Goal: Task Accomplishment & Management: Use online tool/utility

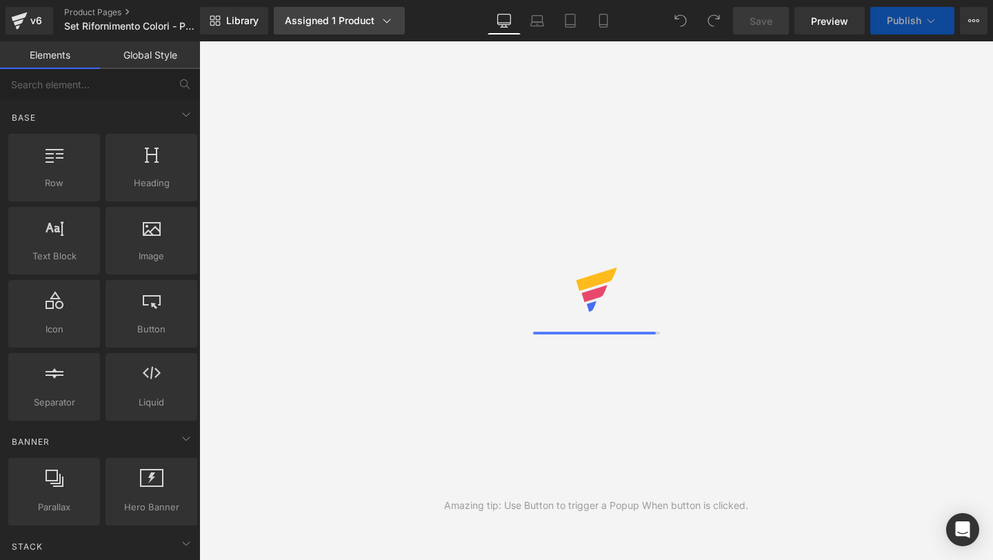
click at [602, 25] on icon at bounding box center [603, 25] width 8 height 0
click at [600, 17] on icon at bounding box center [603, 20] width 8 height 13
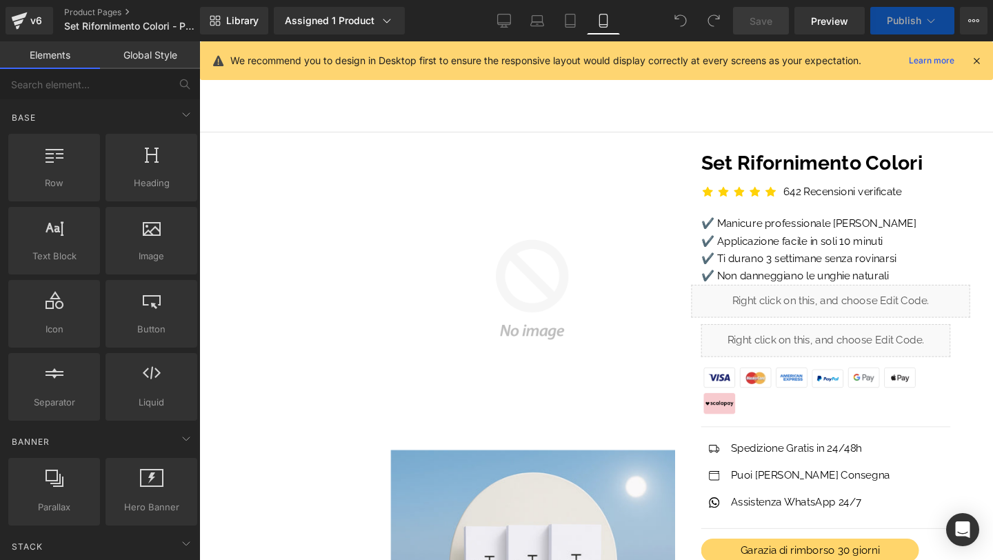
click at [975, 62] on icon at bounding box center [976, 60] width 12 height 12
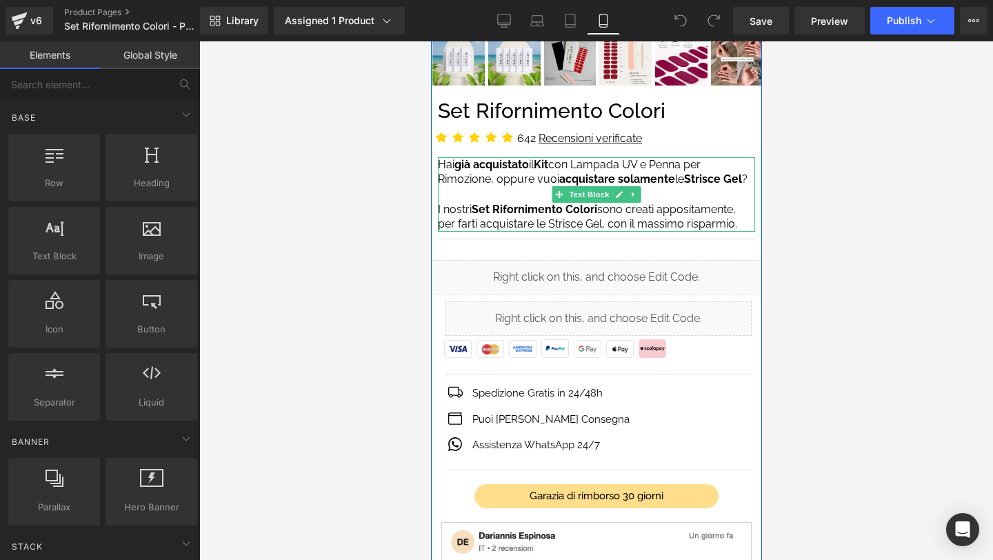
scroll to position [394, 0]
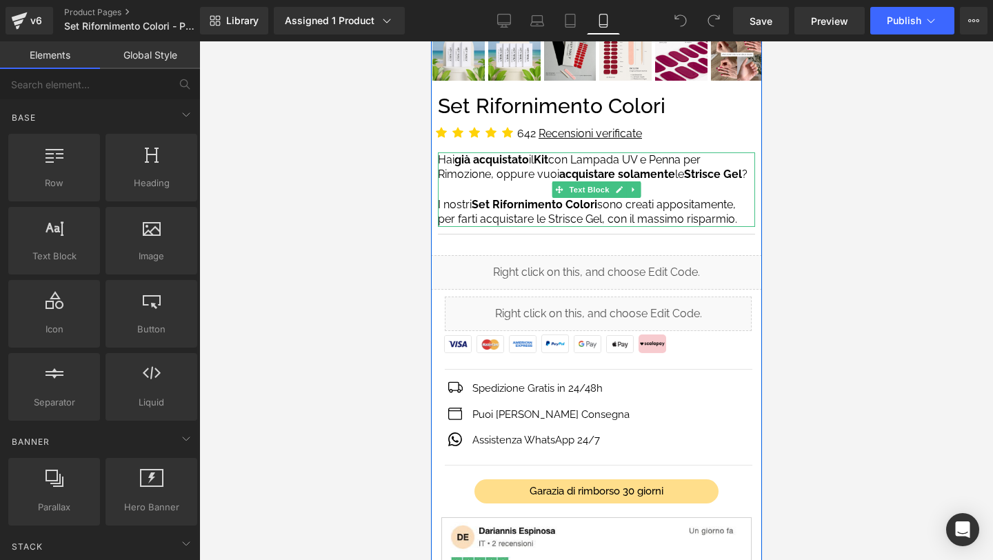
click at [486, 168] on p "Hai già acquistato il Kit con Lampada UV e Penna per Rimozione, oppure vuoi acq…" at bounding box center [595, 167] width 317 height 30
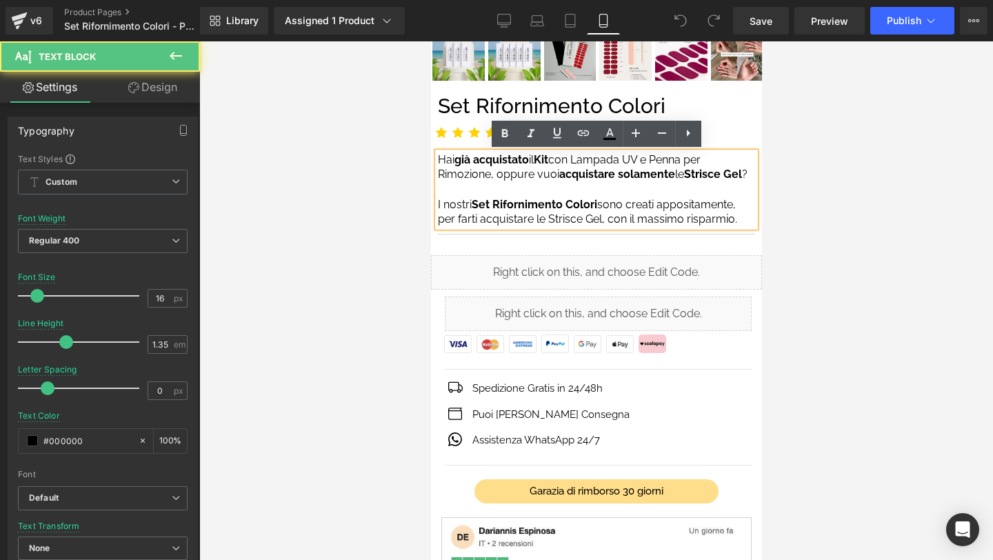
click at [466, 159] on span "già acquistato" at bounding box center [491, 159] width 74 height 13
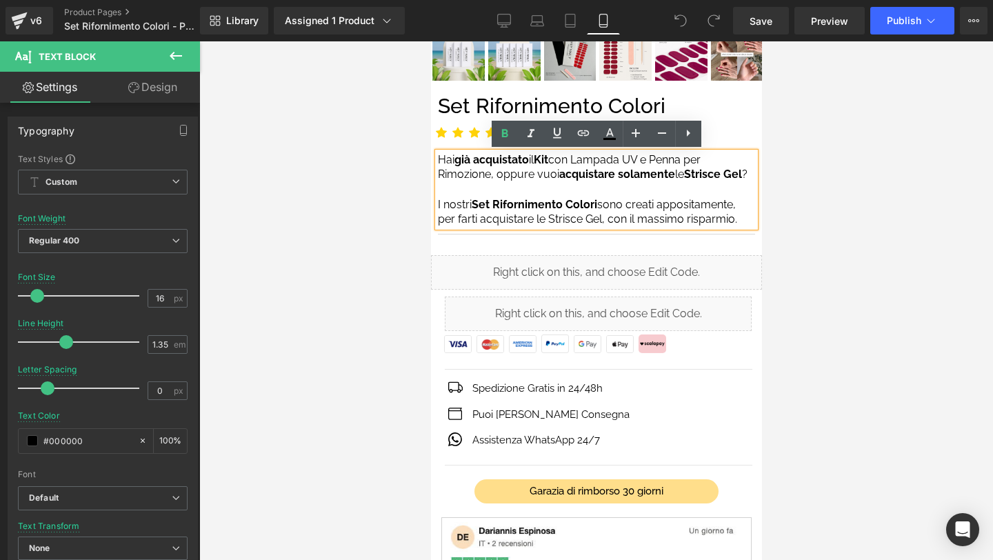
click at [466, 159] on span "già acquistato" at bounding box center [491, 159] width 74 height 13
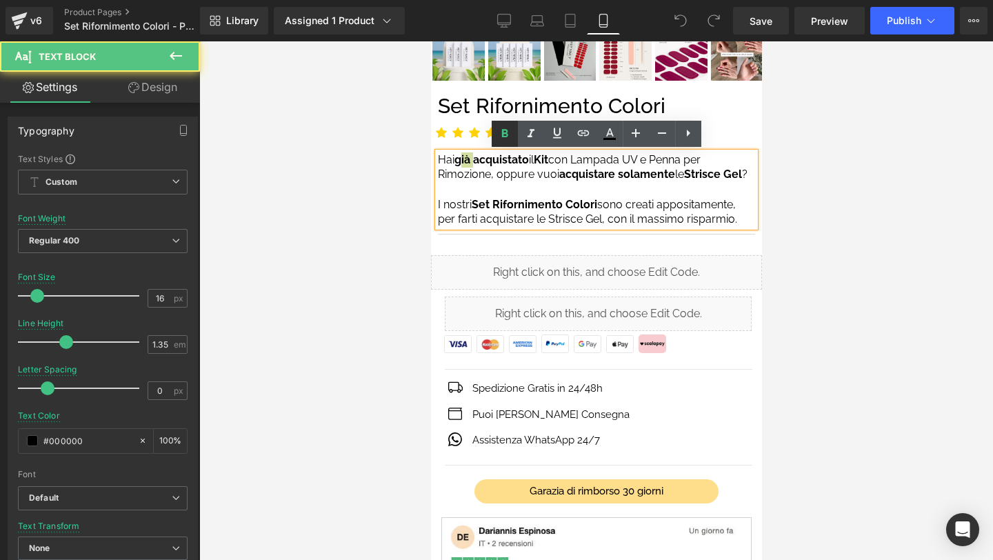
click at [506, 132] on icon at bounding box center [504, 133] width 6 height 8
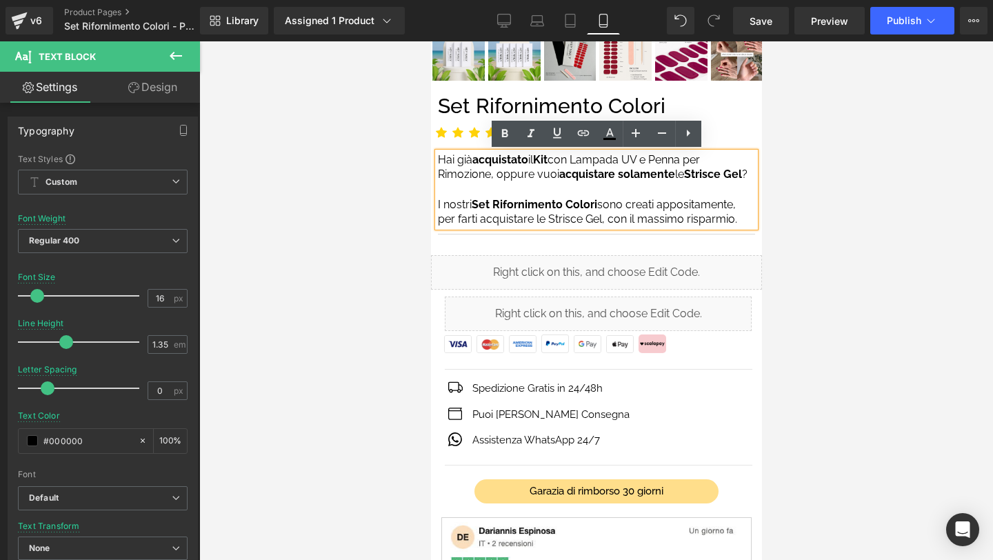
click at [512, 170] on p "Hai già acquistato il Kit con Lampada UV e Penna per Rimozione, oppure vuoi acq…" at bounding box center [595, 167] width 317 height 30
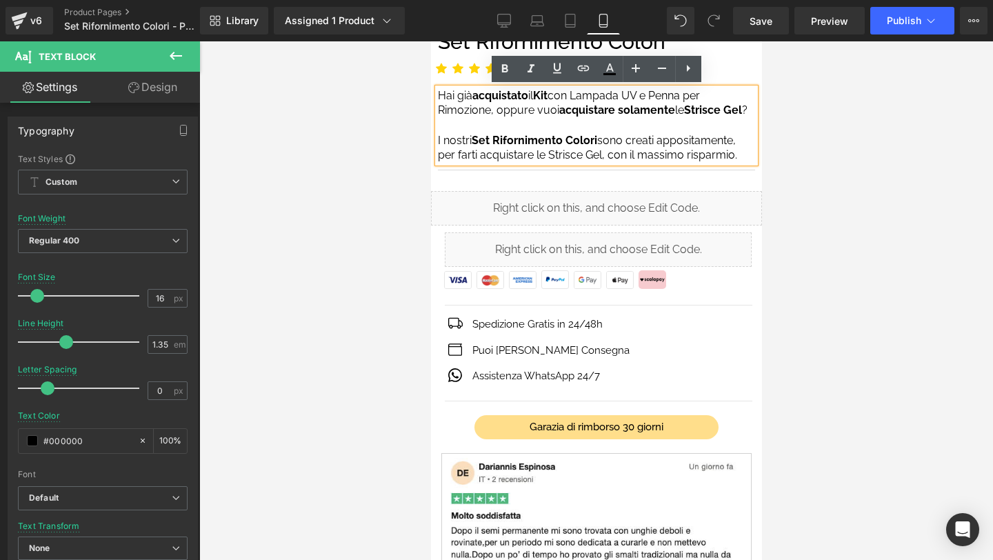
scroll to position [471, 0]
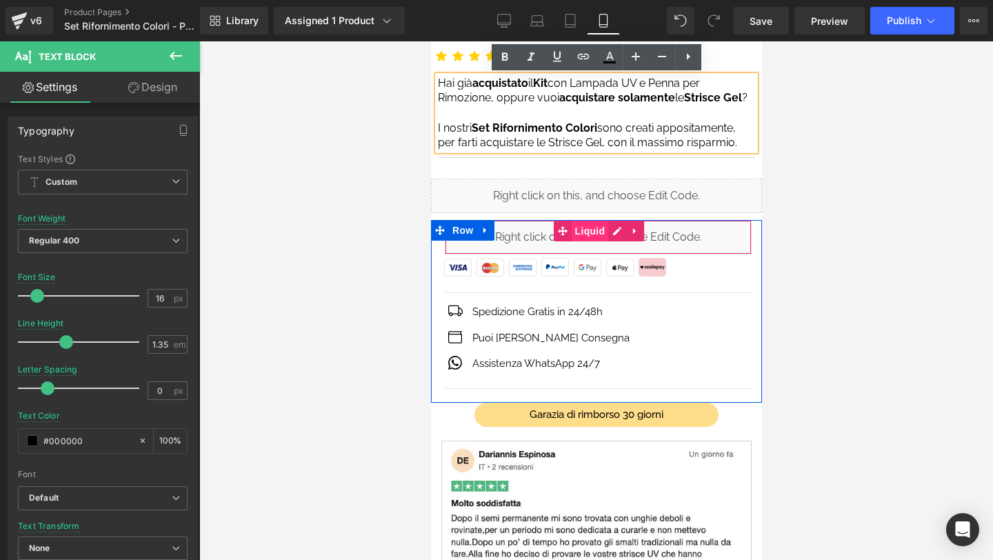
click at [599, 240] on span "Liquid" at bounding box center [589, 231] width 37 height 21
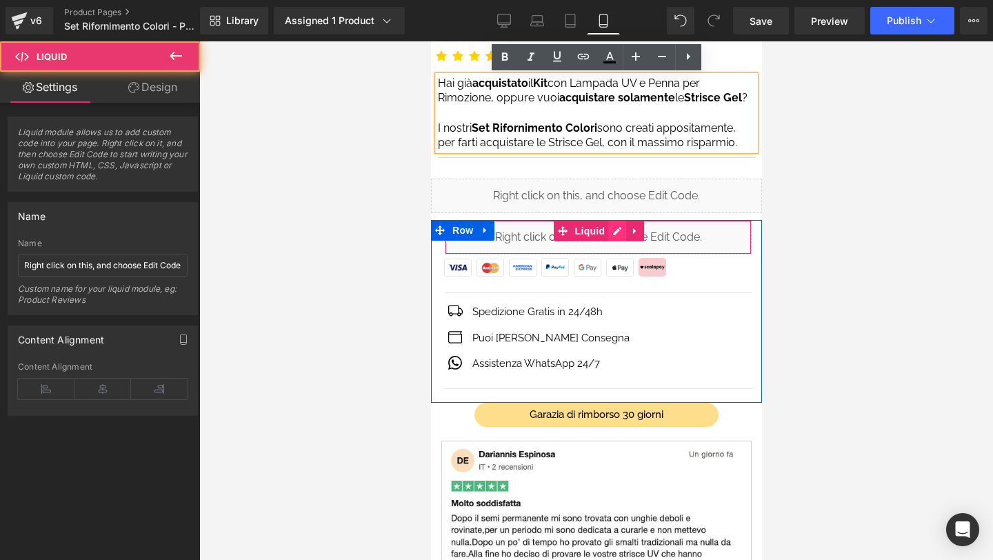
click at [619, 232] on div "Liquid" at bounding box center [597, 237] width 307 height 34
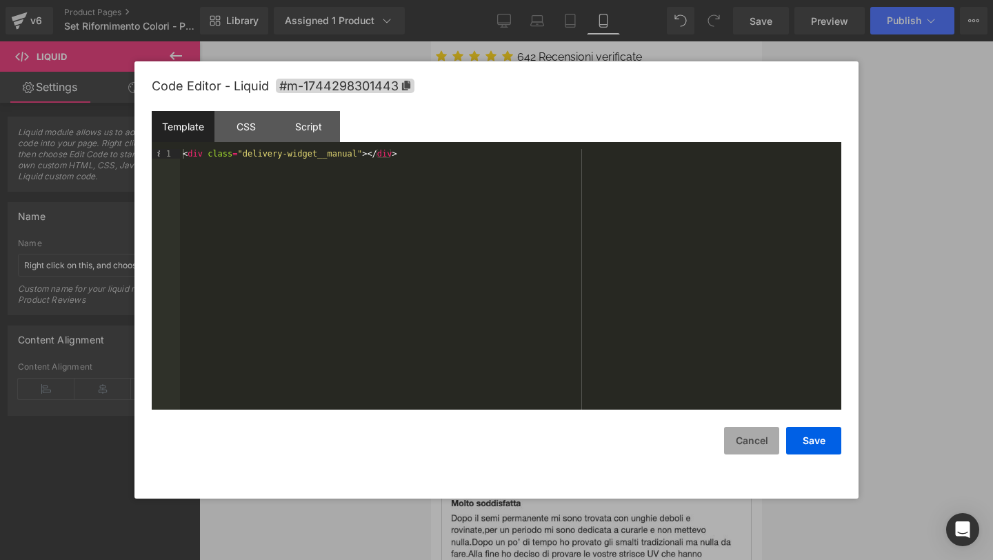
click at [746, 437] on button "Cancel" at bounding box center [751, 441] width 55 height 28
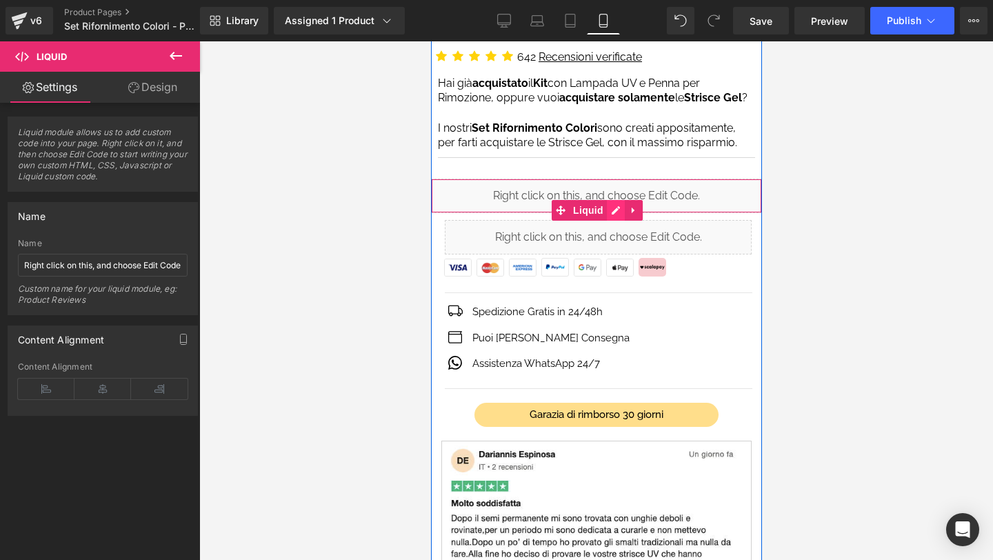
click at [613, 206] on div "Liquid" at bounding box center [595, 196] width 331 height 34
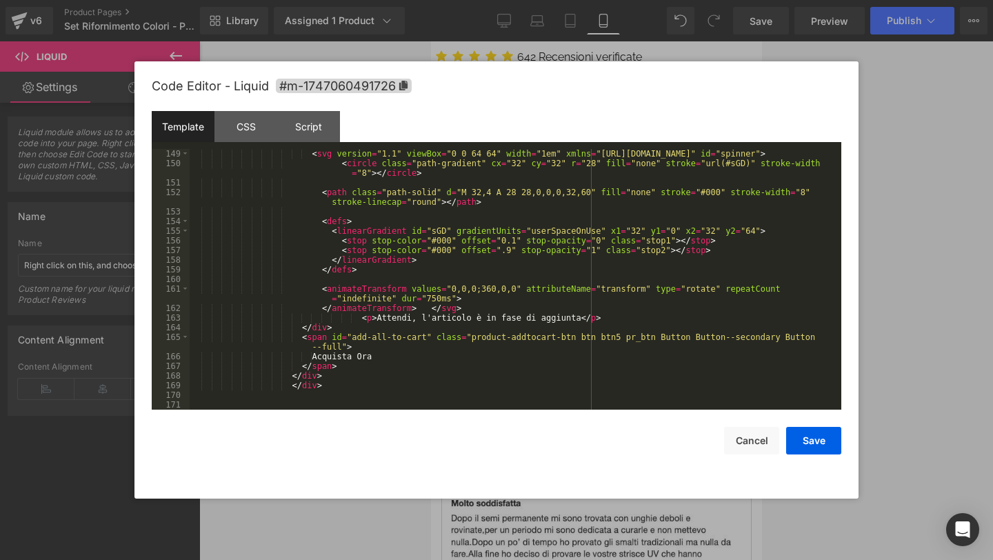
scroll to position [1595, 0]
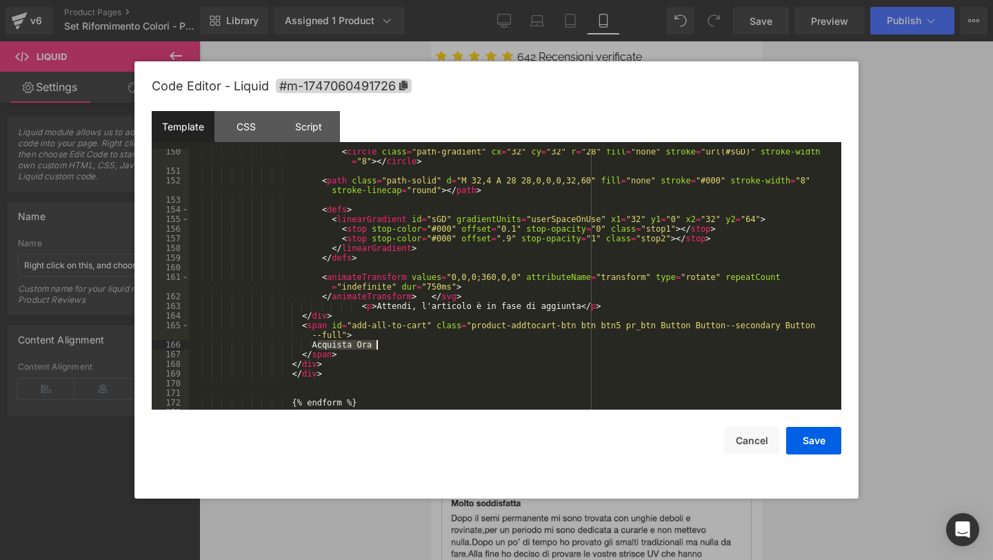
drag, startPoint x: 319, startPoint y: 341, endPoint x: 376, endPoint y: 344, distance: 57.3
click at [376, 344] on div "< circle class = "path-gradient" cx = "32" cy = "32" r = "28" fill = "none" str…" at bounding box center [513, 292] width 646 height 290
drag, startPoint x: 319, startPoint y: 348, endPoint x: 416, endPoint y: 346, distance: 97.2
click at [416, 346] on div "< circle class = "path-gradient" cx = "32" cy = "32" r = "28" fill = "none" str…" at bounding box center [513, 292] width 646 height 290
click at [813, 437] on button "Save" at bounding box center [813, 441] width 55 height 28
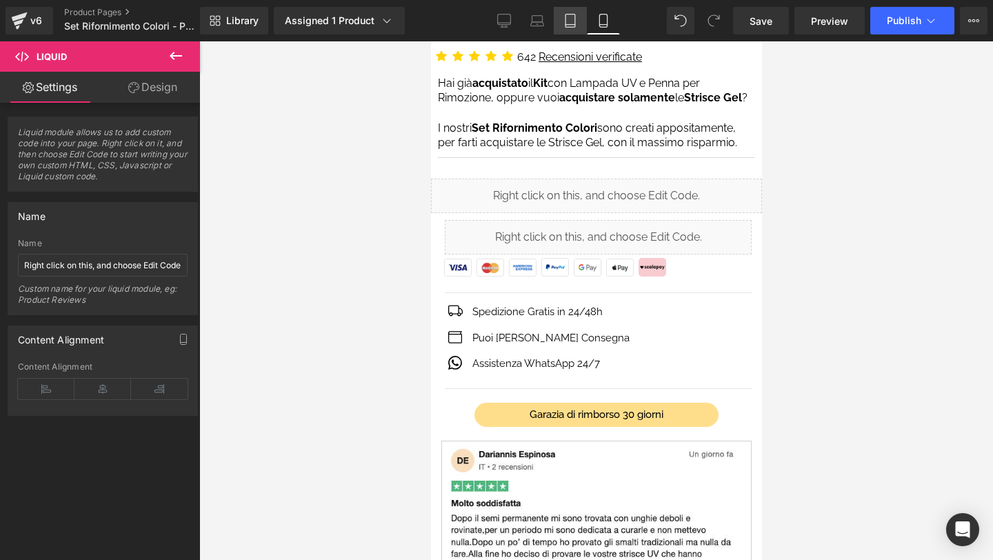
click at [575, 21] on icon at bounding box center [571, 20] width 10 height 13
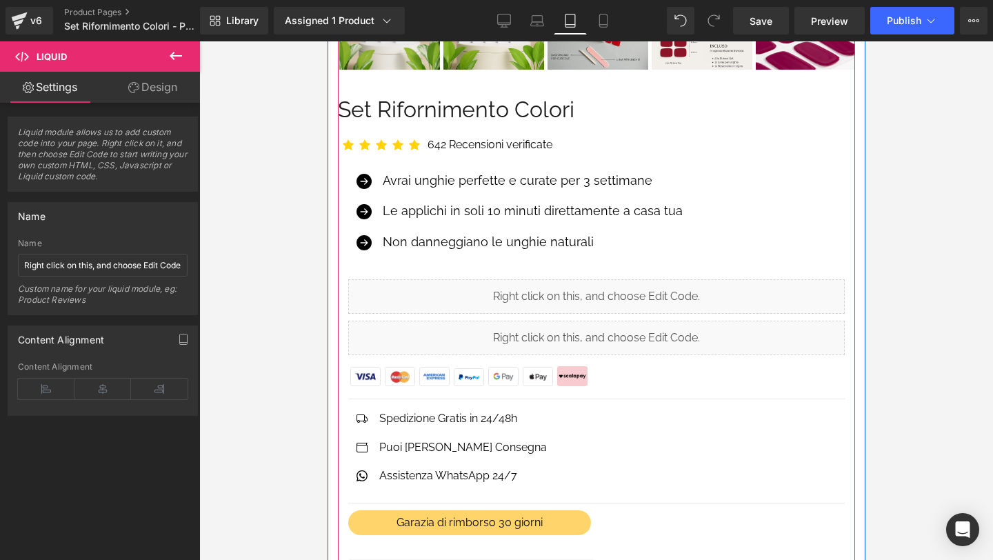
scroll to position [730, 0]
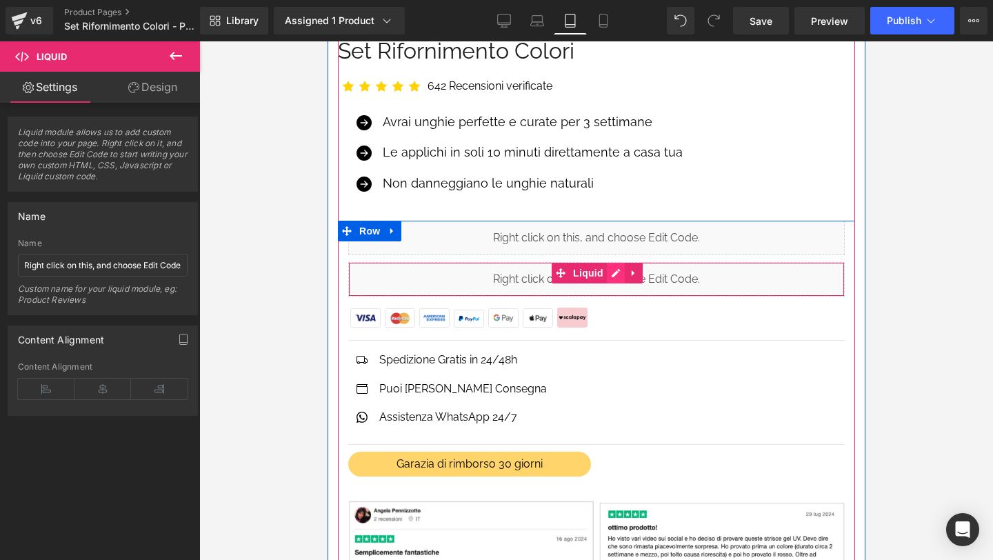
click at [614, 274] on div "Liquid" at bounding box center [596, 279] width 497 height 34
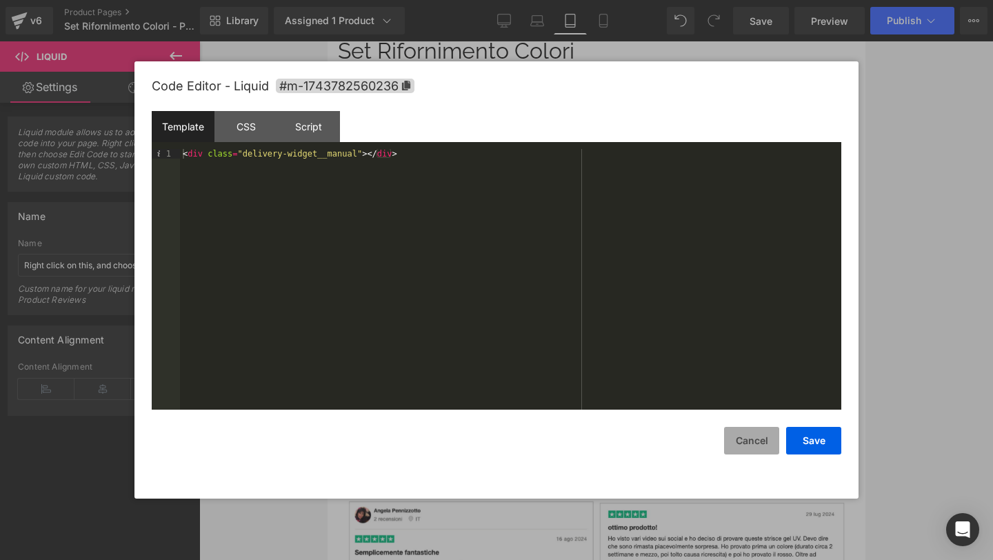
click at [749, 442] on button "Cancel" at bounding box center [751, 441] width 55 height 28
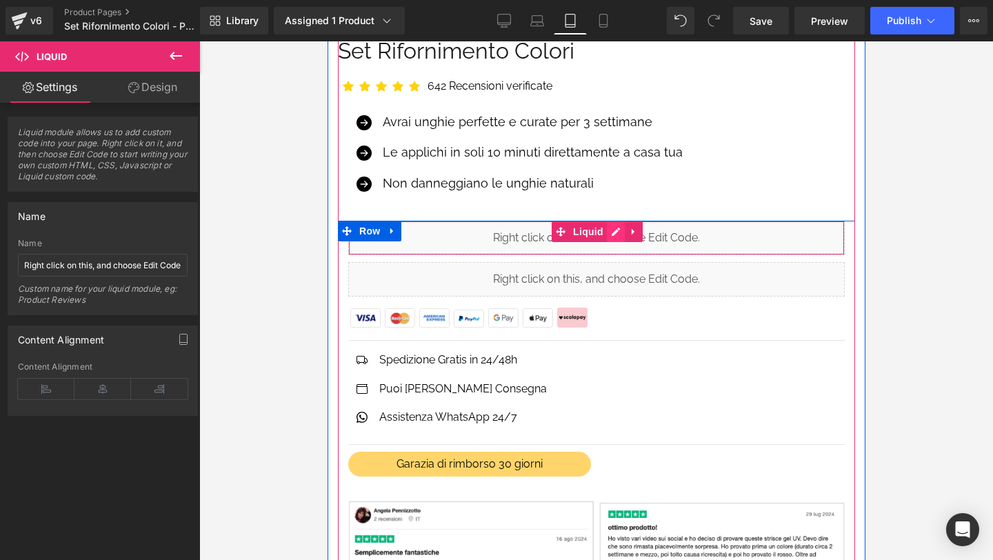
click at [614, 232] on div "Liquid" at bounding box center [596, 238] width 497 height 34
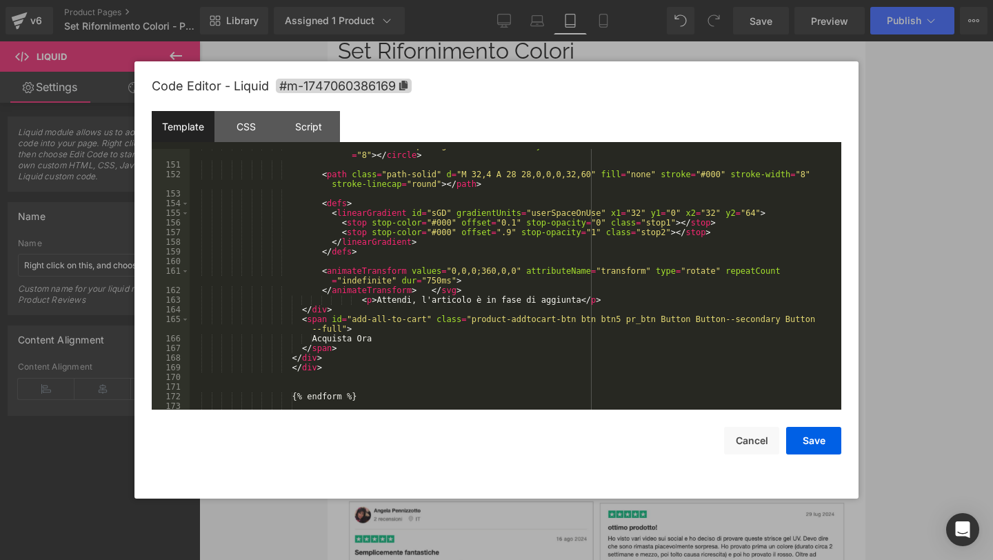
scroll to position [1601, 0]
click at [339, 334] on div "< circle class = "path-gradient" cx = "32" cy = "32" r = "28" fill = "none" str…" at bounding box center [513, 286] width 646 height 290
click at [323, 341] on div "< circle class = "path-gradient" cx = "32" cy = "32" r = "28" fill = "none" str…" at bounding box center [513, 286] width 646 height 290
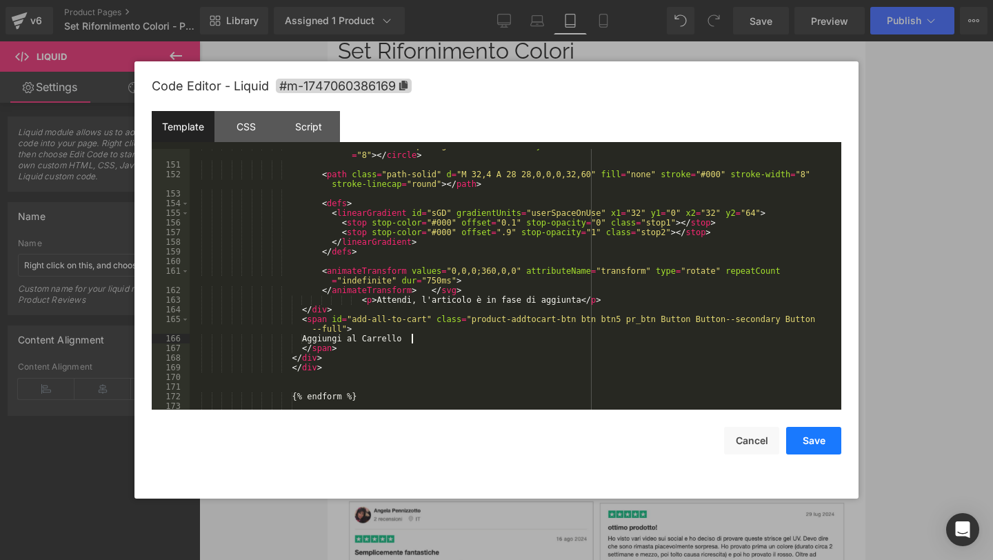
click at [814, 442] on button "Save" at bounding box center [813, 441] width 55 height 28
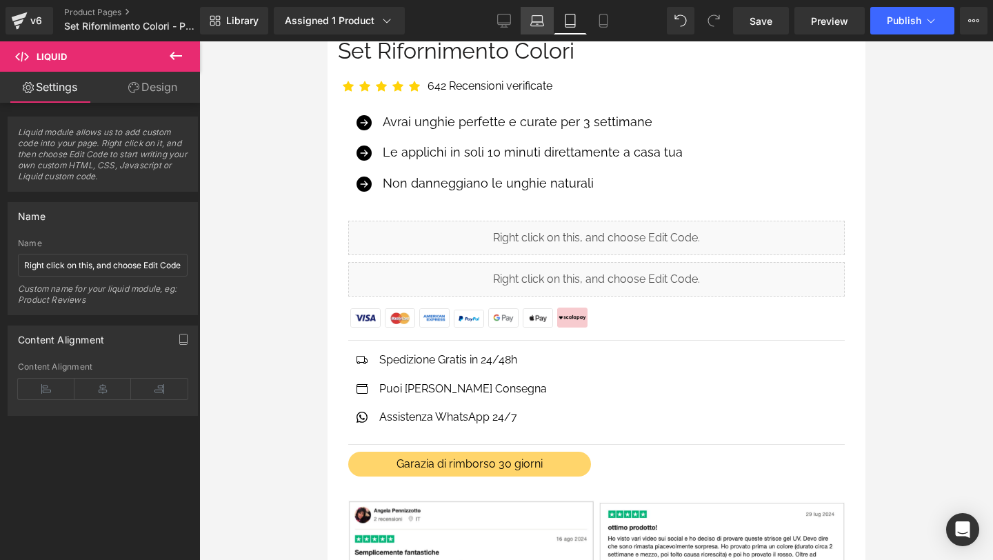
click at [543, 19] on icon at bounding box center [537, 19] width 10 height 6
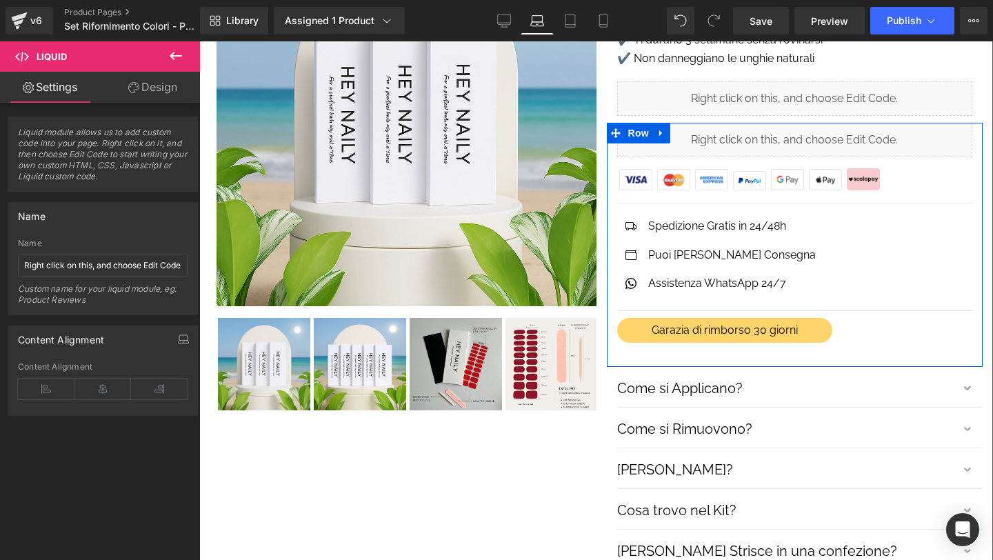
scroll to position [197, 0]
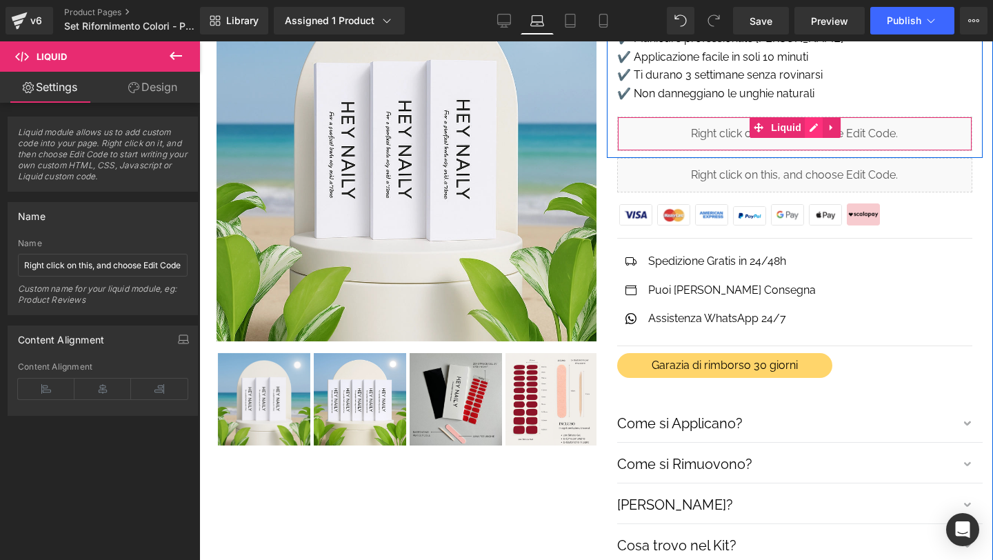
click at [812, 127] on div "Liquid" at bounding box center [795, 134] width 356 height 34
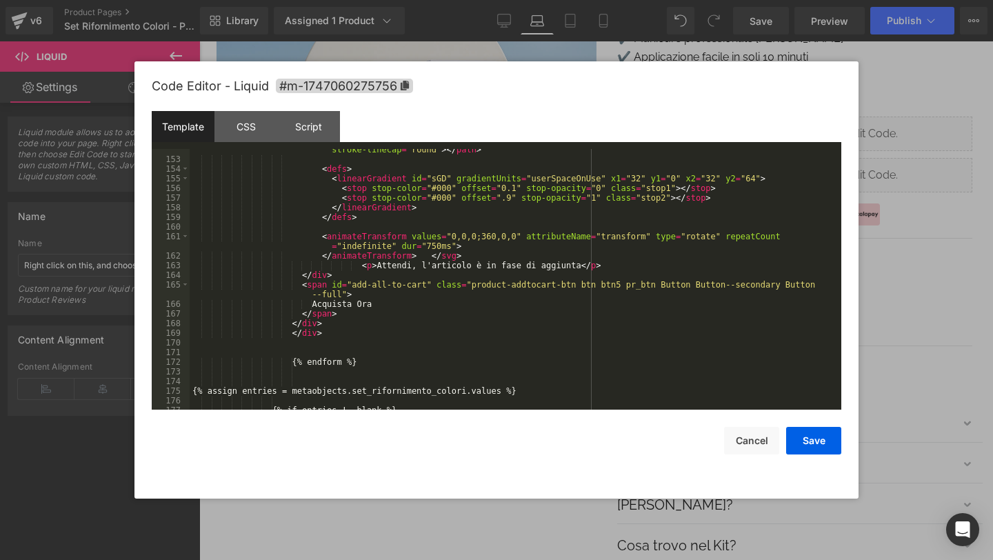
scroll to position [1637, 0]
drag, startPoint x: 320, startPoint y: 304, endPoint x: 376, endPoint y: 301, distance: 55.9
click at [376, 301] on div "< path class = "path-solid" d = "M 32,4 A 28 28,0,0,0,32,60" fill = "none" stro…" at bounding box center [513, 280] width 646 height 290
click at [800, 433] on button "Save" at bounding box center [813, 441] width 55 height 28
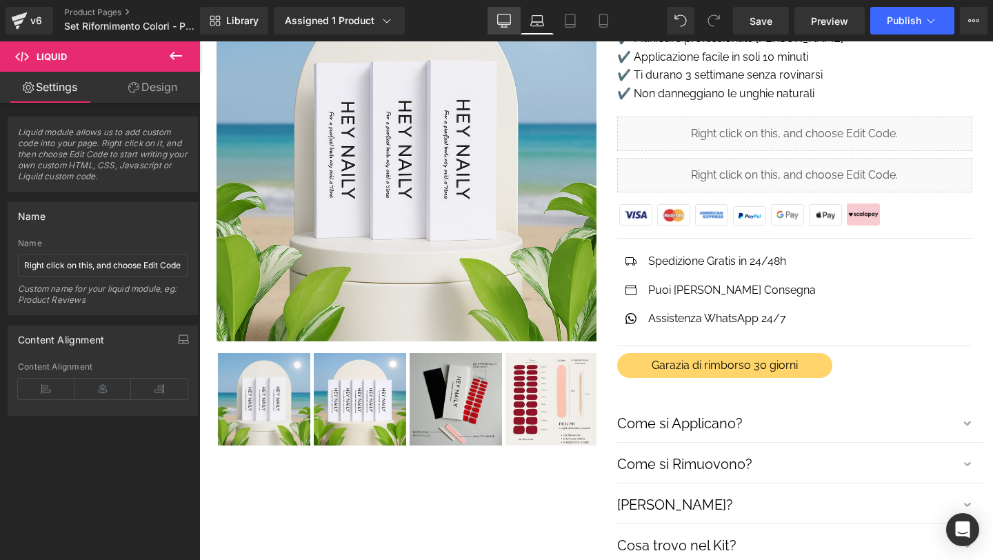
click at [507, 22] on icon at bounding box center [504, 21] width 14 height 14
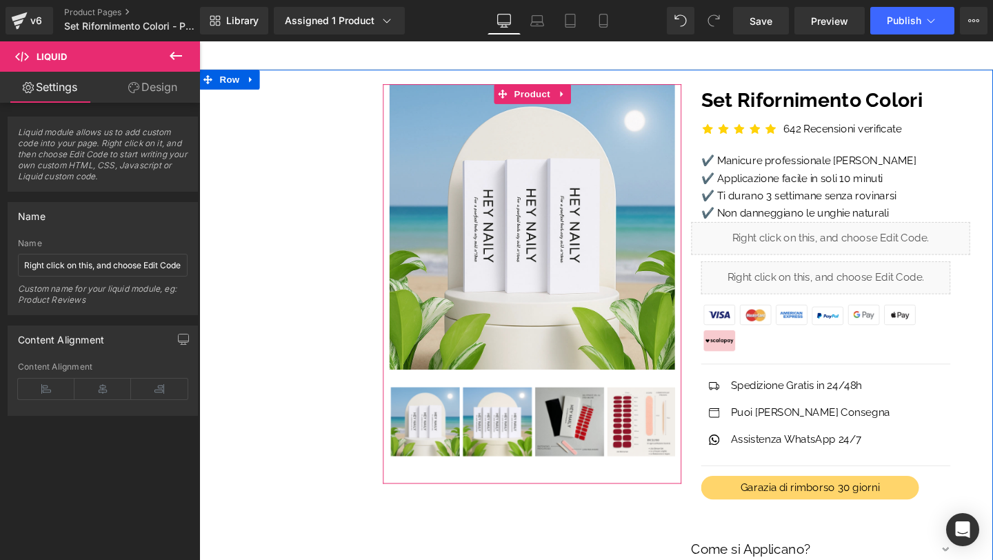
scroll to position [37, 0]
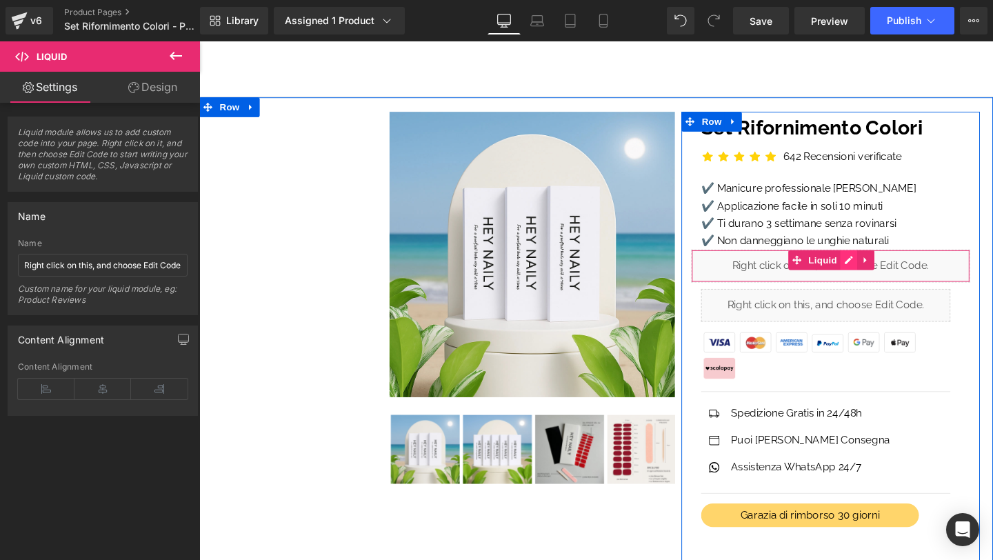
click at [885, 278] on div "Liquid" at bounding box center [863, 277] width 293 height 34
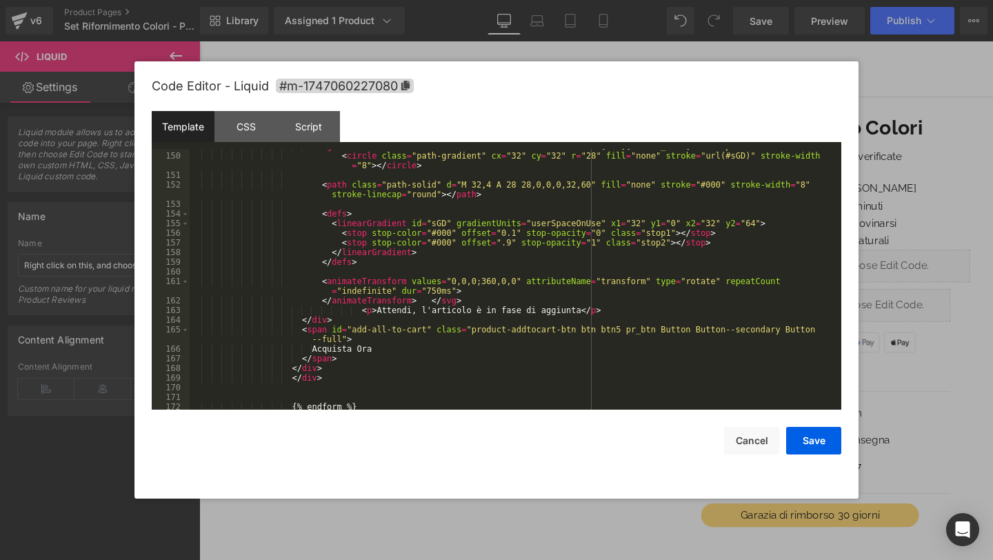
scroll to position [1588, 0]
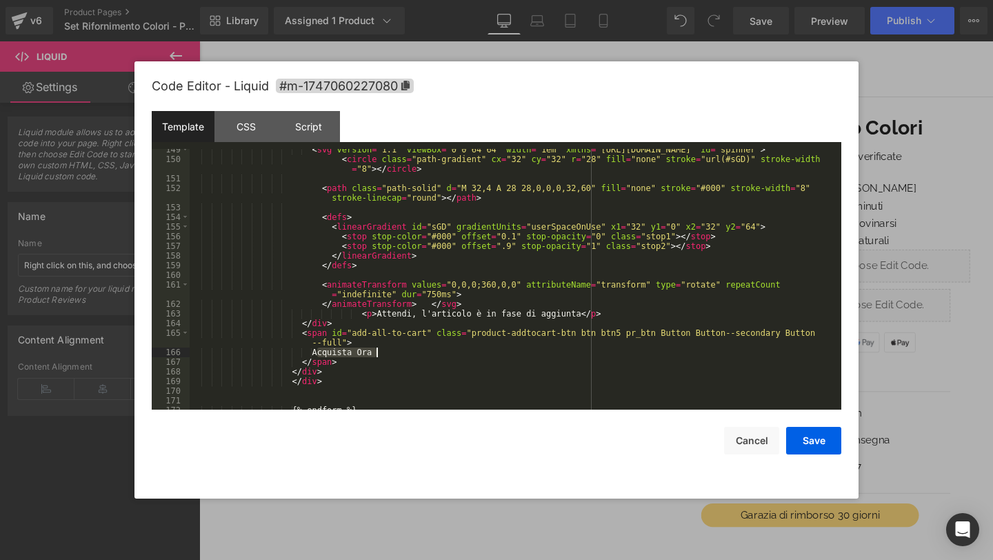
drag, startPoint x: 319, startPoint y: 352, endPoint x: 379, endPoint y: 354, distance: 59.3
click at [379, 354] on div "< svg version = "1.1" viewBox = "0 0 64 64" width = "1em" xmlns = "http://www.w…" at bounding box center [513, 285] width 646 height 280
click at [805, 440] on button "Save" at bounding box center [813, 441] width 55 height 28
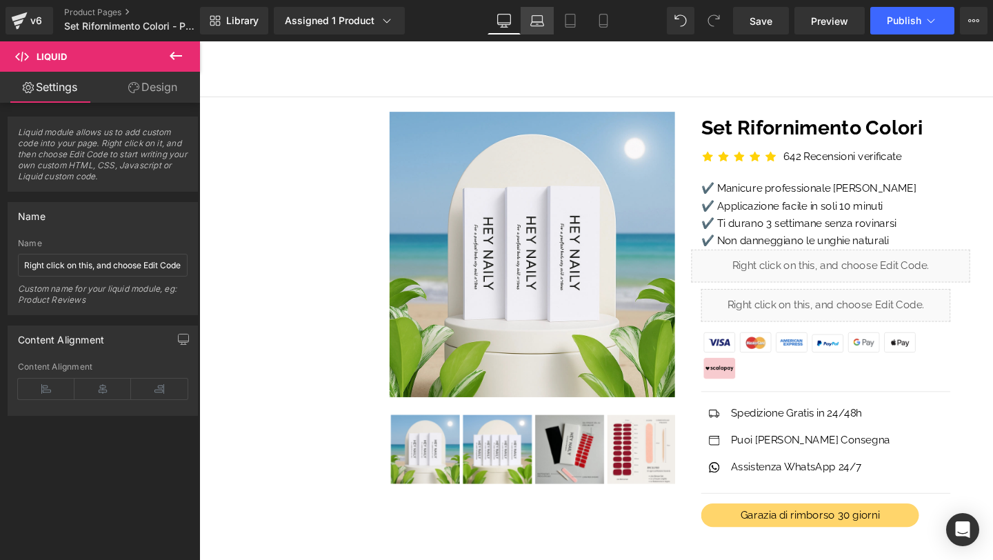
click at [534, 22] on icon at bounding box center [537, 24] width 13 height 4
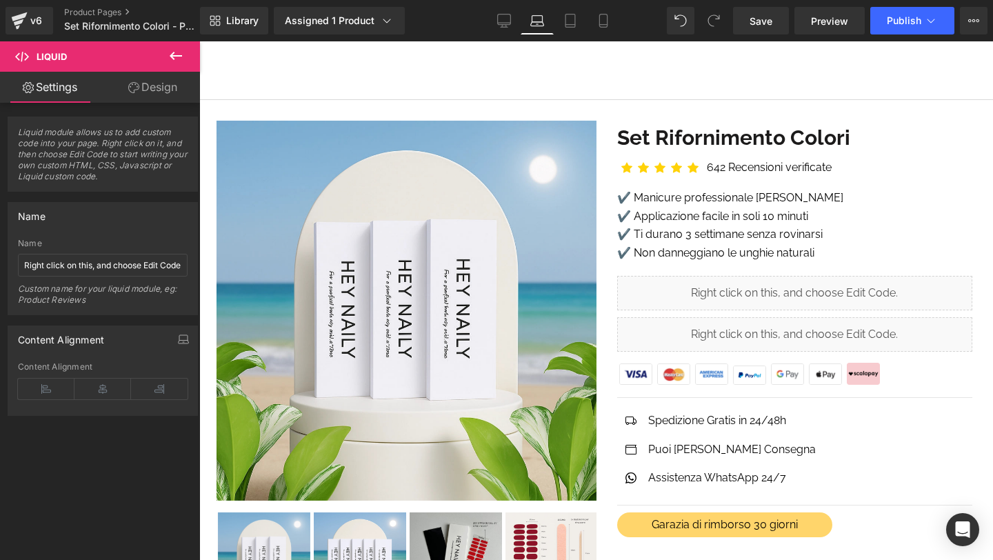
scroll to position [0, 0]
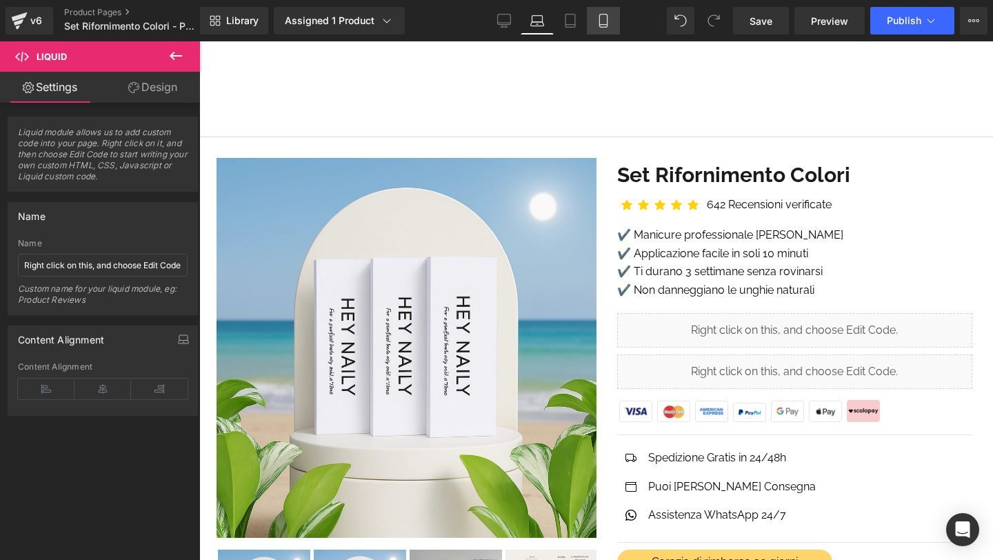
click at [601, 26] on icon at bounding box center [604, 21] width 14 height 14
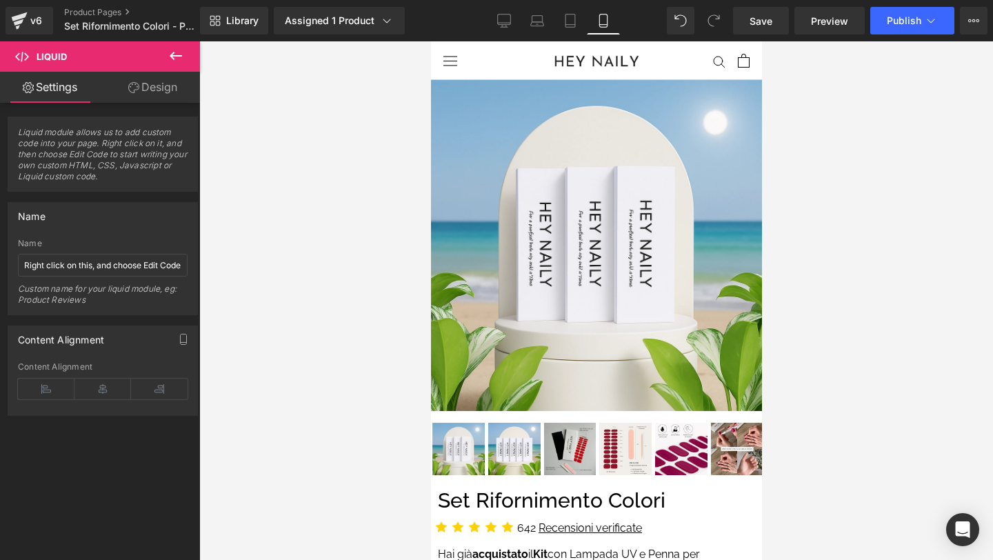
scroll to position [474, 0]
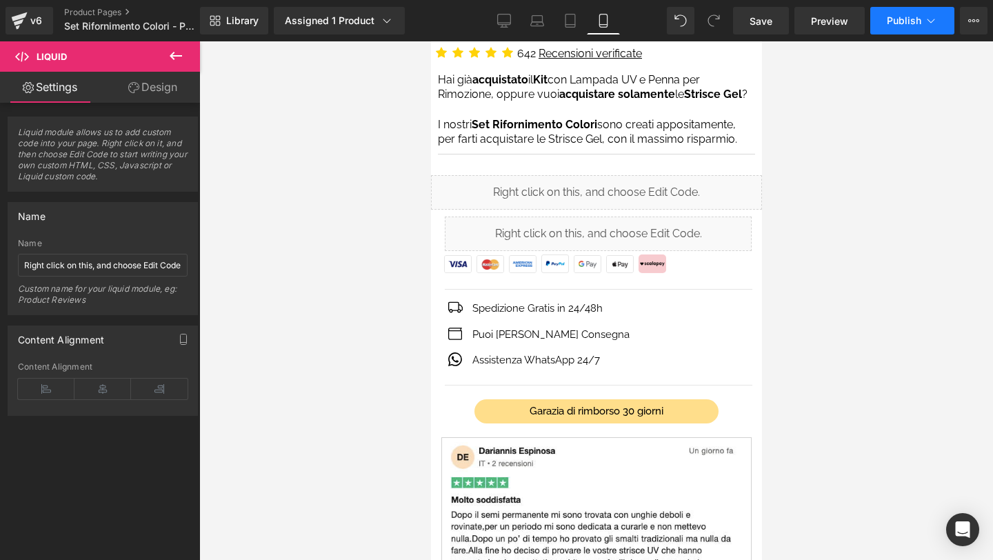
click at [902, 18] on span "Publish" at bounding box center [904, 20] width 34 height 11
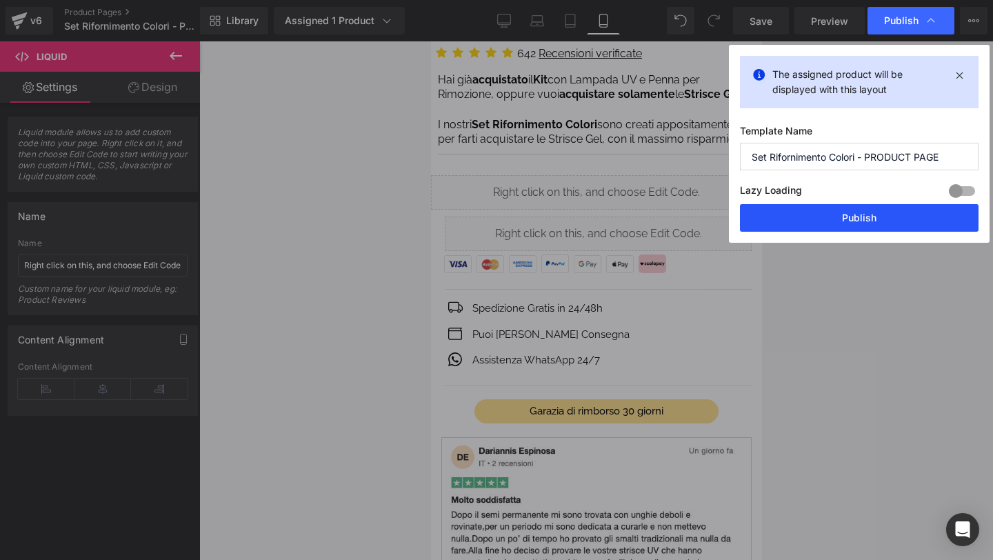
click at [886, 215] on button "Publish" at bounding box center [859, 218] width 239 height 28
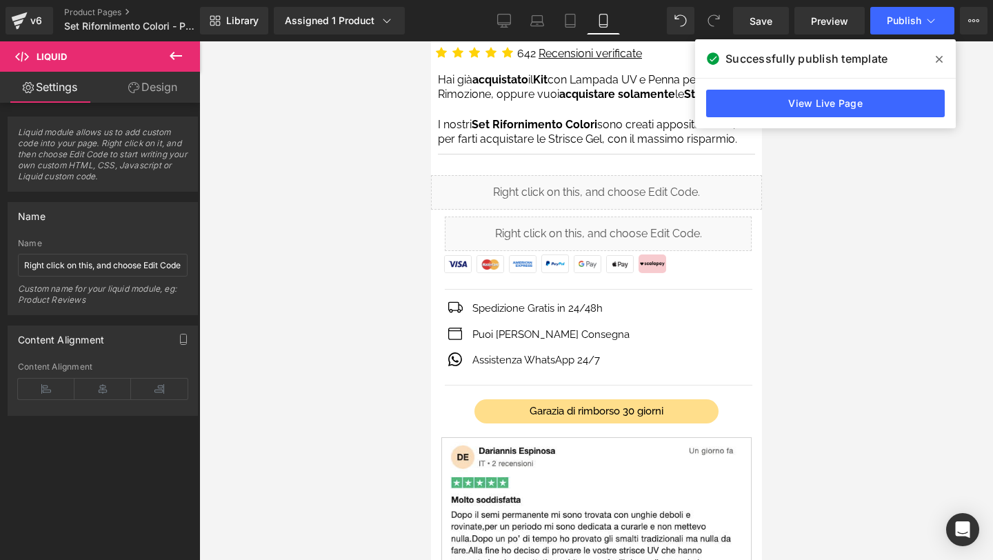
click at [937, 54] on icon at bounding box center [939, 59] width 7 height 11
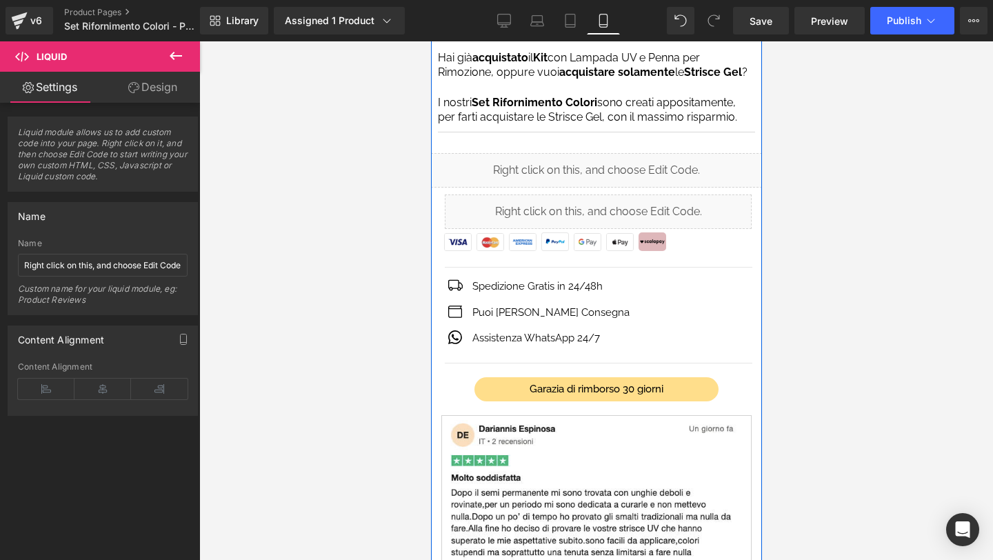
scroll to position [499, 0]
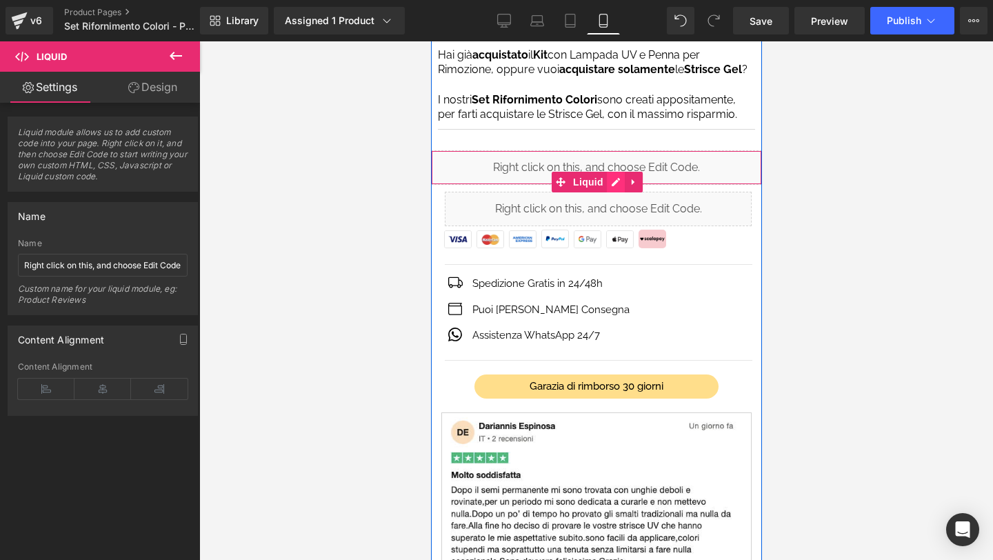
click at [617, 177] on div "Liquid" at bounding box center [595, 167] width 331 height 34
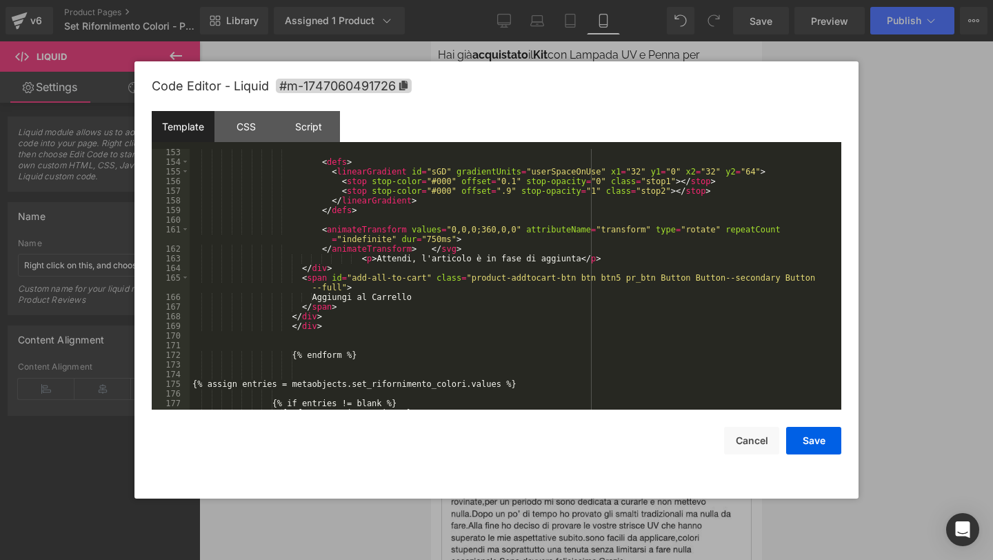
scroll to position [1643, 0]
click at [568, 18] on div at bounding box center [496, 280] width 993 height 560
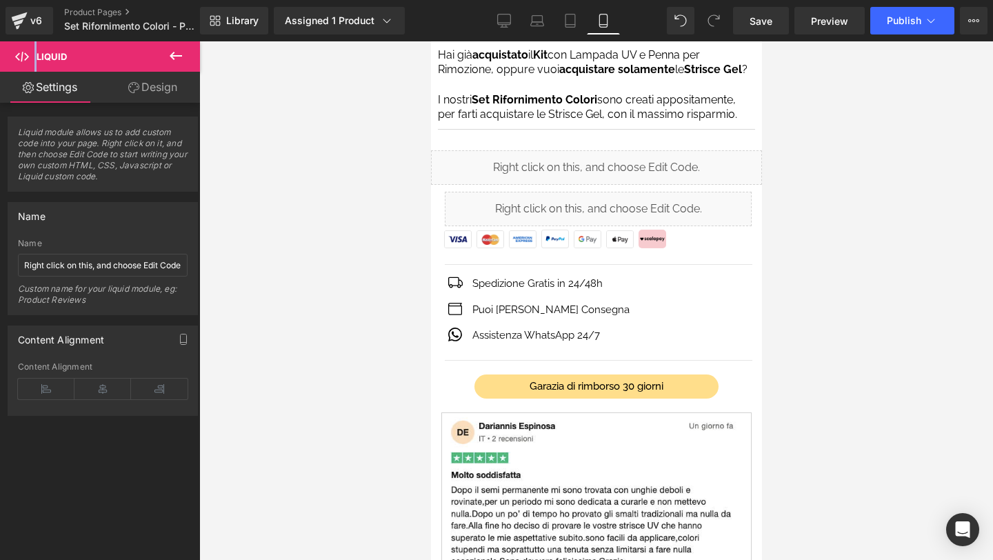
click at [568, 18] on icon at bounding box center [570, 21] width 14 height 14
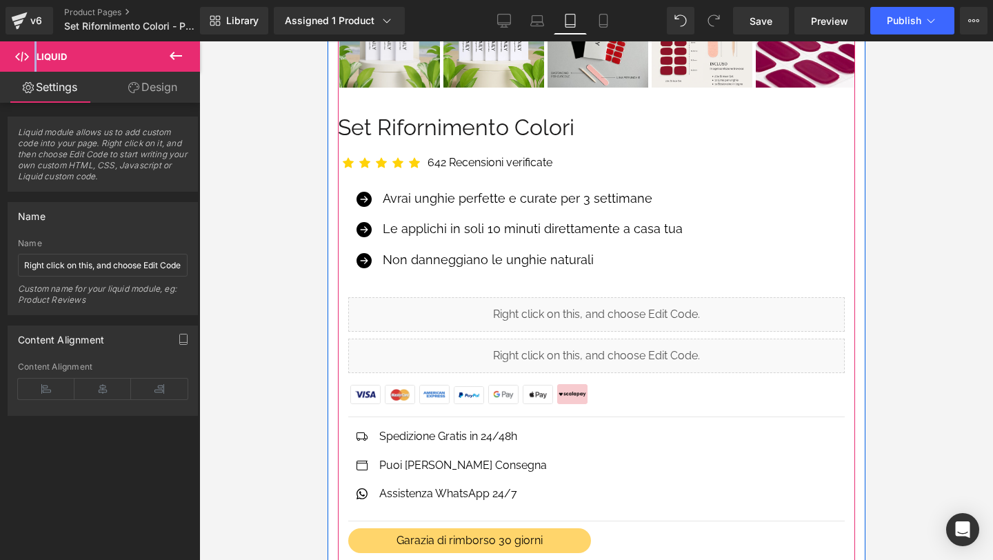
scroll to position [686, 0]
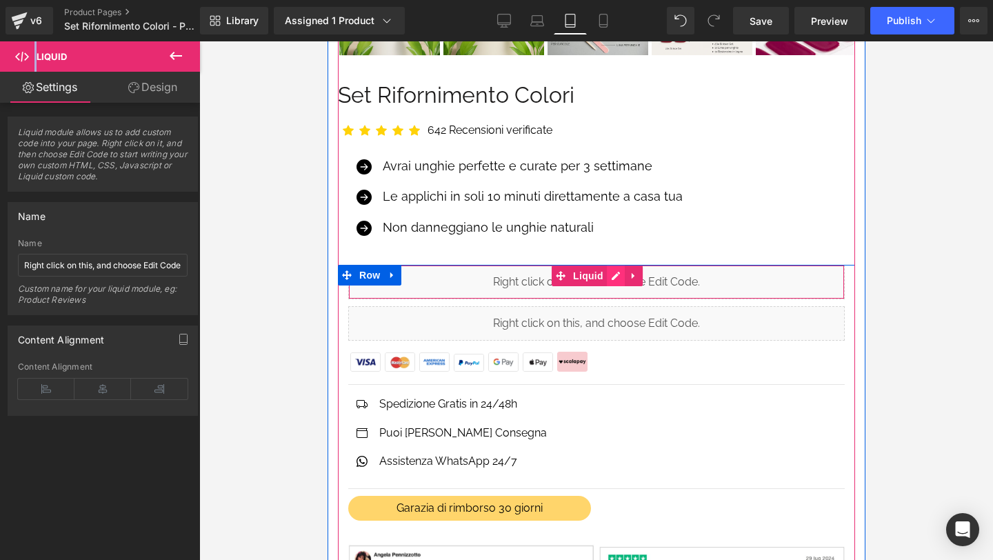
click at [618, 278] on div "Liquid" at bounding box center [596, 282] width 497 height 34
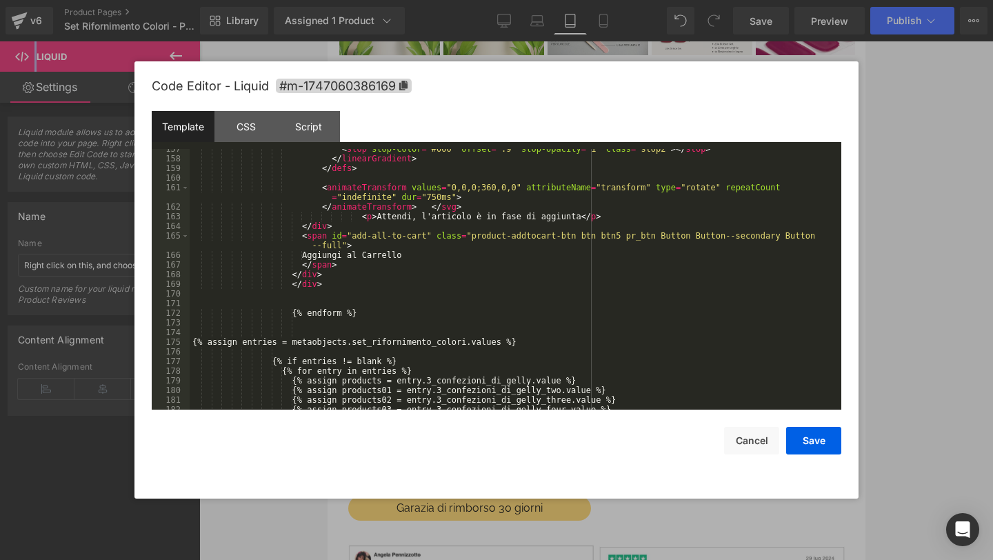
scroll to position [1684, 0]
click at [314, 252] on div "< stop stop-color = "#000" offset = ".9" stop-opacity = "1" class = "stop2" > <…" at bounding box center [513, 286] width 646 height 280
click at [747, 452] on button "Cancel" at bounding box center [751, 441] width 55 height 28
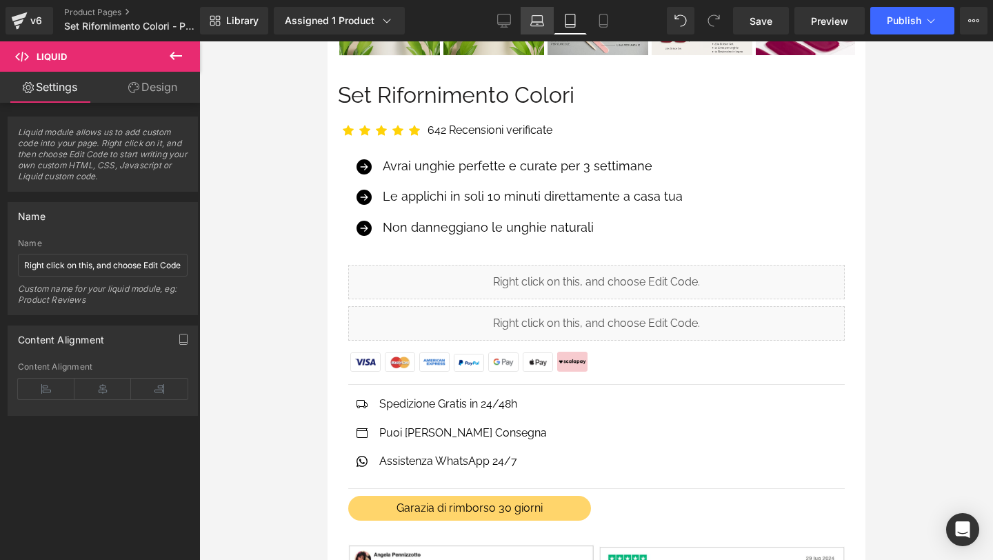
drag, startPoint x: 541, startPoint y: 21, endPoint x: 373, endPoint y: 166, distance: 221.6
click at [541, 22] on icon at bounding box center [537, 24] width 13 height 4
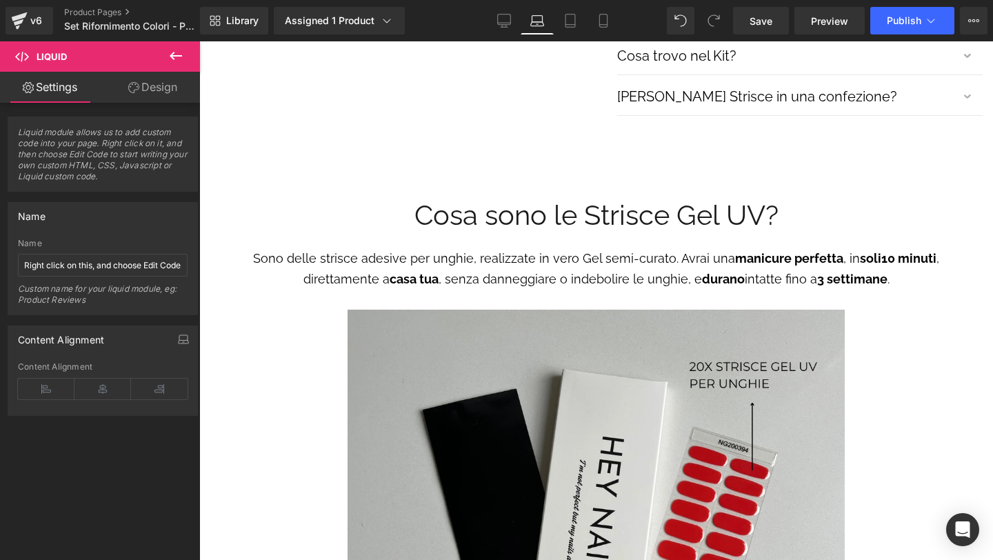
scroll to position [0, 0]
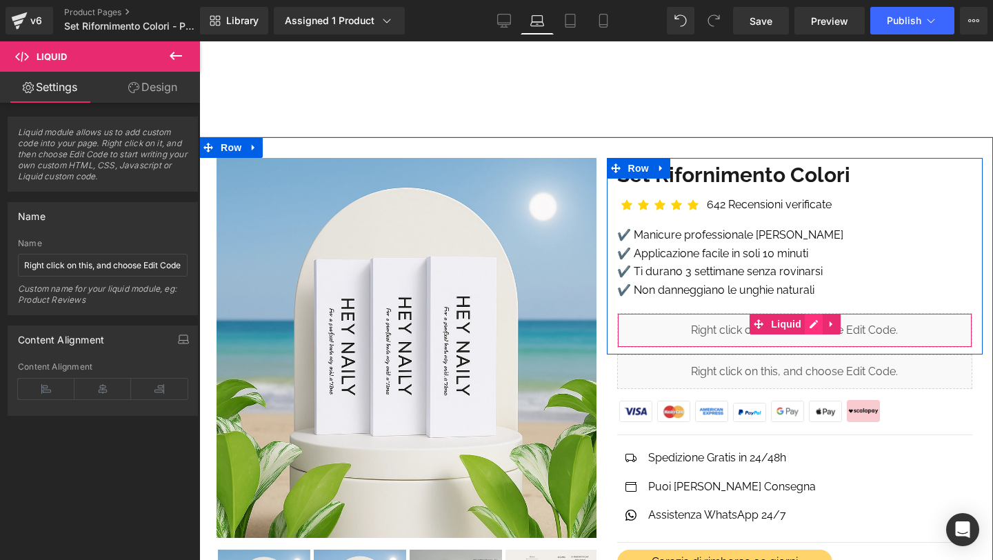
click at [813, 326] on div "Liquid" at bounding box center [795, 330] width 356 height 34
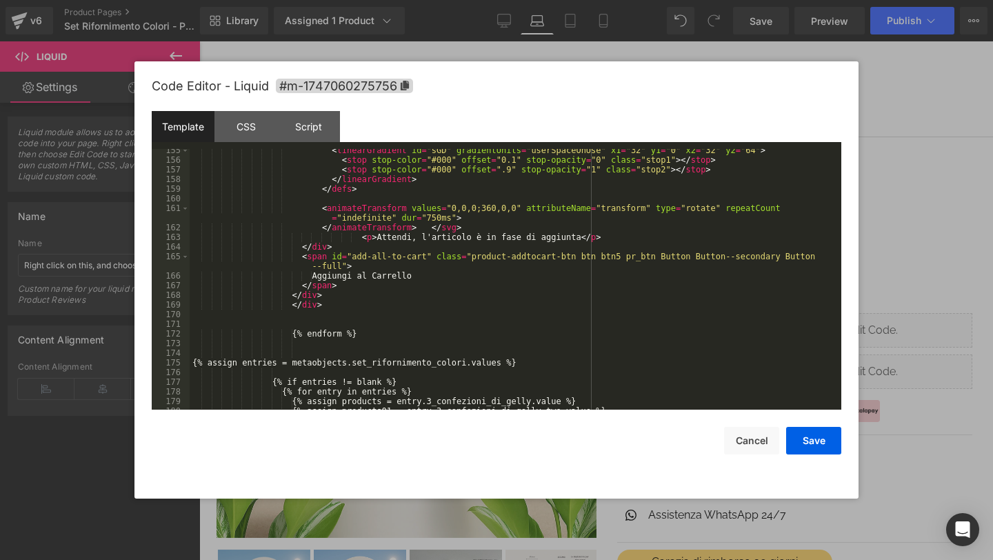
scroll to position [1664, 0]
click at [748, 439] on button "Cancel" at bounding box center [751, 441] width 55 height 28
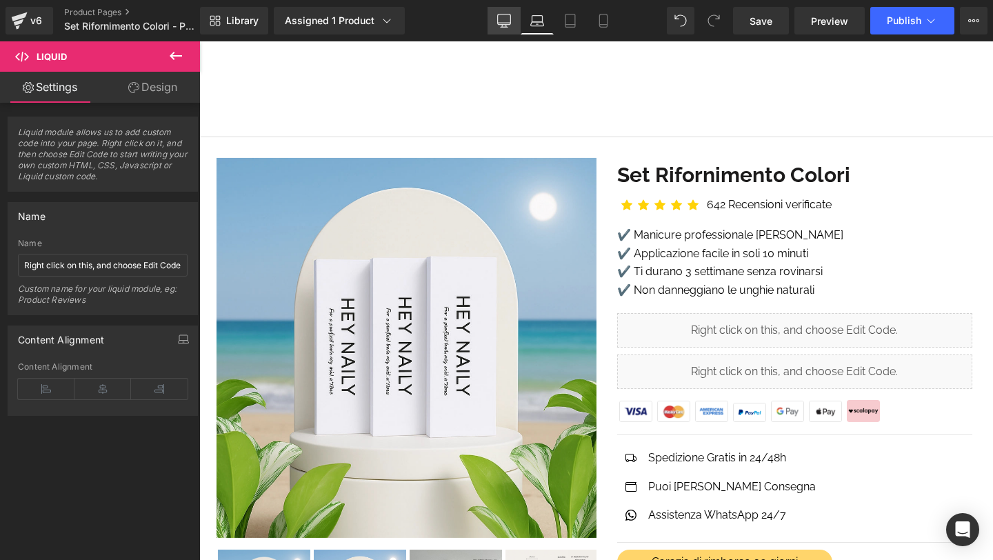
click at [512, 29] on link "Desktop" at bounding box center [504, 21] width 33 height 28
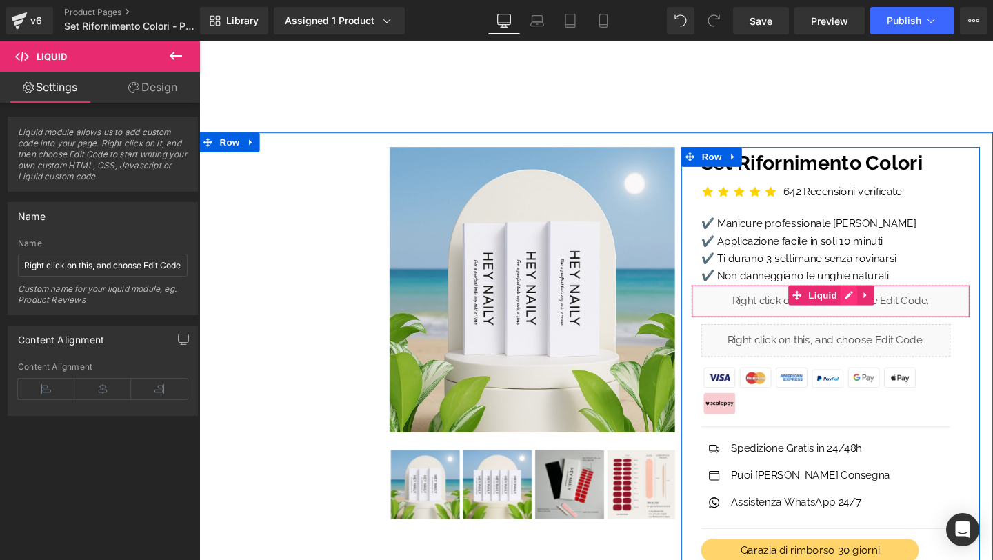
click at [890, 312] on div "Liquid" at bounding box center [863, 314] width 293 height 34
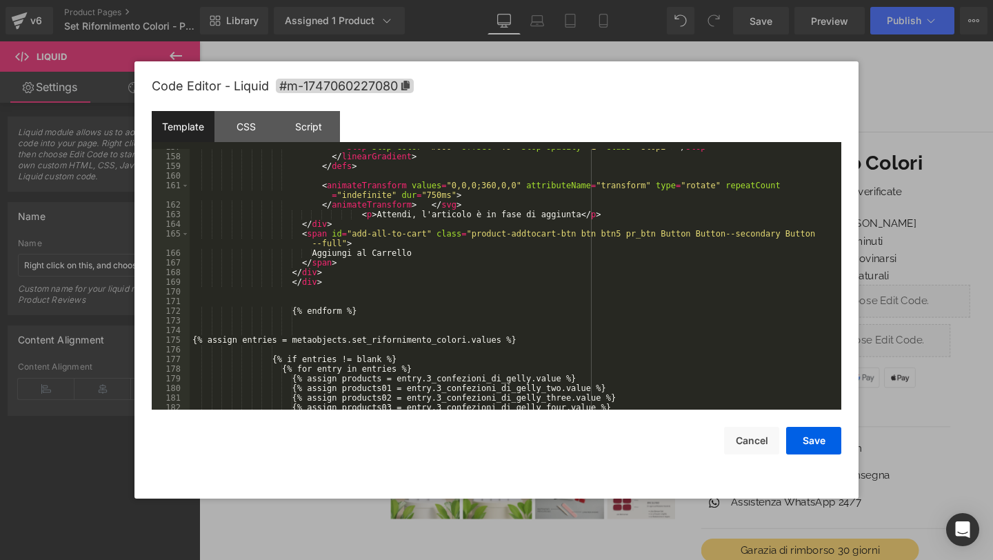
scroll to position [1689, 0]
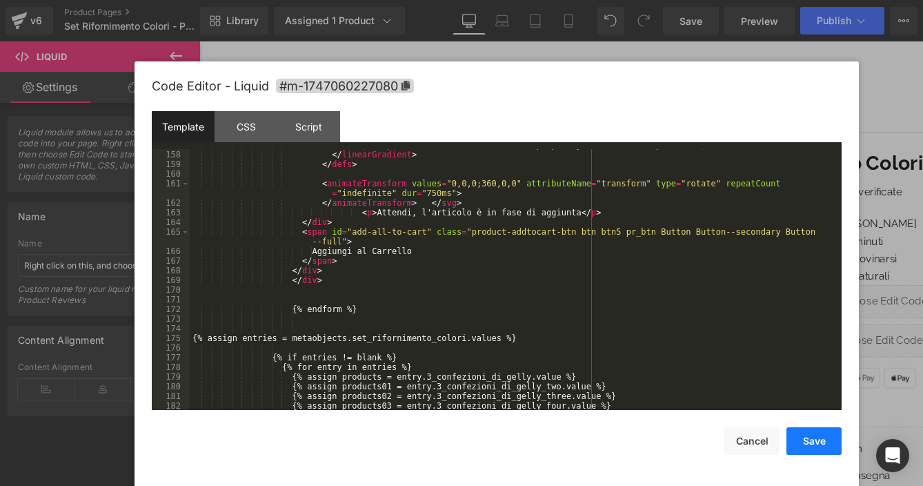
click at [806, 446] on button "Save" at bounding box center [813, 441] width 55 height 28
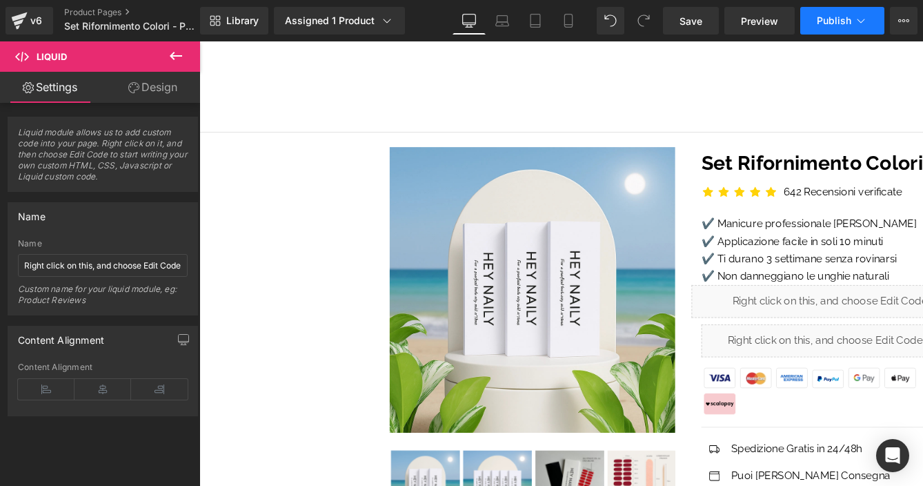
click at [824, 25] on span "Publish" at bounding box center [834, 20] width 34 height 11
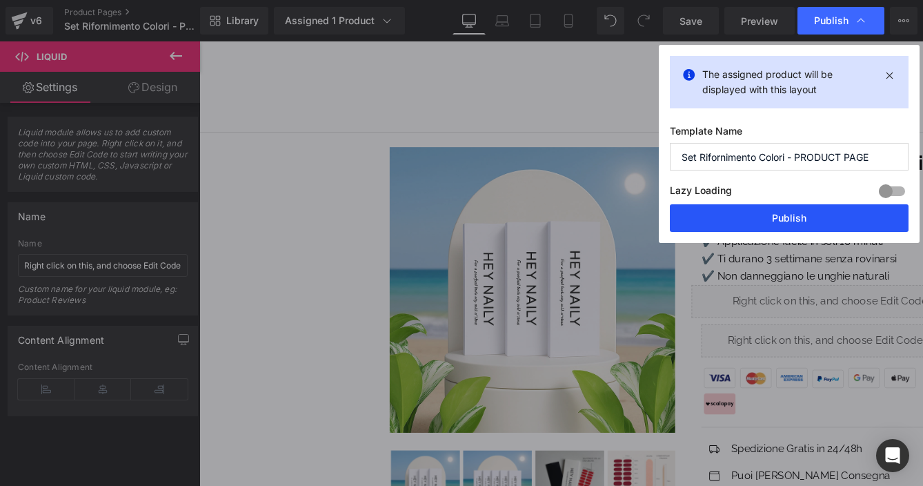
click at [777, 226] on button "Publish" at bounding box center [789, 218] width 239 height 28
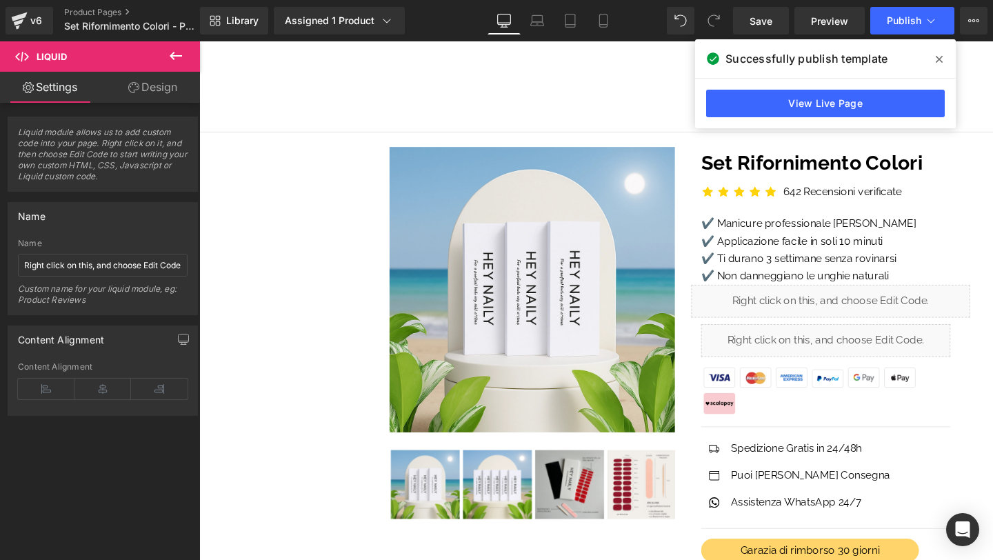
click at [937, 61] on icon at bounding box center [939, 59] width 7 height 7
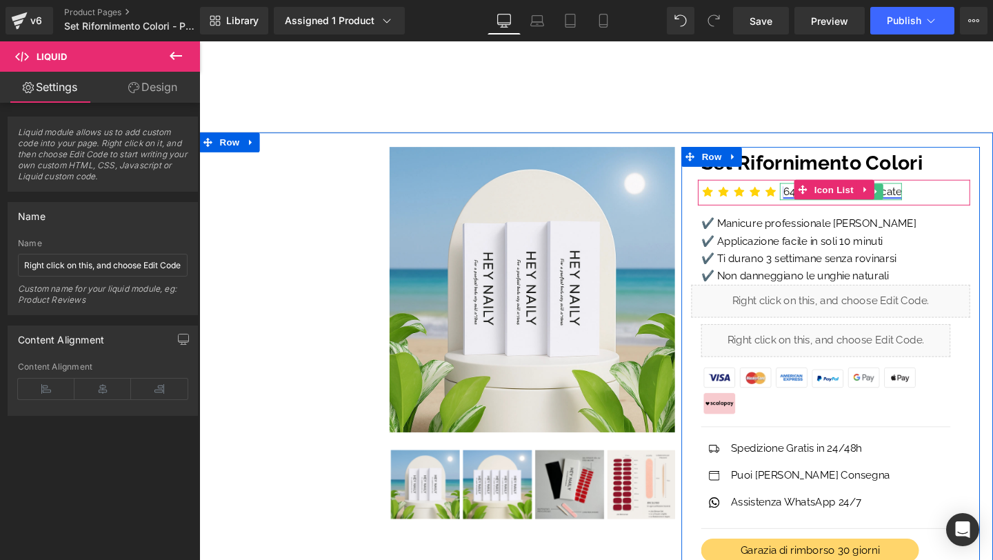
click at [927, 197] on link "642 Recensioni verificate" at bounding box center [875, 198] width 125 height 13
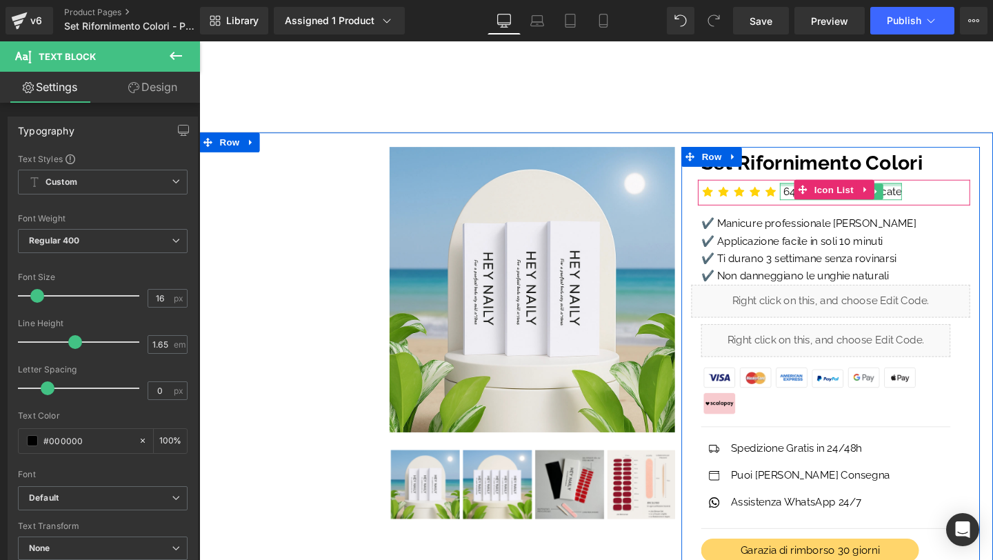
click at [924, 191] on div at bounding box center [874, 191] width 128 height 3
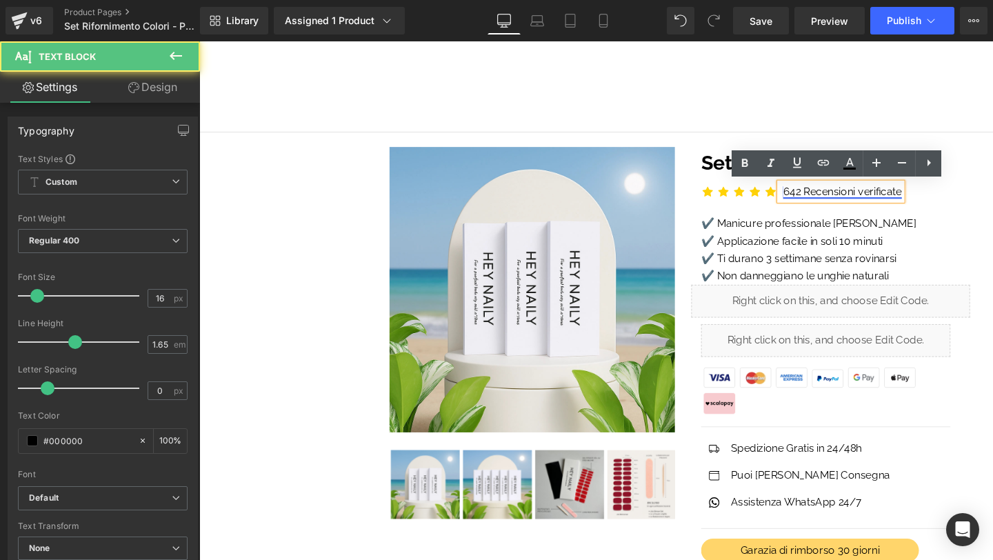
click at [924, 193] on link "642 Recensioni verificate" at bounding box center [875, 198] width 125 height 13
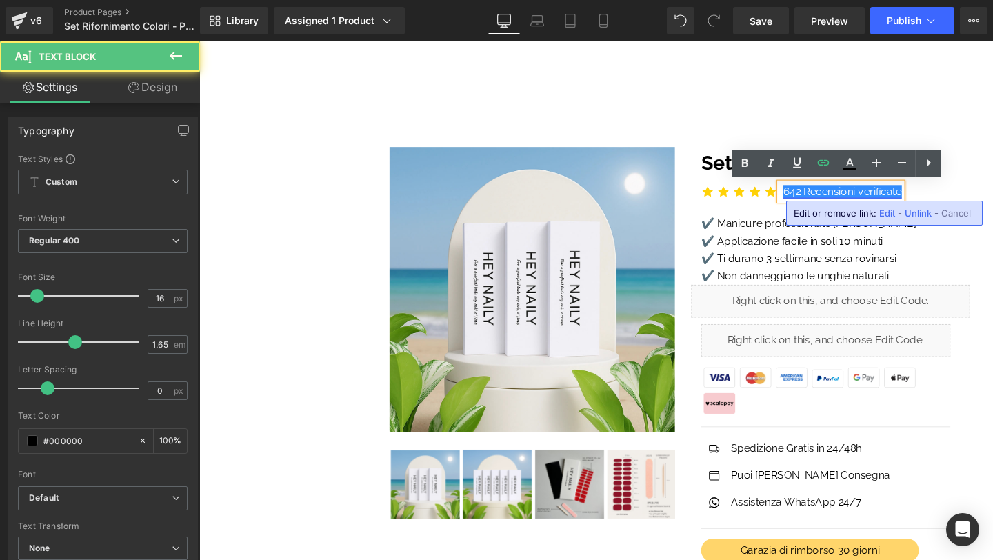
click at [832, 198] on link "642 Recensioni verificate" at bounding box center [875, 198] width 125 height 13
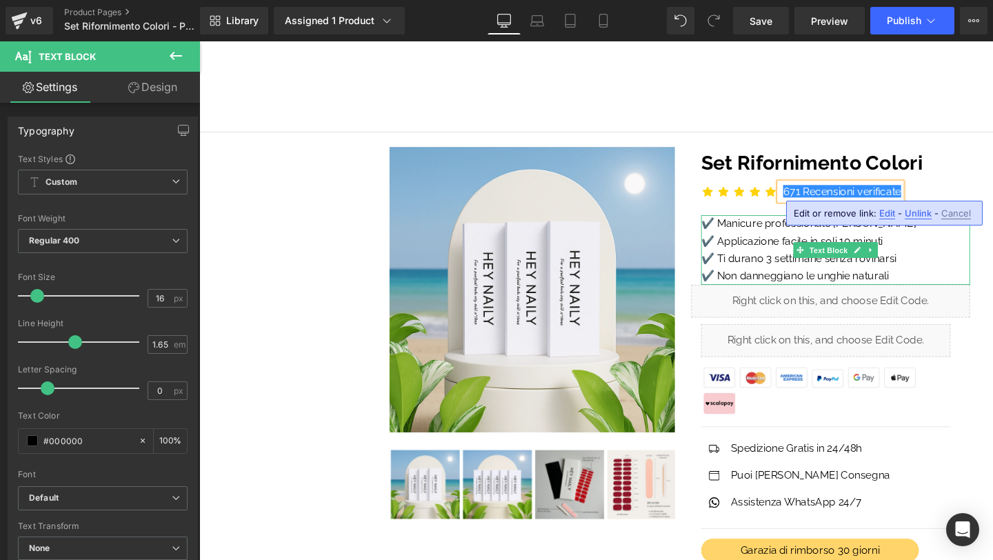
click at [845, 267] on span "Text Block" at bounding box center [861, 261] width 46 height 17
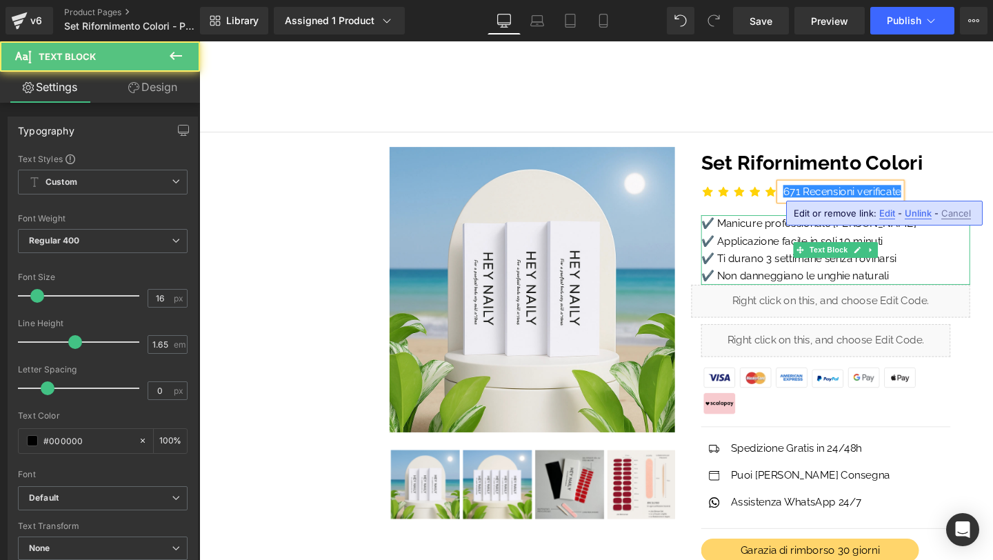
click at [796, 272] on p "✔️ Ti durano 3 settimane senza rovinarsi" at bounding box center [868, 270] width 283 height 18
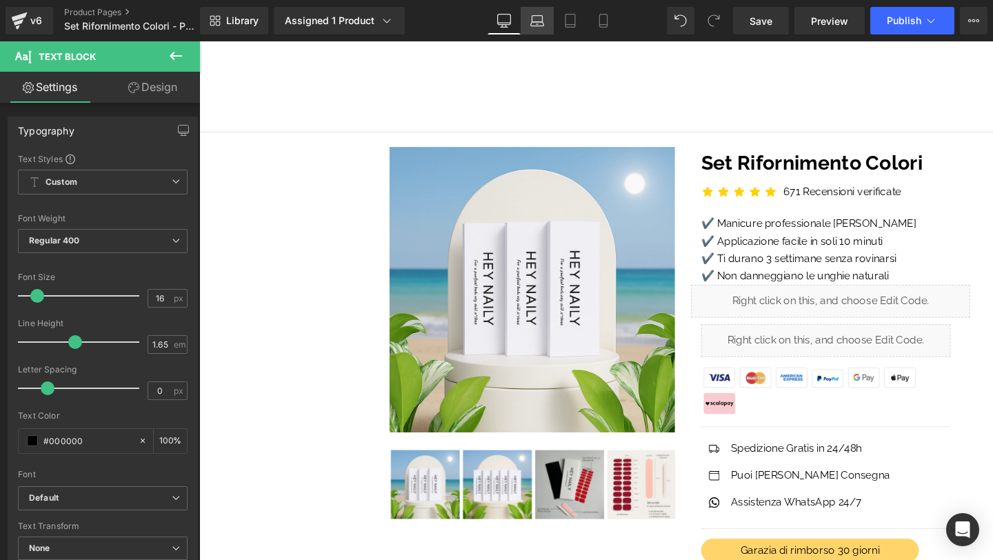
click at [545, 23] on link "Laptop" at bounding box center [537, 21] width 33 height 28
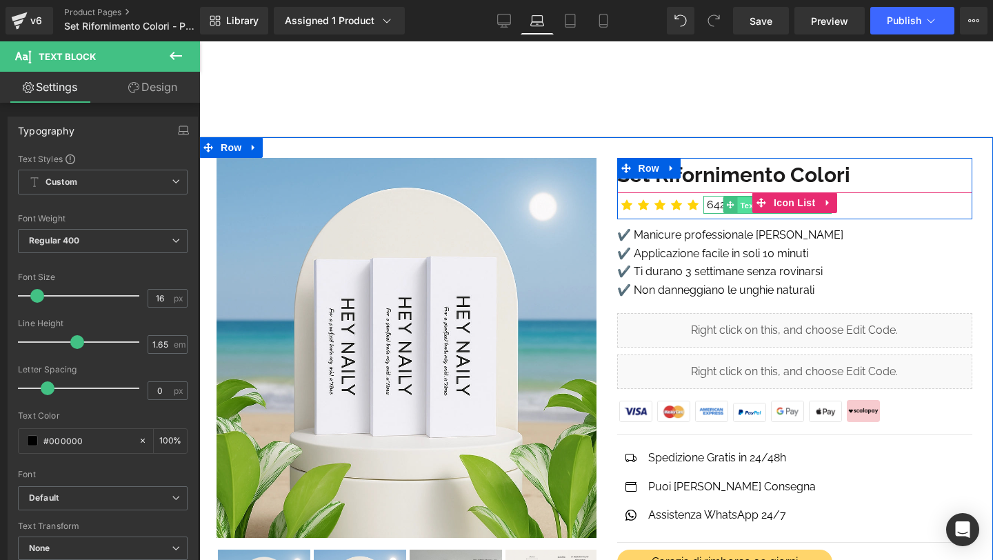
click at [744, 203] on span "Text Block" at bounding box center [760, 205] width 46 height 17
click at [704, 200] on div at bounding box center [704, 205] width 3 height 18
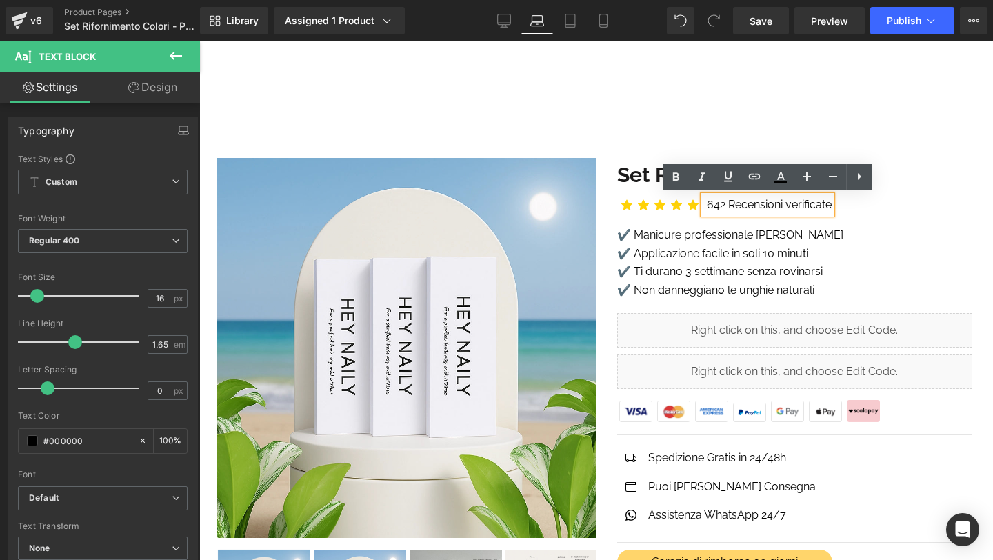
click at [704, 200] on div "642 Recensioni verificate" at bounding box center [767, 205] width 128 height 18
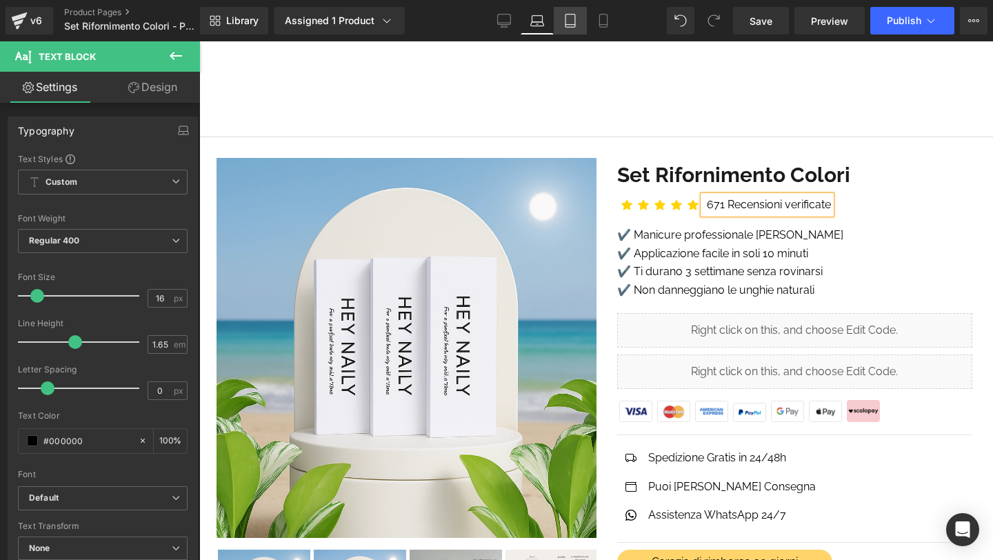
click at [570, 18] on icon at bounding box center [570, 21] width 14 height 14
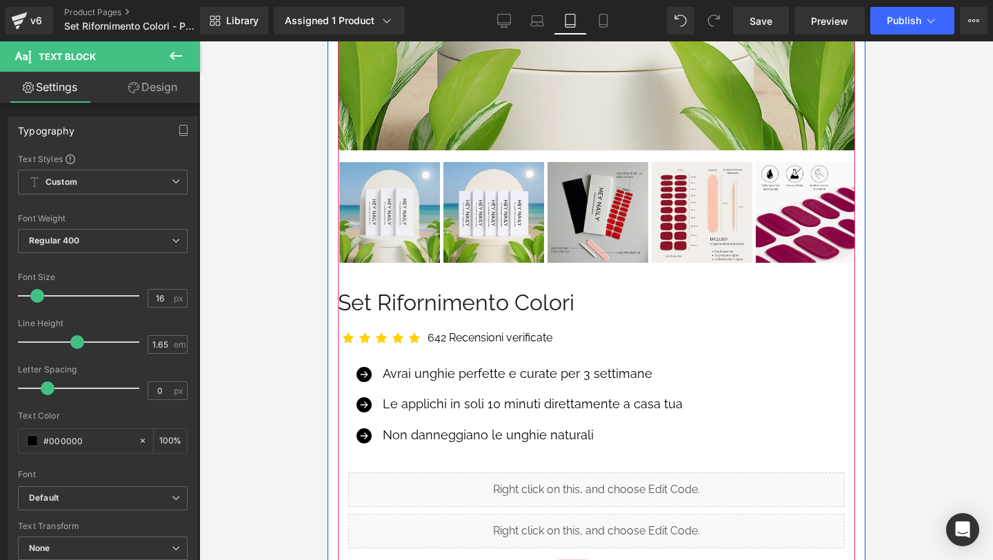
scroll to position [488, 0]
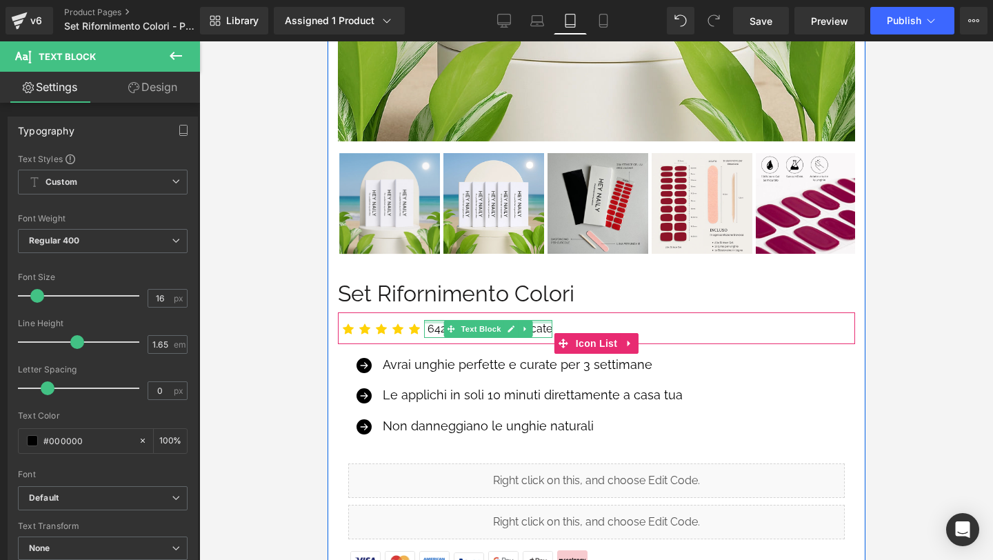
click at [434, 321] on div at bounding box center [487, 321] width 128 height 3
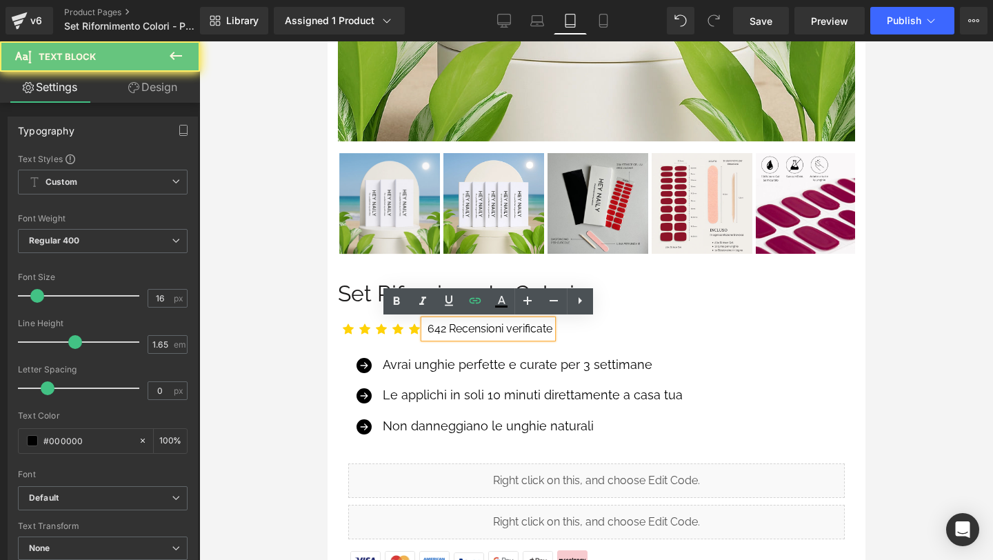
click at [434, 322] on link "642 Recensioni verificate" at bounding box center [489, 328] width 125 height 13
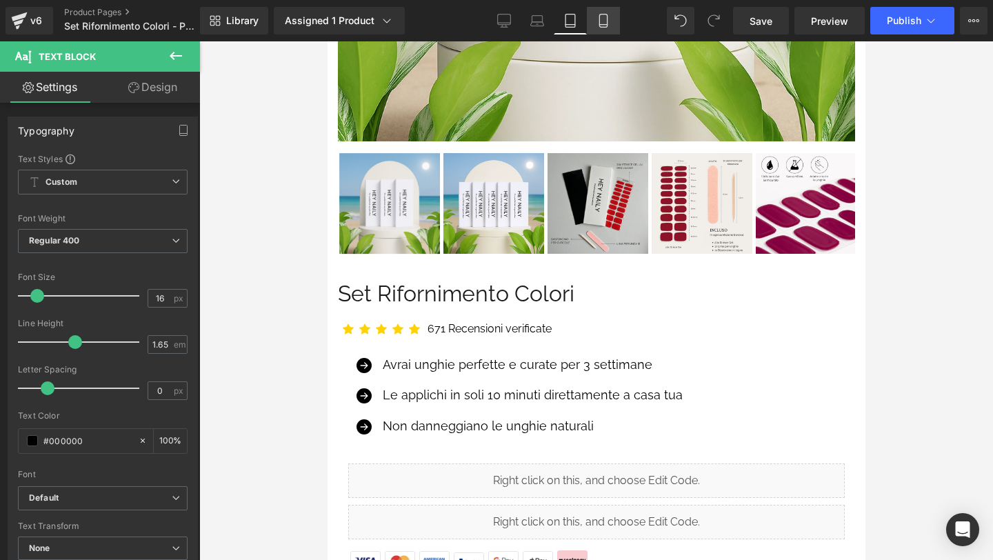
click at [607, 21] on icon at bounding box center [604, 21] width 14 height 14
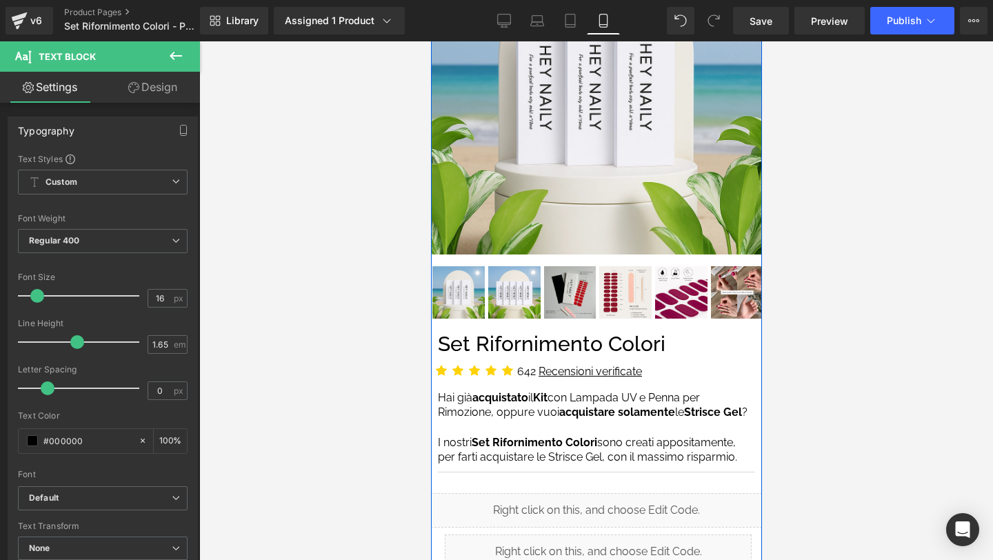
scroll to position [202, 0]
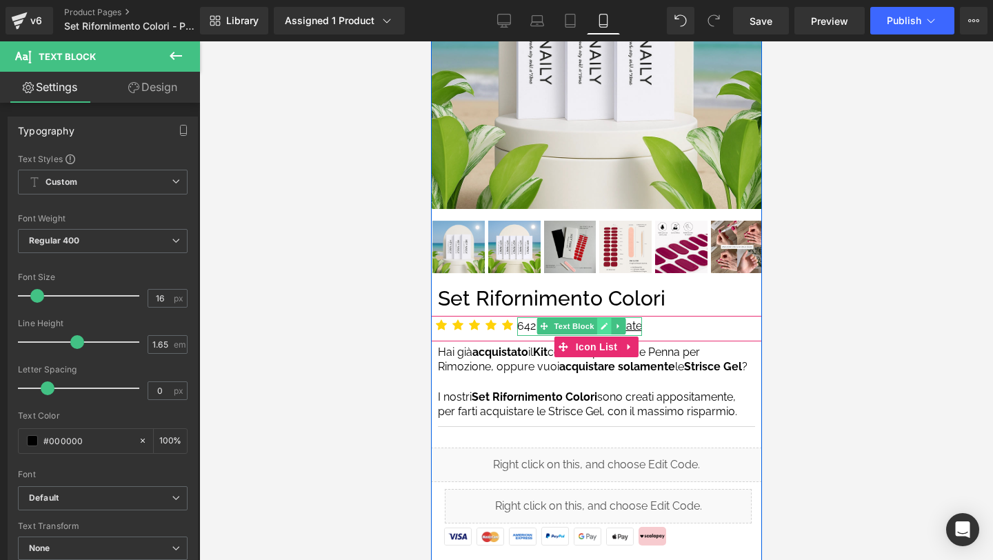
click at [607, 321] on link at bounding box center [604, 326] width 14 height 17
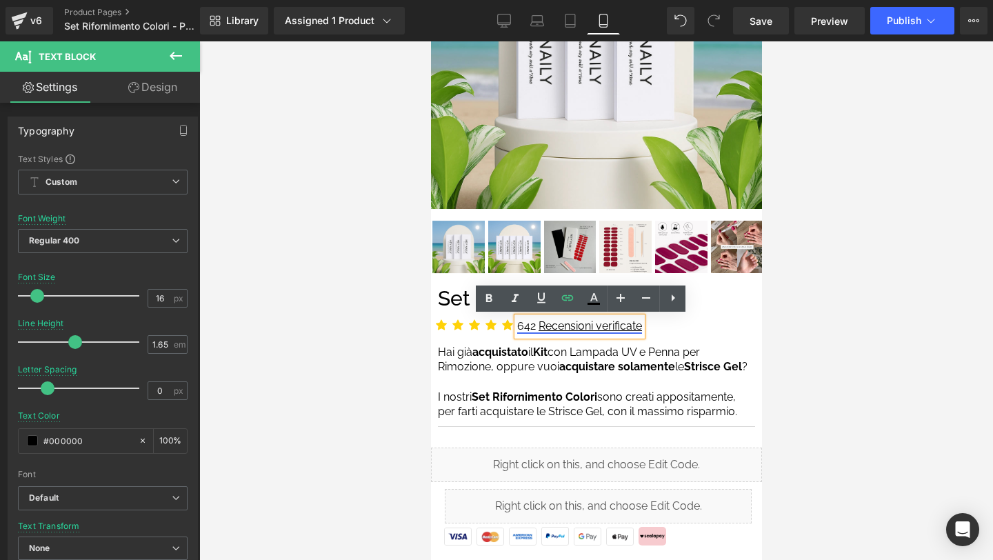
drag, startPoint x: 527, startPoint y: 324, endPoint x: 536, endPoint y: 323, distance: 9.0
click at [536, 323] on link "642 Recensioni verificate" at bounding box center [579, 325] width 125 height 13
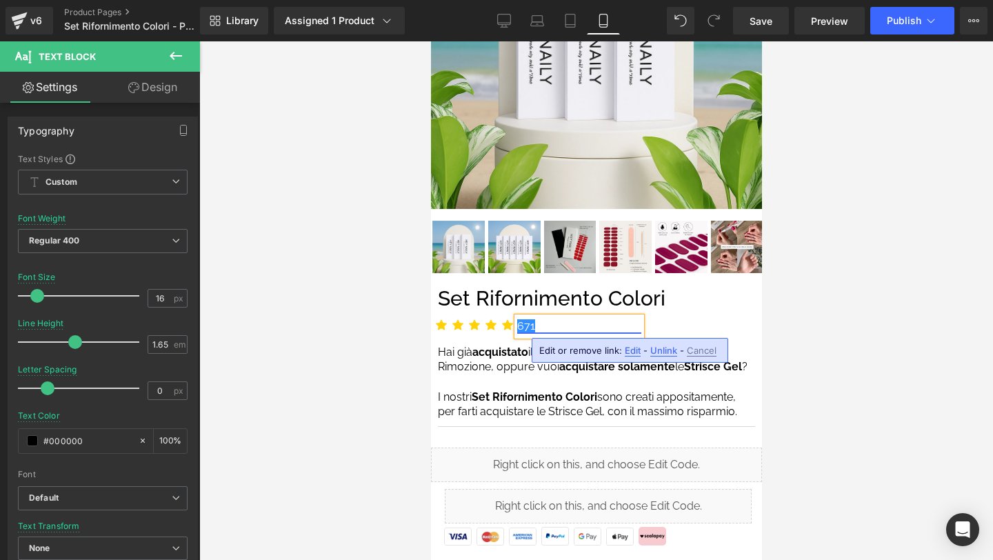
click at [577, 321] on u "Recensioni verificate" at bounding box center [588, 325] width 103 height 13
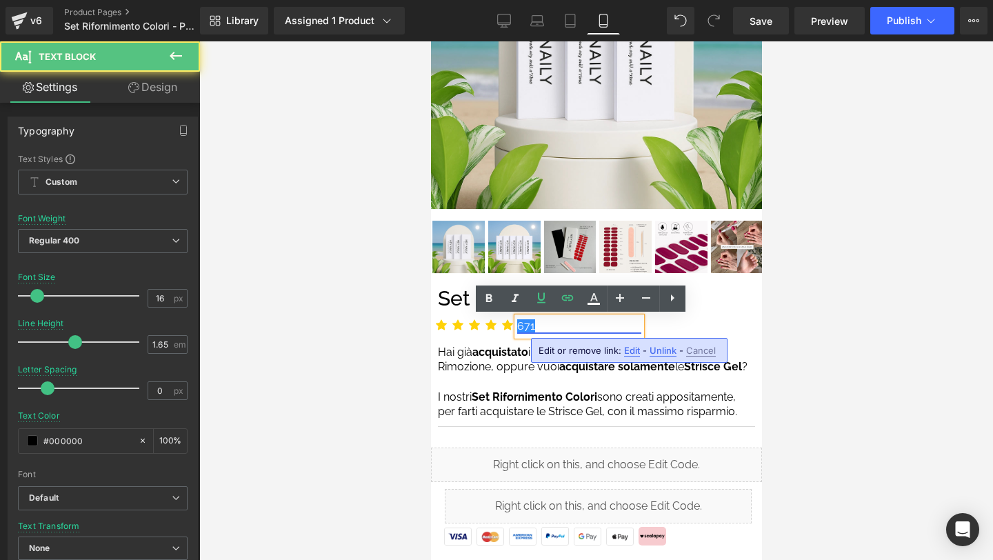
click at [577, 321] on u "Recensioni verificate" at bounding box center [588, 325] width 103 height 13
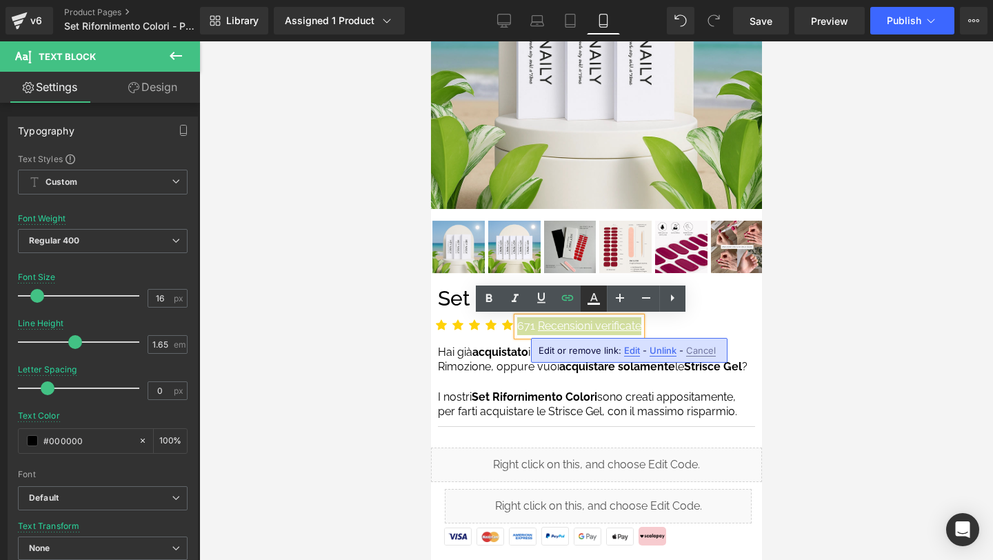
click at [594, 297] on icon at bounding box center [594, 297] width 8 height 8
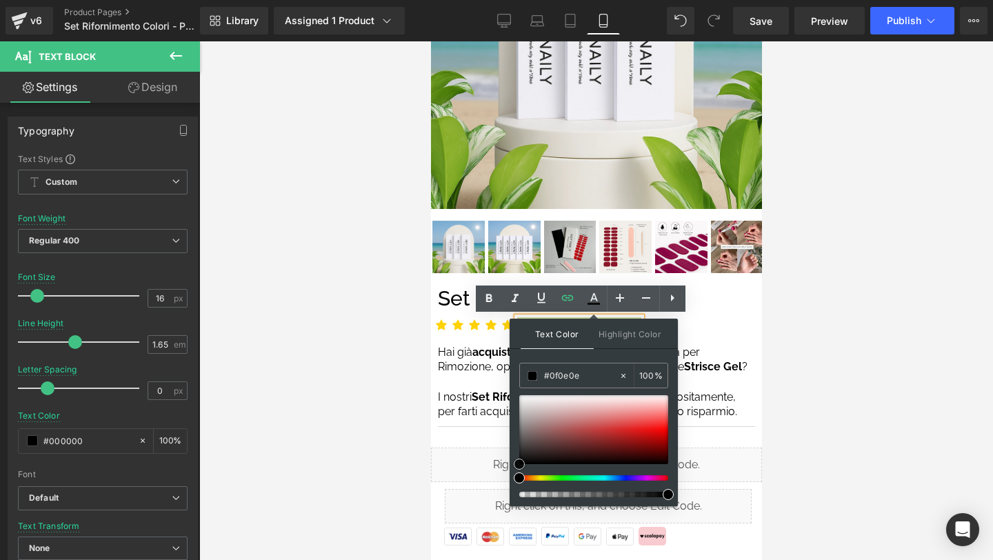
drag, startPoint x: 519, startPoint y: 398, endPoint x: 514, endPoint y: 474, distance: 76.7
click at [519, 474] on div at bounding box center [593, 446] width 149 height 102
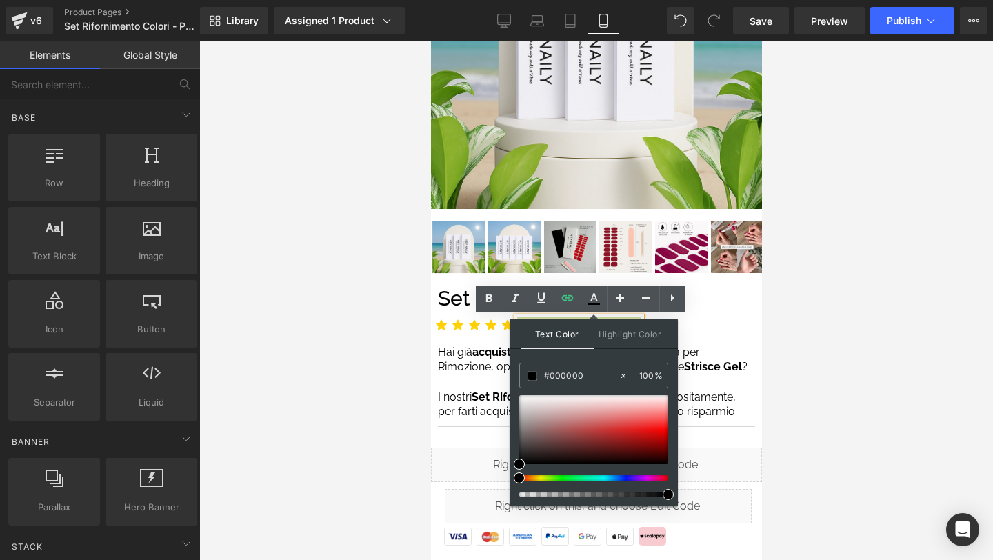
click at [817, 305] on div at bounding box center [596, 300] width 794 height 519
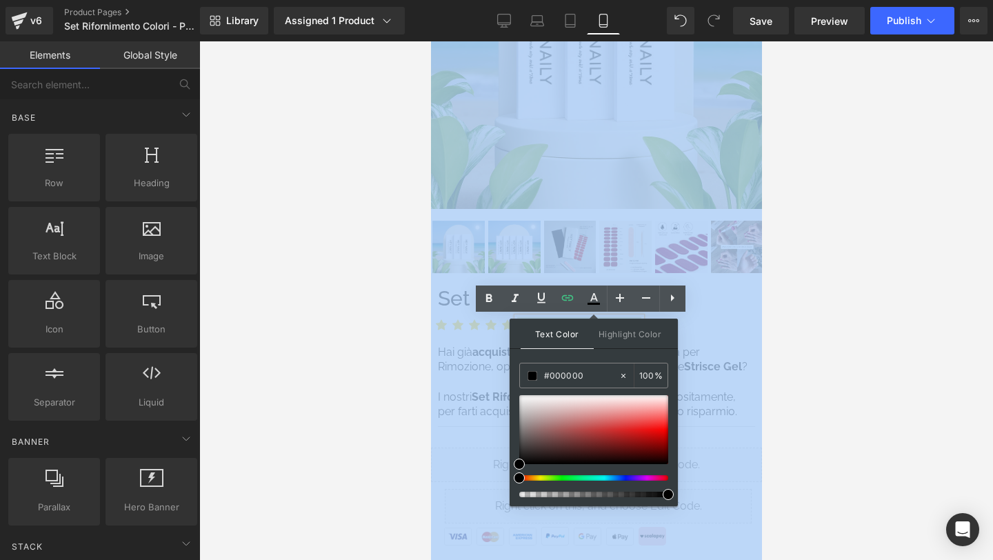
click at [817, 305] on div at bounding box center [596, 300] width 794 height 519
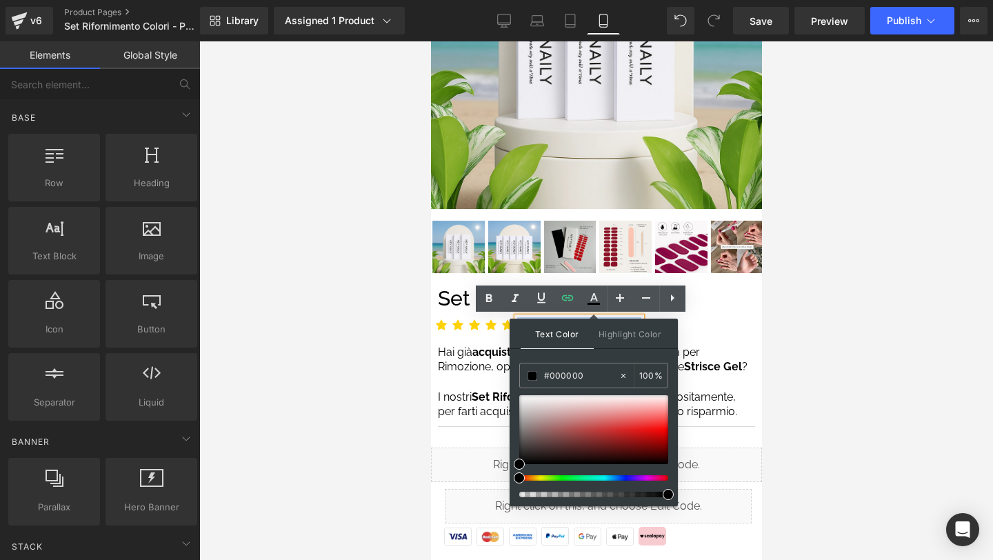
click at [720, 327] on div "Icon Icon Icon Icon Icon Icon List Hoz 671 Recensioni verificate Text Block" at bounding box center [595, 329] width 331 height 26
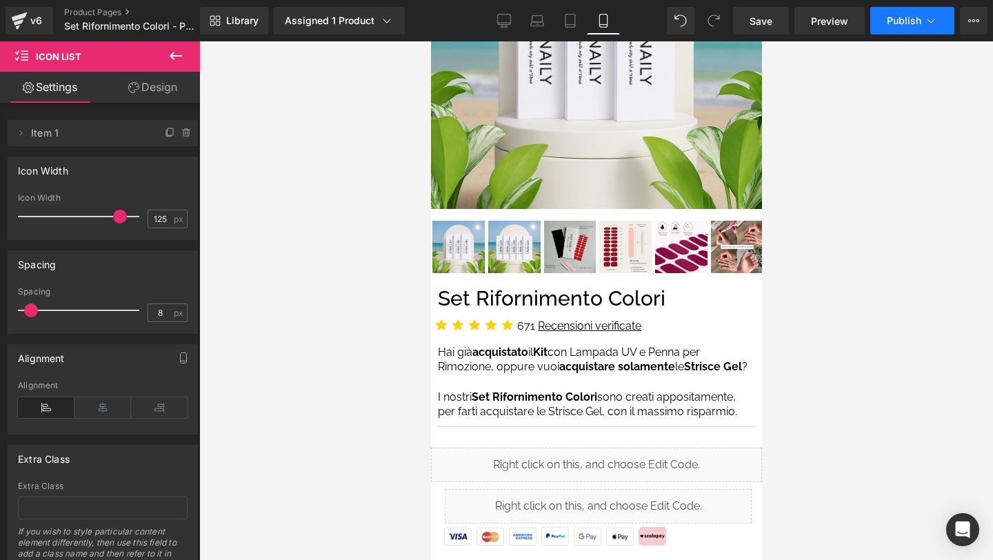
click at [902, 21] on span "Publish" at bounding box center [904, 20] width 34 height 11
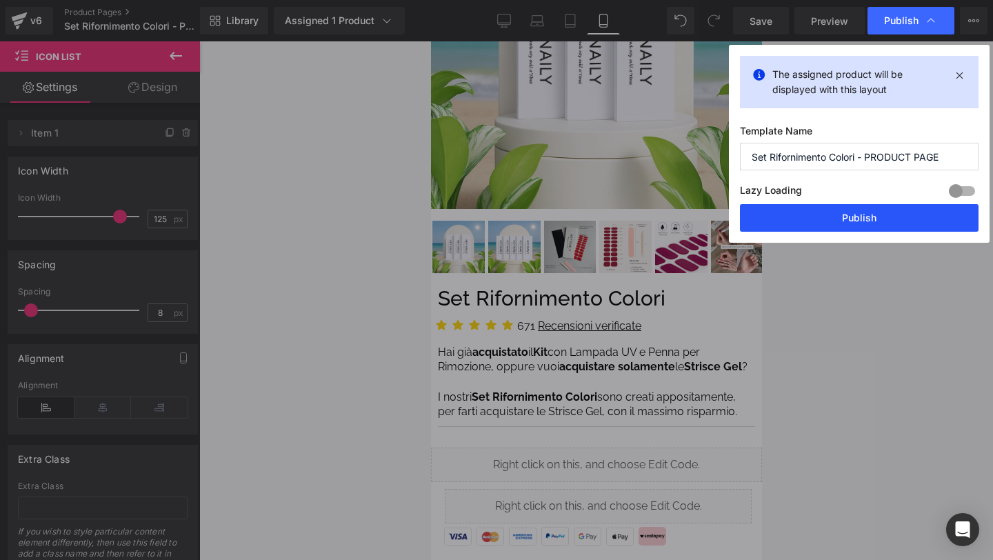
click at [877, 218] on button "Publish" at bounding box center [859, 218] width 239 height 28
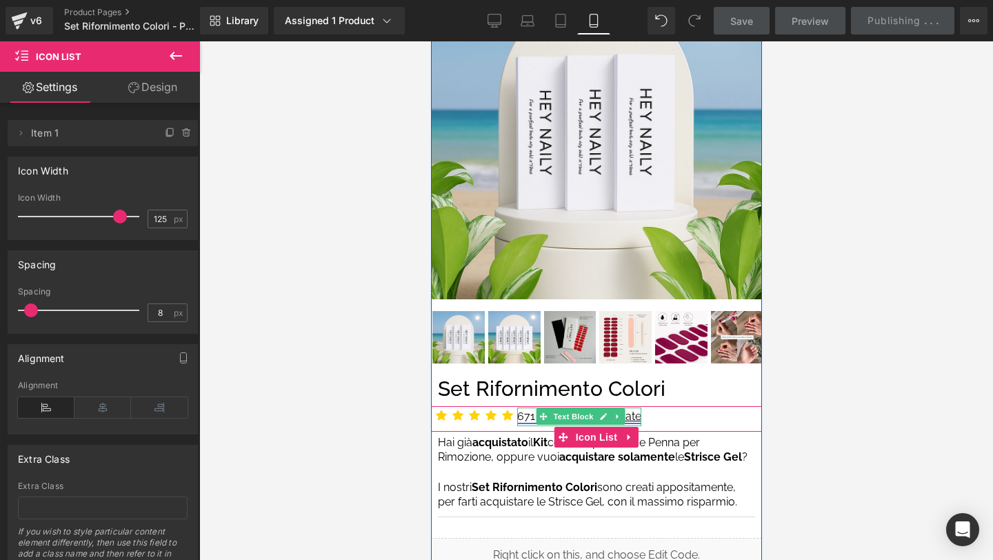
scroll to position [0, 0]
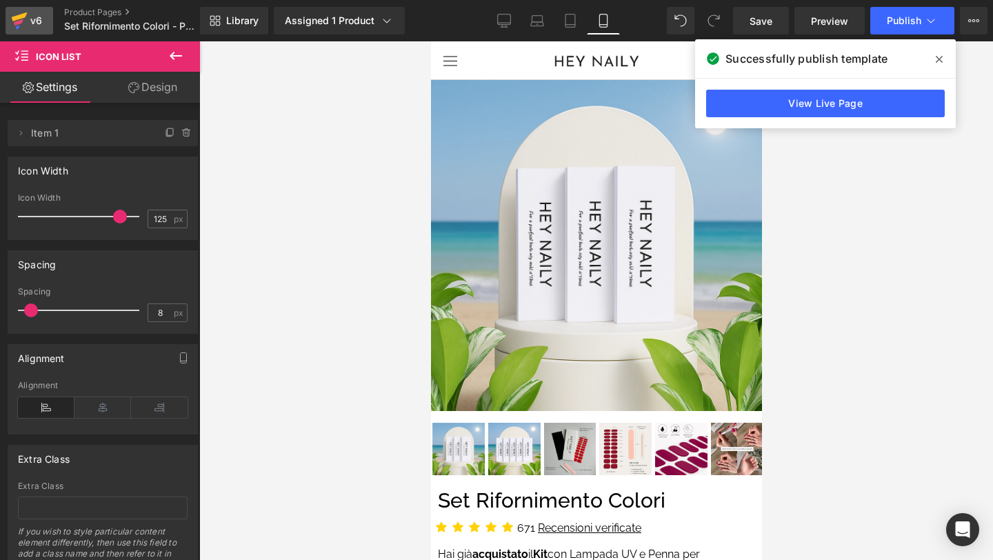
click at [22, 23] on icon at bounding box center [19, 20] width 17 height 34
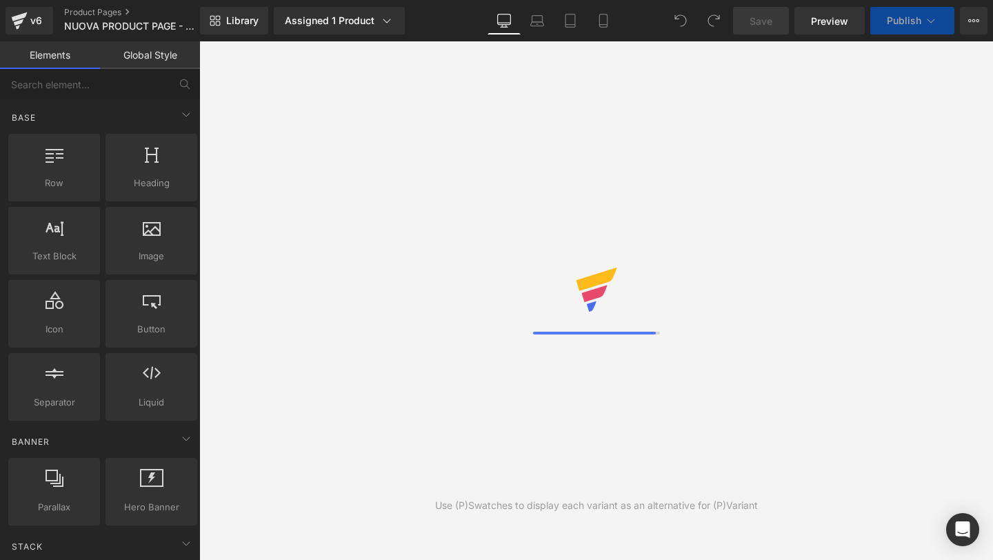
click at [601, 17] on icon at bounding box center [604, 21] width 14 height 14
click at [603, 21] on icon at bounding box center [604, 21] width 14 height 14
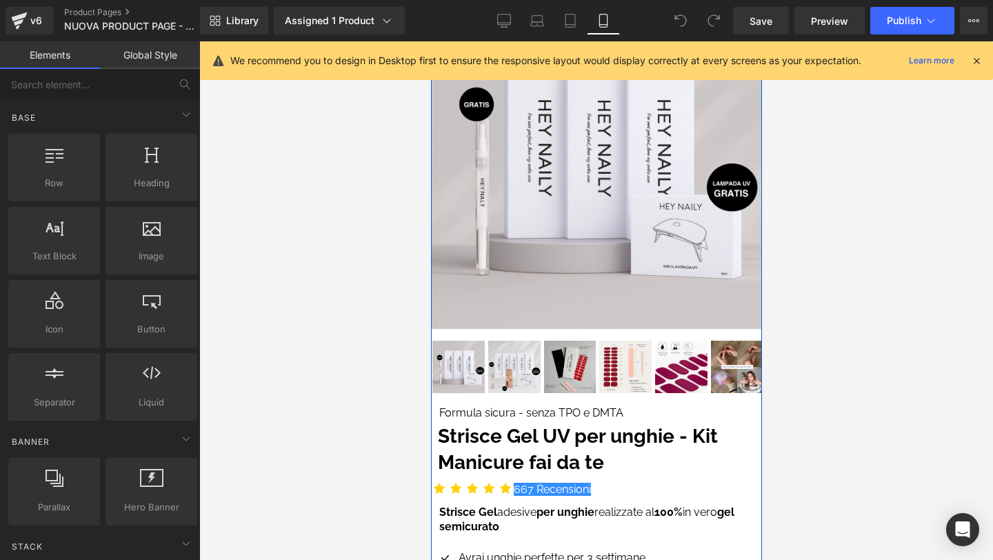
scroll to position [297, 0]
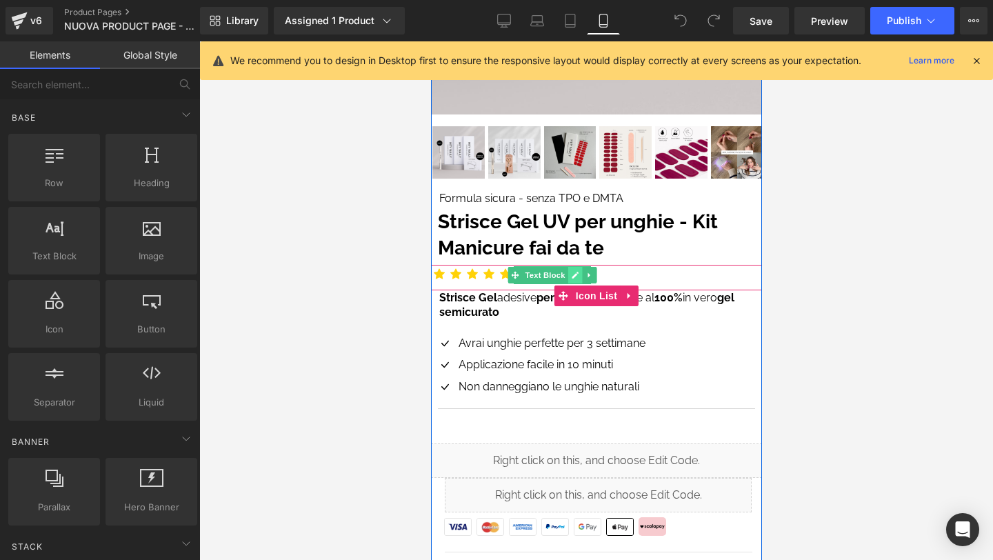
click at [569, 275] on link at bounding box center [575, 275] width 14 height 17
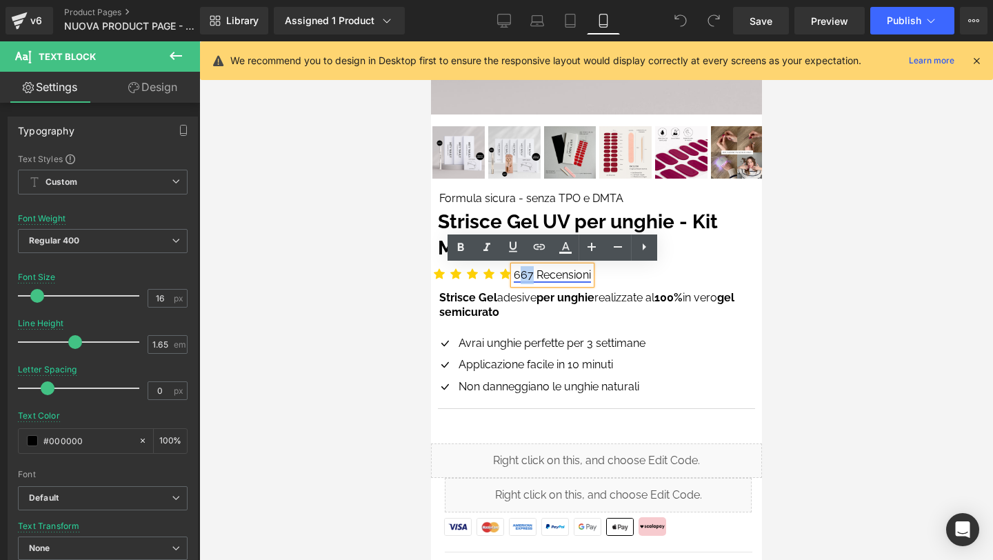
drag, startPoint x: 532, startPoint y: 273, endPoint x: 522, endPoint y: 273, distance: 9.7
click at [522, 273] on link "667 Recensioni" at bounding box center [551, 274] width 77 height 13
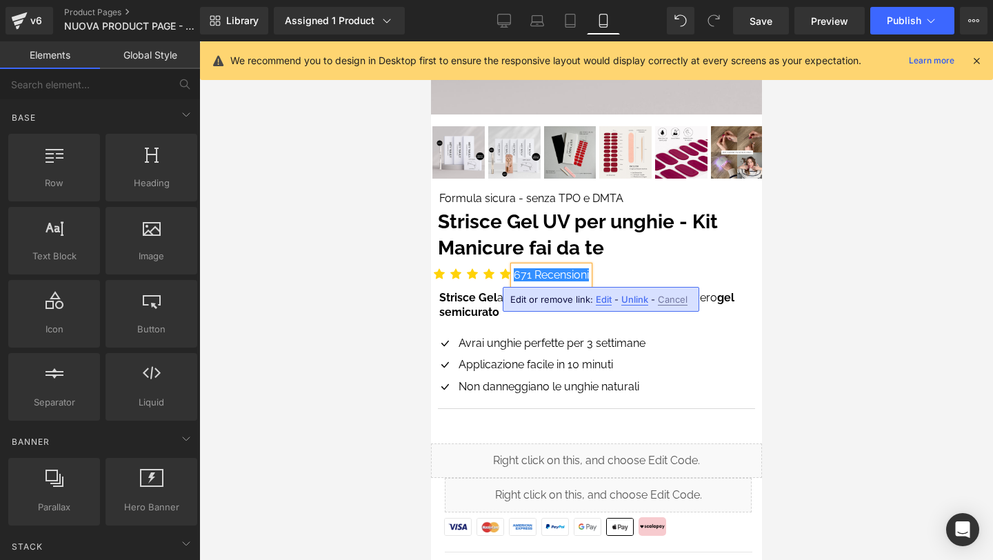
click at [958, 249] on div at bounding box center [596, 300] width 794 height 519
click at [821, 243] on div at bounding box center [596, 300] width 794 height 519
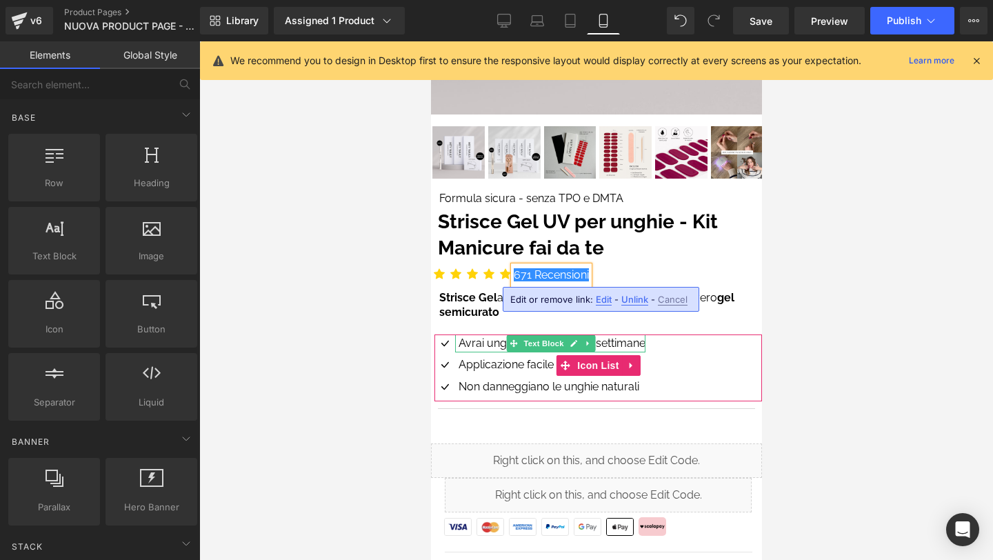
click at [601, 342] on p "Avrai unghie perfette per 3 settimane" at bounding box center [551, 343] width 187 height 18
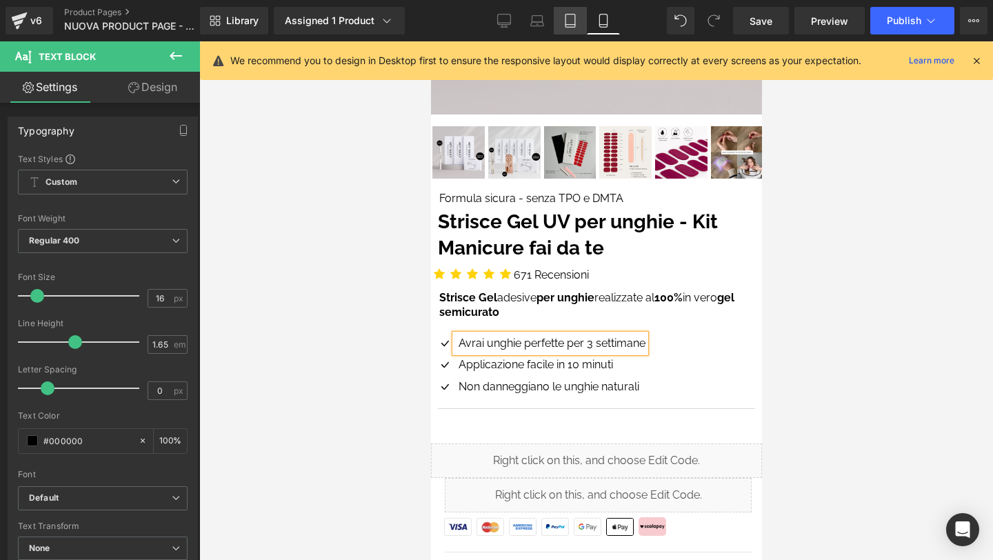
click at [567, 22] on icon at bounding box center [570, 21] width 14 height 14
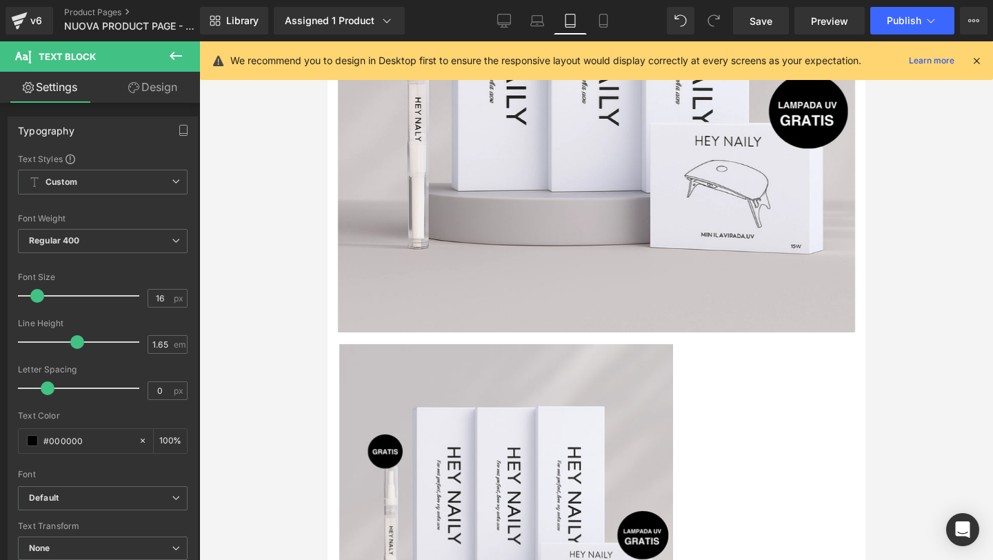
scroll to position [0, 0]
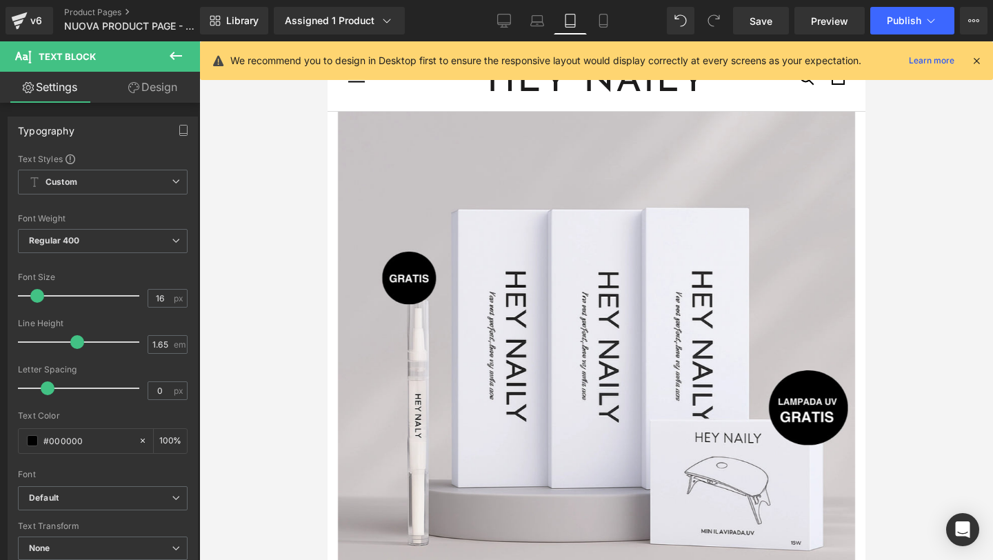
click at [975, 58] on icon at bounding box center [976, 60] width 12 height 12
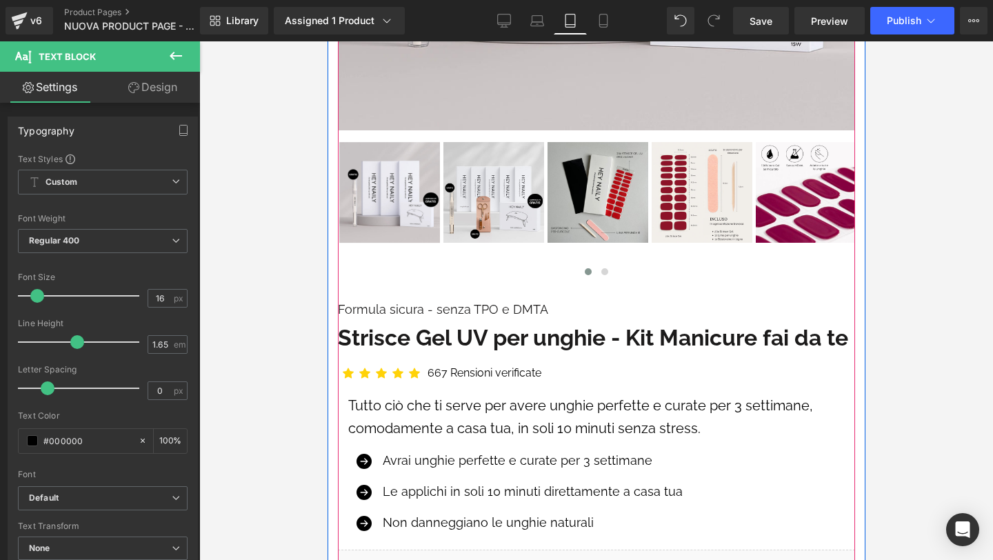
scroll to position [505, 0]
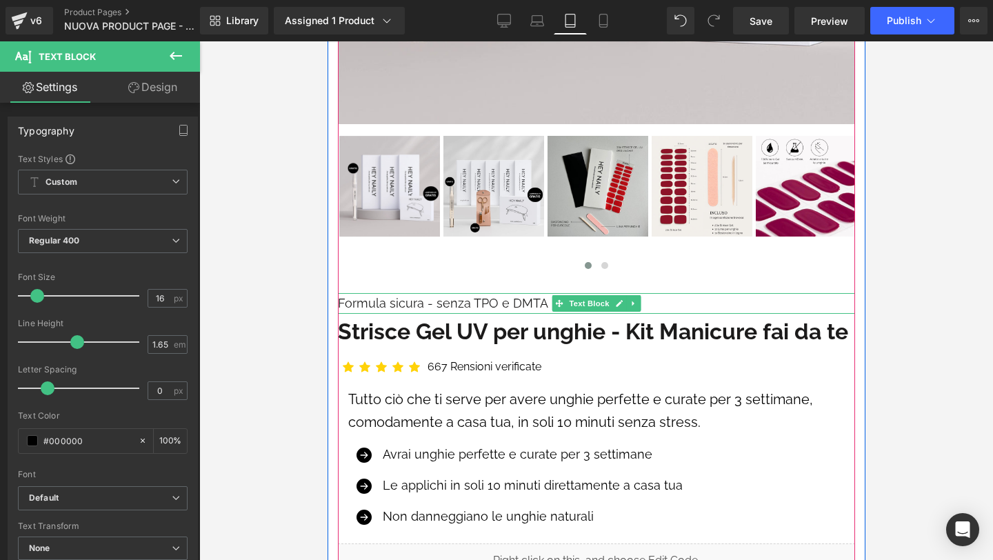
click at [437, 301] on p "Formula sicura - senza TPO e DMTA" at bounding box center [595, 303] width 517 height 21
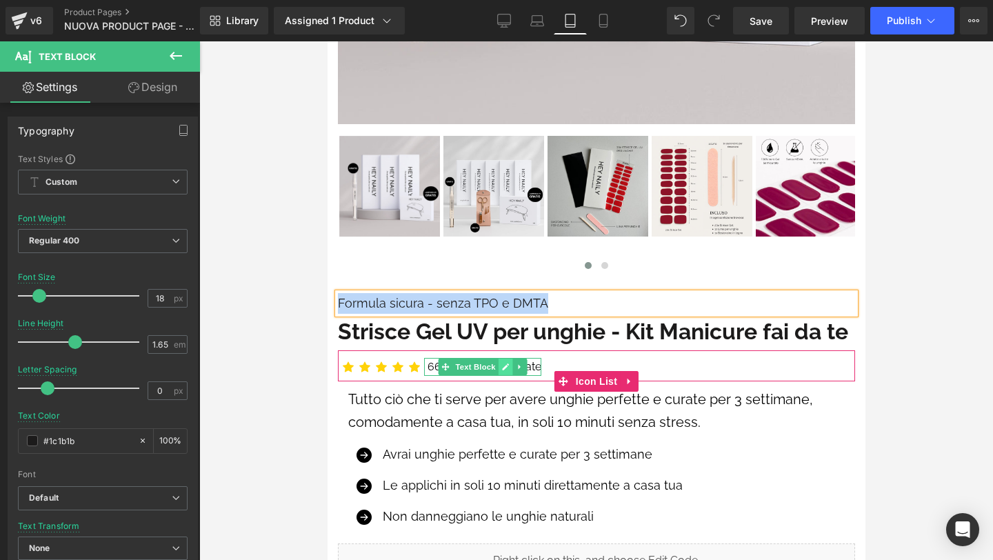
click at [501, 364] on icon at bounding box center [505, 367] width 8 height 8
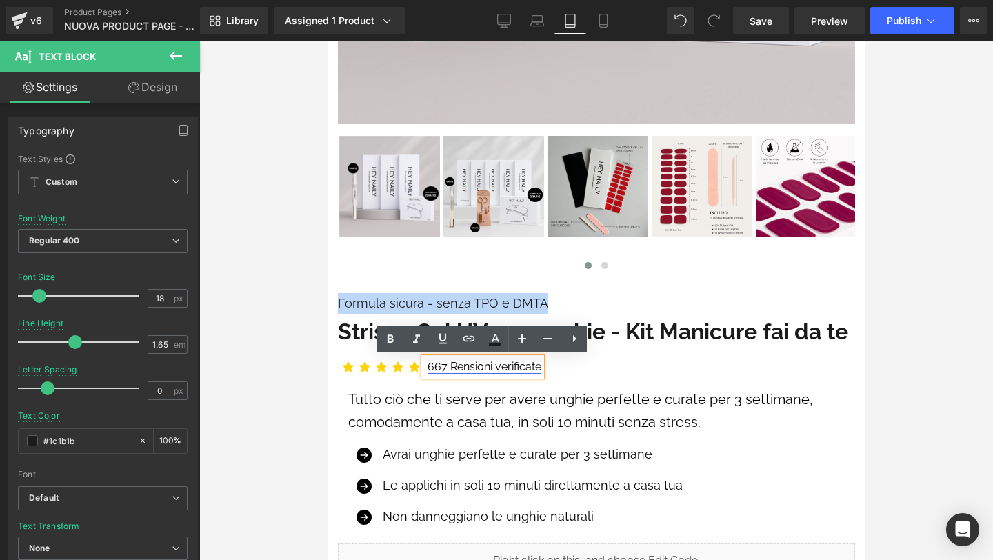
click at [446, 366] on link "667 Rensioni verificate" at bounding box center [484, 366] width 114 height 13
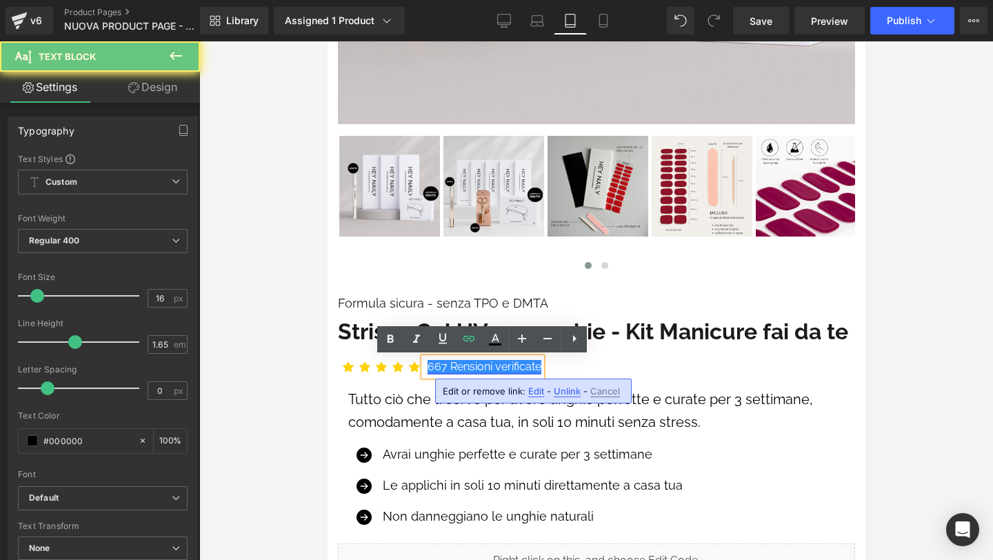
click at [446, 366] on link "667 Rensioni verificate" at bounding box center [484, 366] width 114 height 13
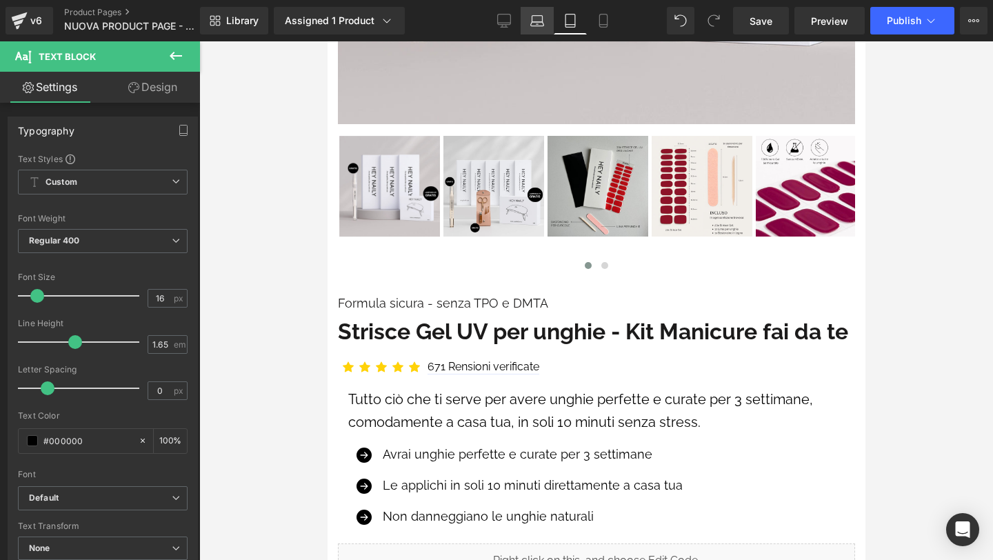
click at [535, 22] on icon at bounding box center [537, 24] width 13 height 4
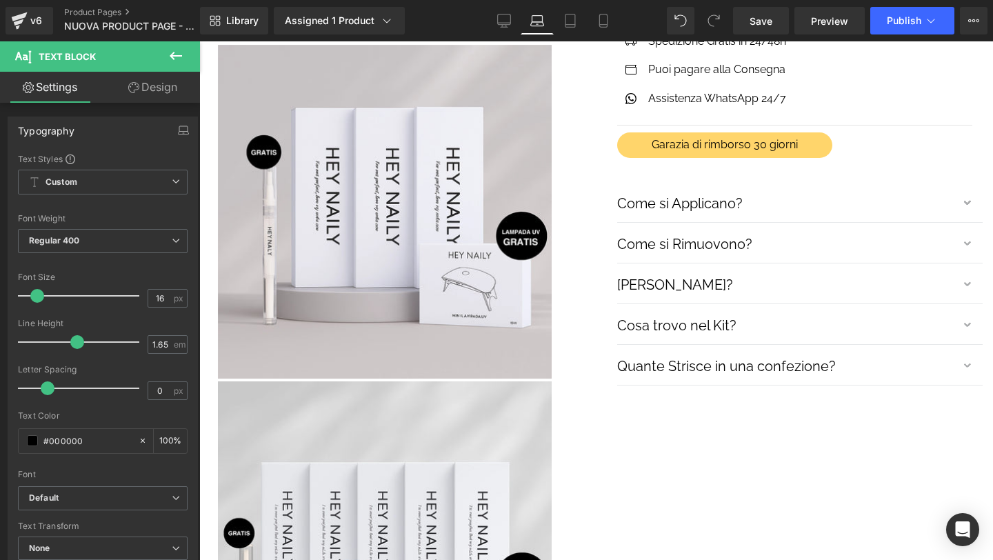
scroll to position [0, 0]
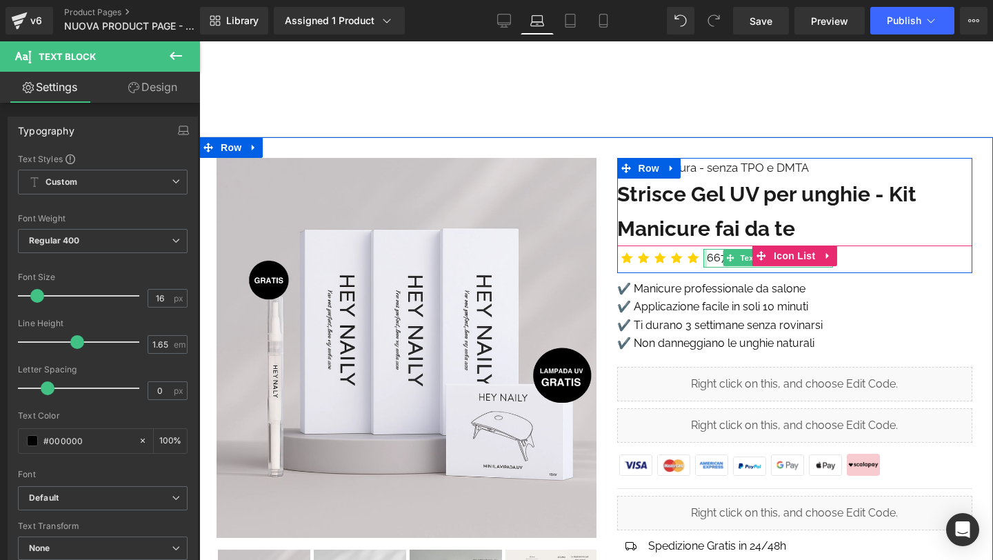
click at [706, 254] on div at bounding box center [704, 258] width 3 height 18
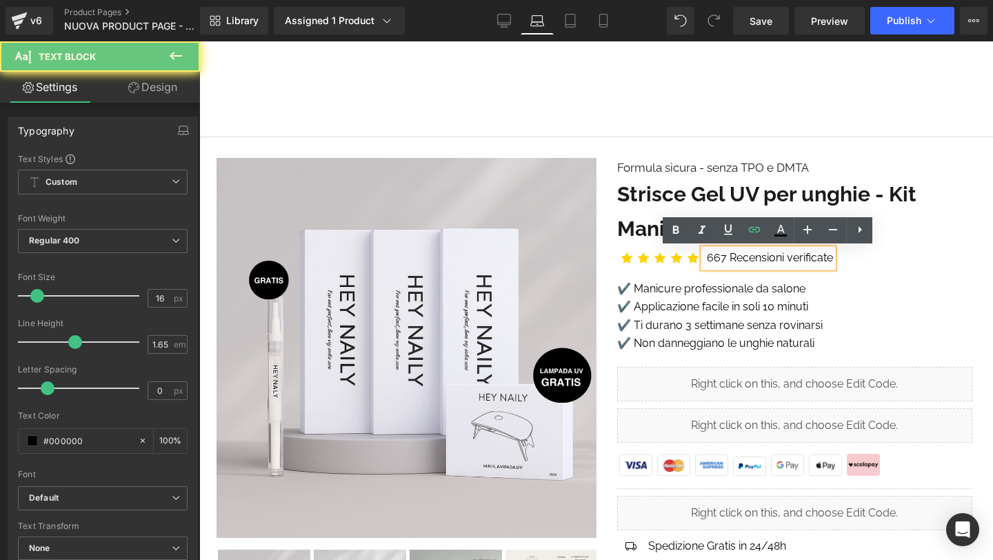
click at [706, 254] on div "667 Recensioni verificate" at bounding box center [768, 258] width 130 height 18
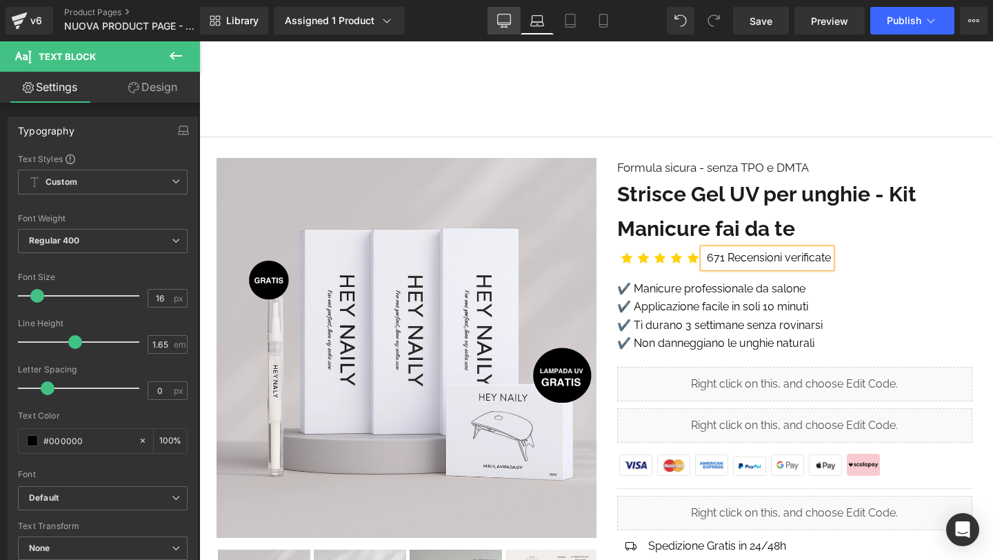
click at [496, 15] on link "Desktop" at bounding box center [504, 21] width 33 height 28
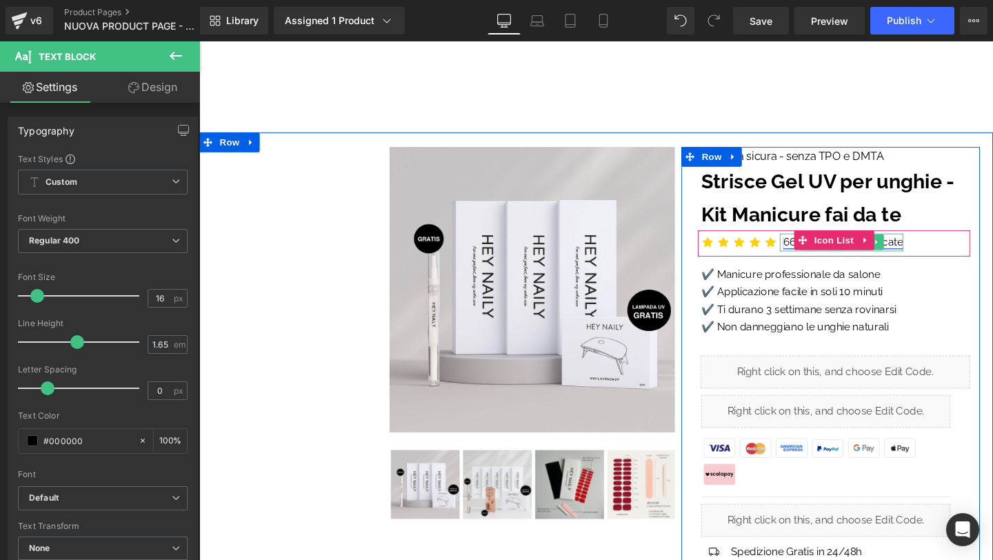
click at [813, 248] on link "667 Recensioni verificate" at bounding box center [876, 252] width 126 height 13
click at [812, 248] on div at bounding box center [811, 252] width 3 height 18
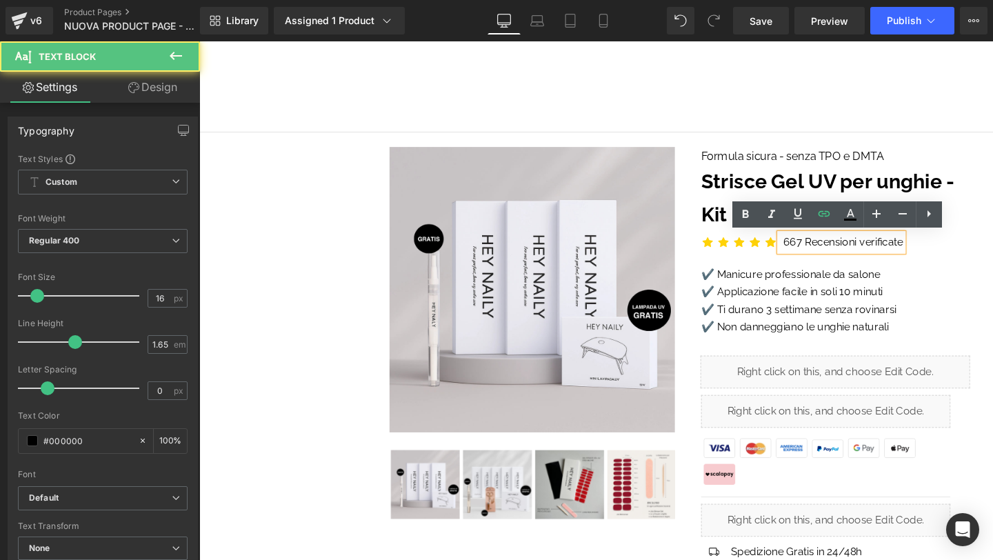
click at [812, 248] on div "667 Recensioni verificate" at bounding box center [875, 252] width 130 height 18
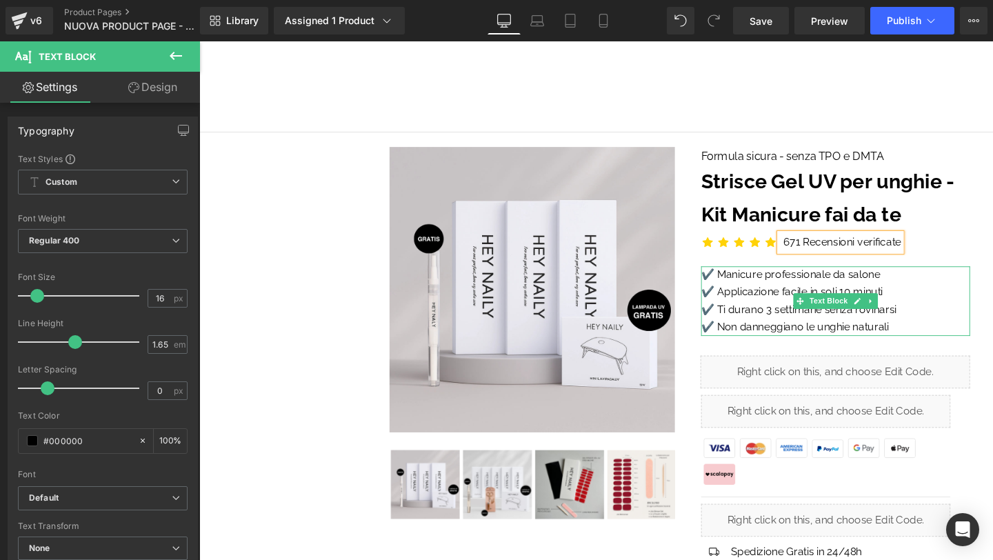
click at [825, 297] on p "✔️ Applicazione facile in soli 10 minuti" at bounding box center [868, 305] width 283 height 18
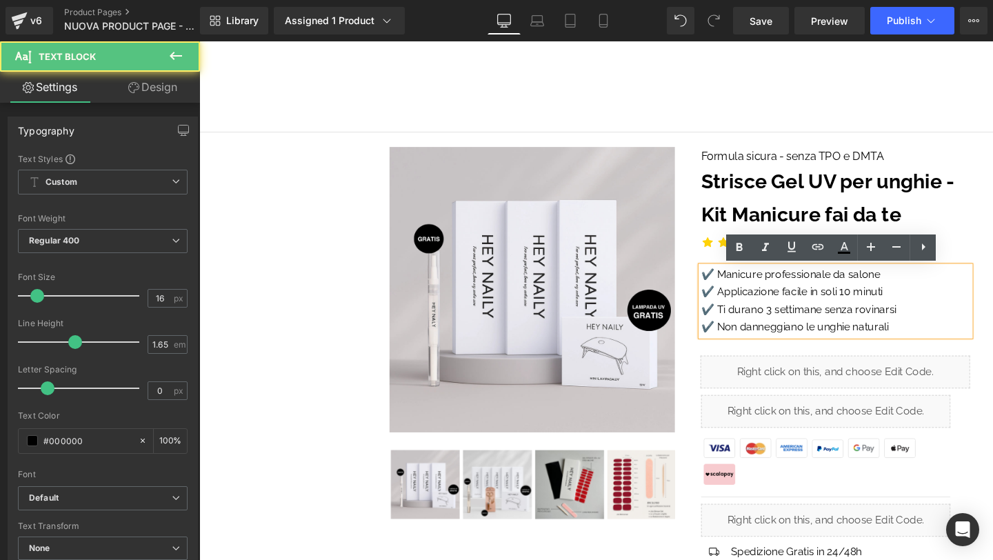
click at [825, 297] on p "✔️ Applicazione facile in soli 10 minuti" at bounding box center [868, 305] width 283 height 18
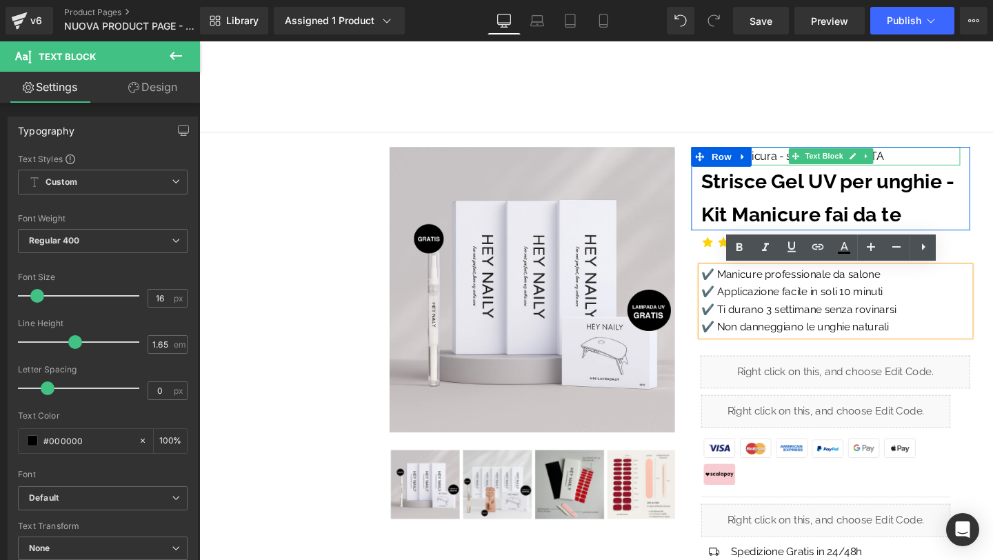
click at [920, 161] on p "Formula sicura - senza TPO e DMTA" at bounding box center [863, 161] width 272 height 19
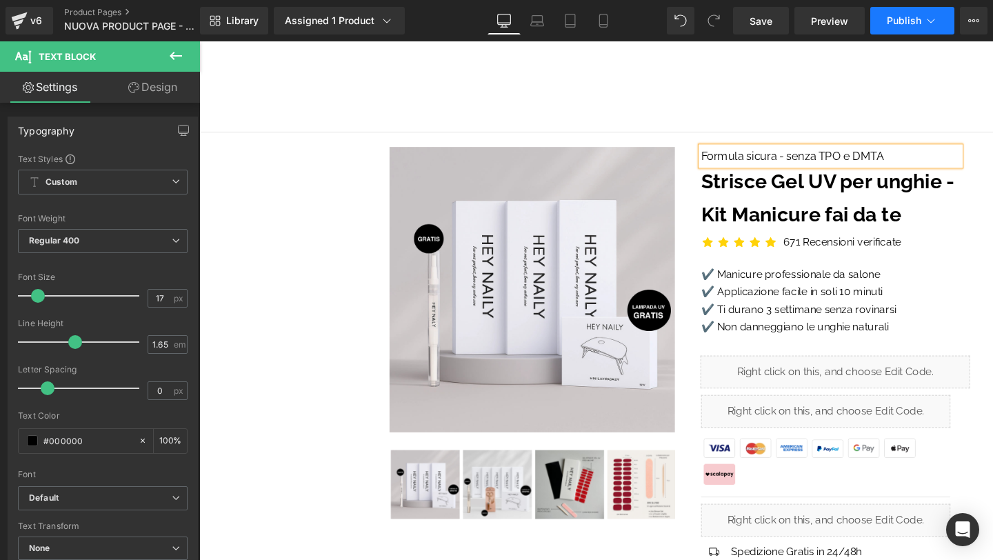
click at [899, 17] on span "Publish" at bounding box center [904, 20] width 34 height 11
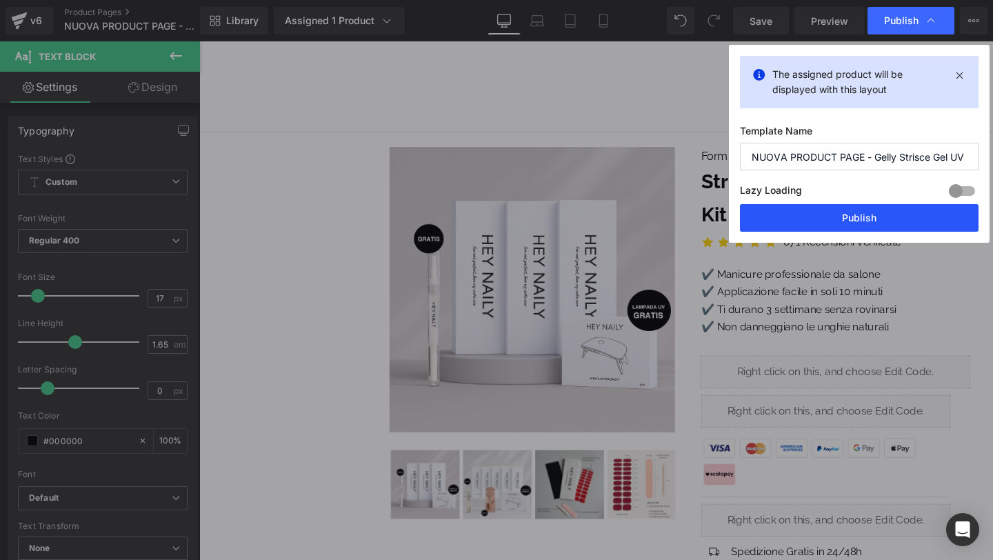
click at [886, 217] on button "Publish" at bounding box center [859, 218] width 239 height 28
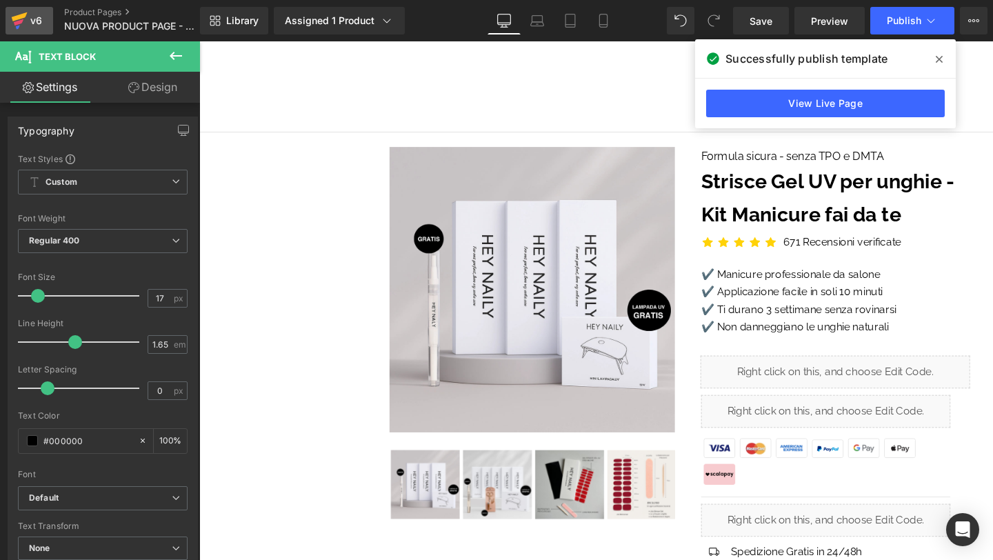
click at [21, 23] on icon at bounding box center [19, 20] width 17 height 34
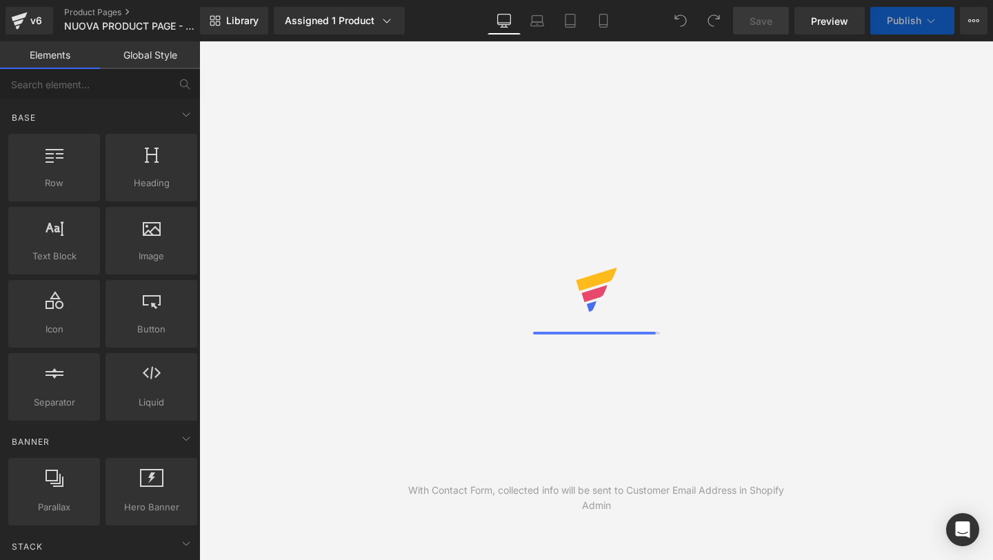
click at [602, 27] on icon at bounding box center [603, 20] width 8 height 13
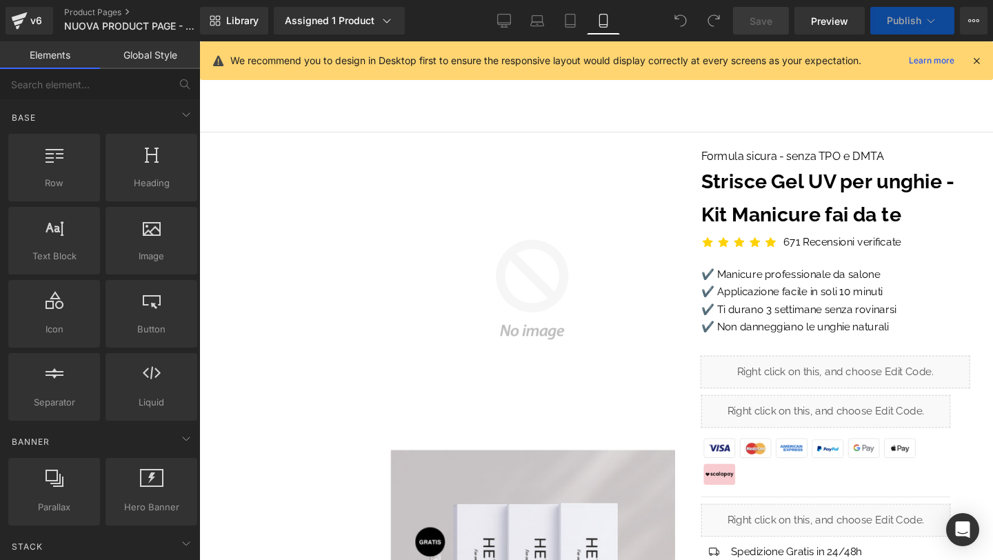
click at [980, 55] on icon at bounding box center [976, 60] width 12 height 12
click at [992, 60] on div "Home Home Starter Kit Starter Kit Rifornimento Colori Rifornimento Colori Acces…" at bounding box center [616, 89] width 834 height 96
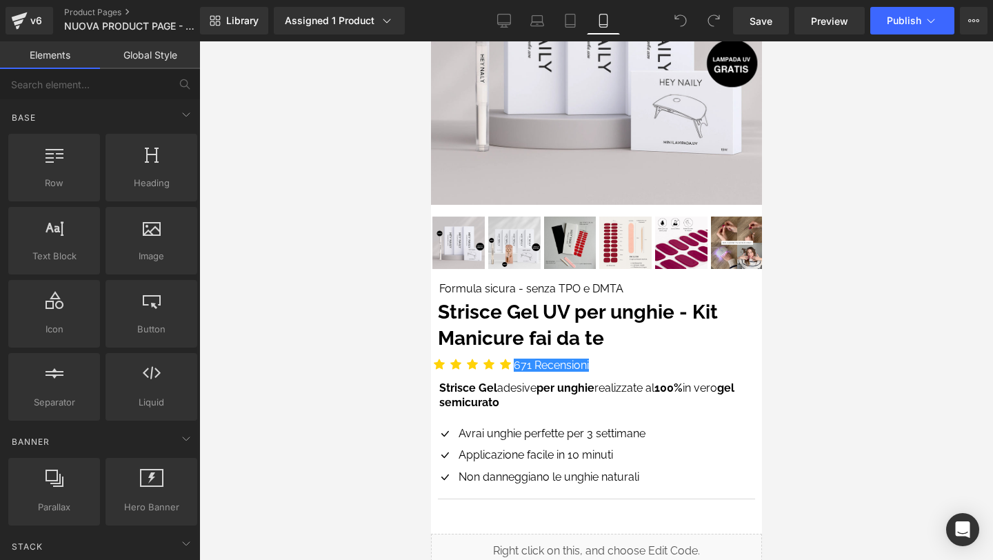
scroll to position [211, 0]
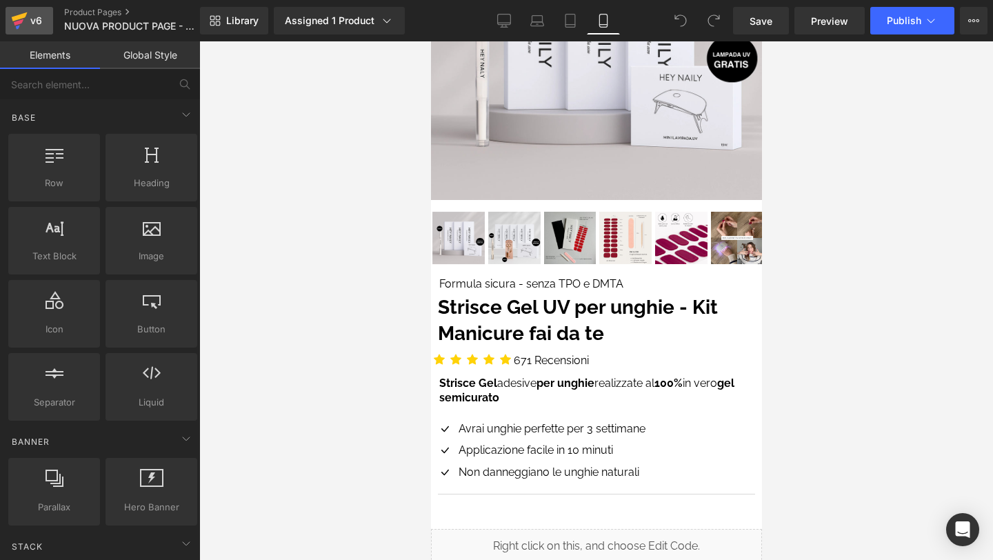
click at [41, 23] on div "v6" at bounding box center [36, 21] width 17 height 18
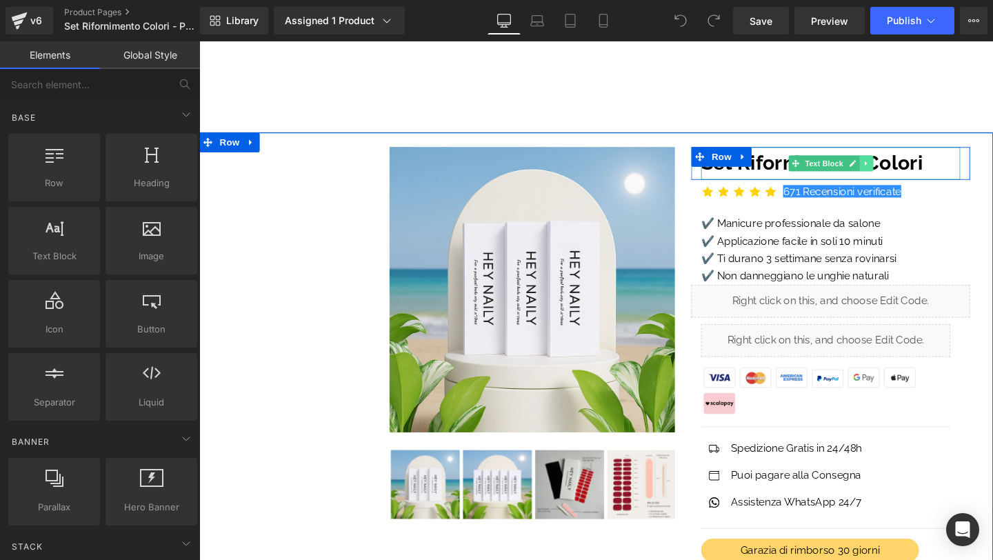
click at [903, 168] on icon at bounding box center [901, 170] width 8 height 8
click at [889, 168] on icon at bounding box center [893, 170] width 8 height 8
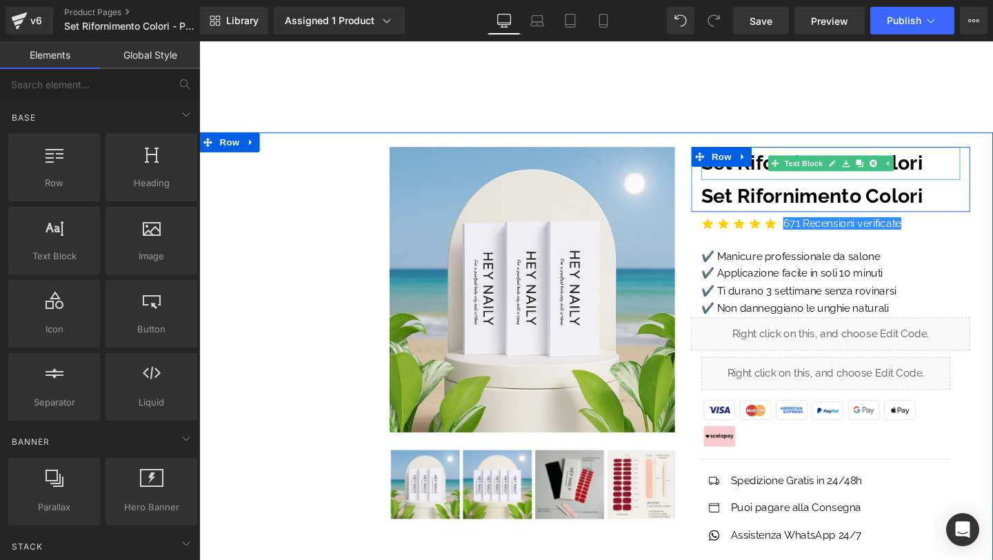
click at [774, 179] on b "Set Rifornimento Colori" at bounding box center [843, 169] width 233 height 24
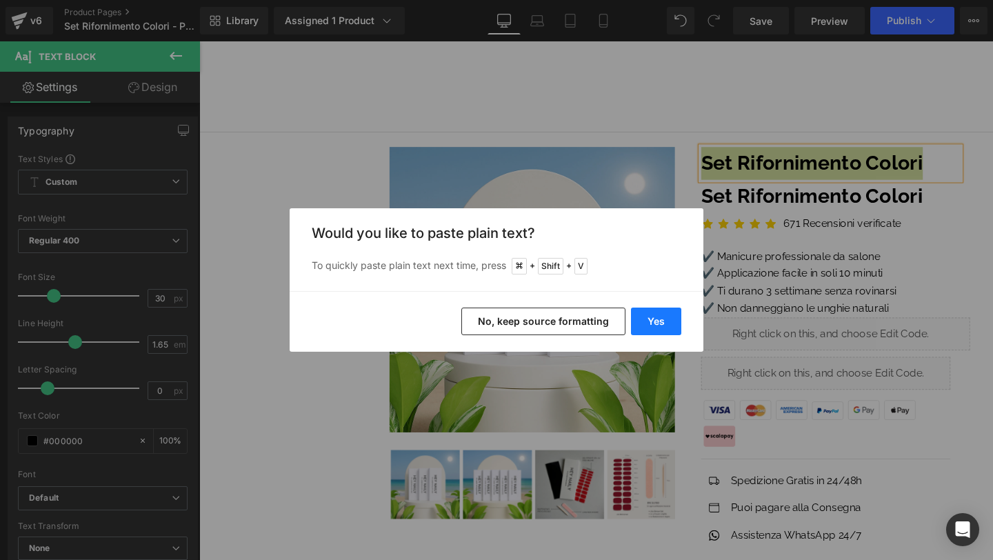
click at [666, 324] on button "Yes" at bounding box center [656, 322] width 50 height 28
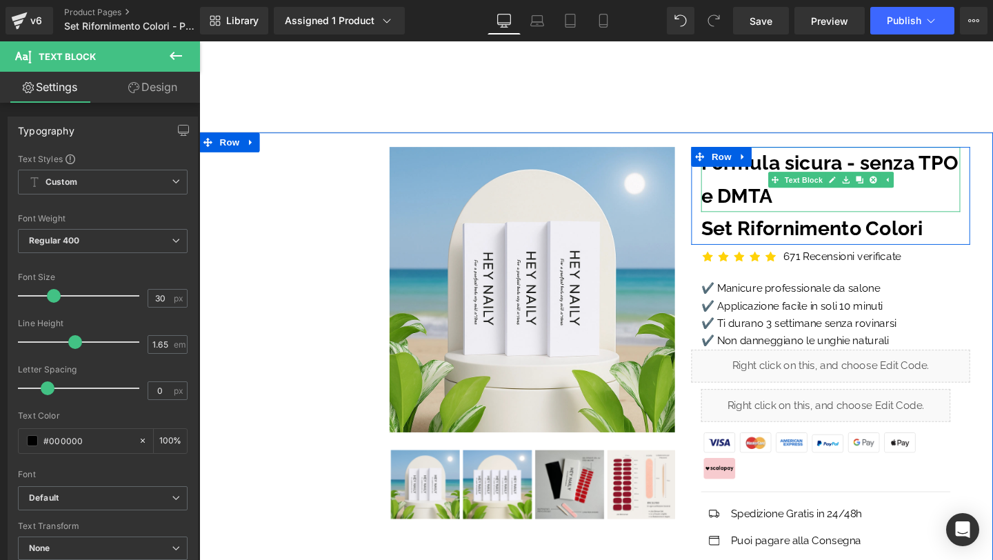
click at [781, 166] on b "Formula sicura - senza TPO e DMTA" at bounding box center [862, 186] width 270 height 59
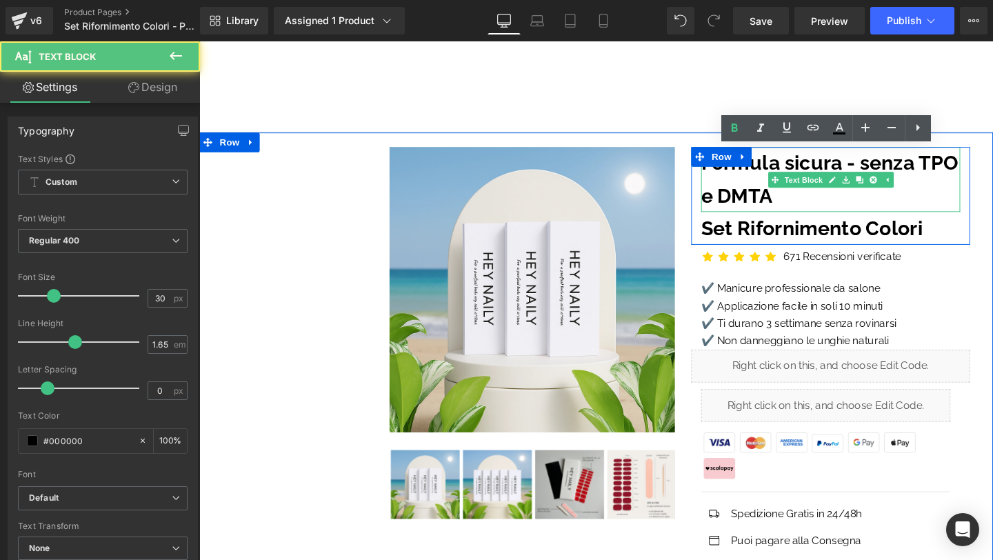
click at [781, 166] on b "Formula sicura - senza TPO e DMTA" at bounding box center [862, 186] width 270 height 59
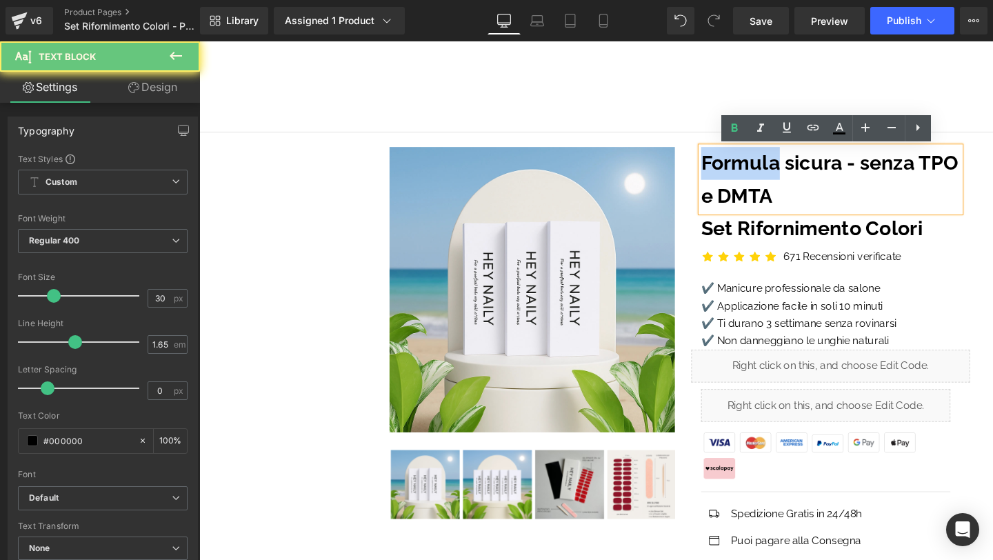
click at [781, 166] on b "Formula sicura - senza TPO e DMTA" at bounding box center [862, 186] width 270 height 59
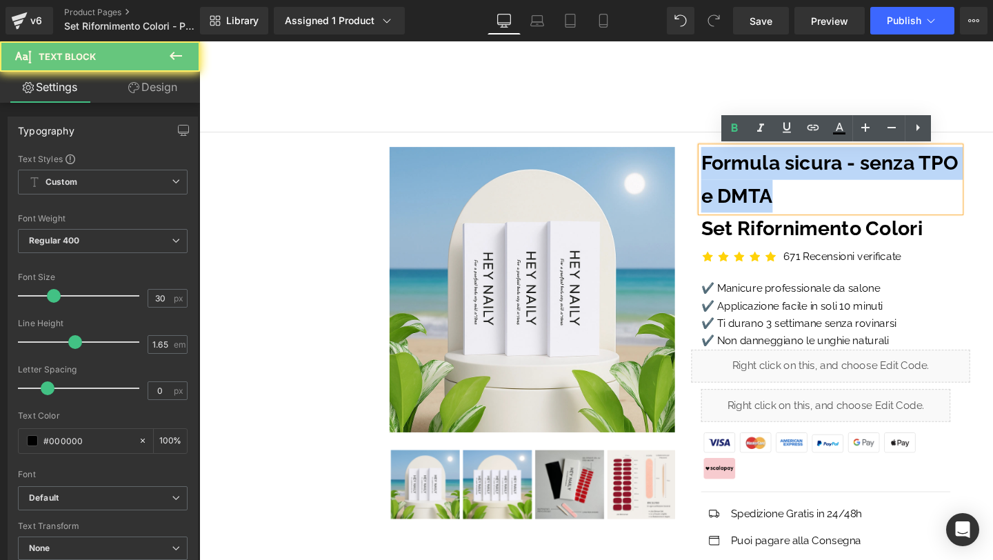
click at [781, 166] on b "Formula sicura - senza TPO e DMTA" at bounding box center [862, 186] width 270 height 59
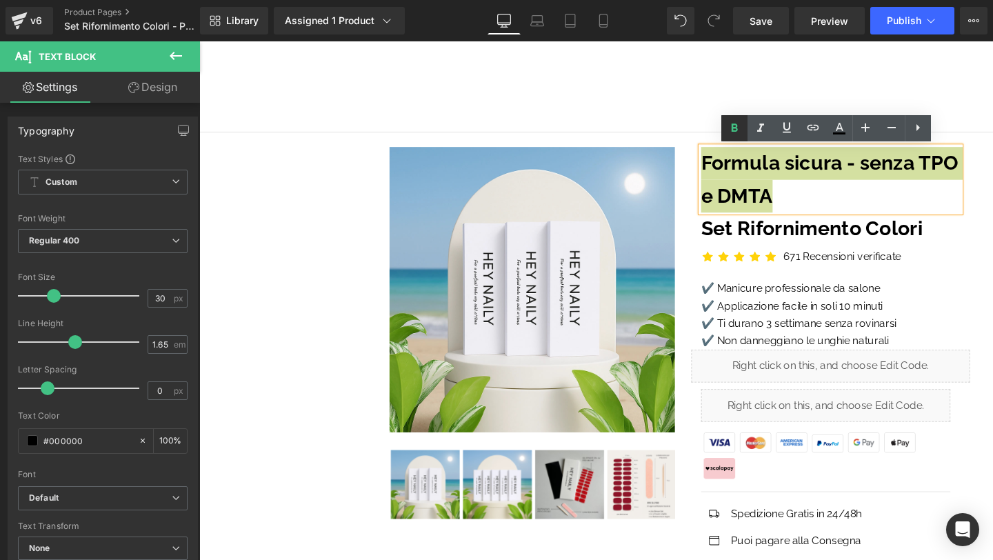
click at [728, 135] on icon at bounding box center [734, 128] width 17 height 17
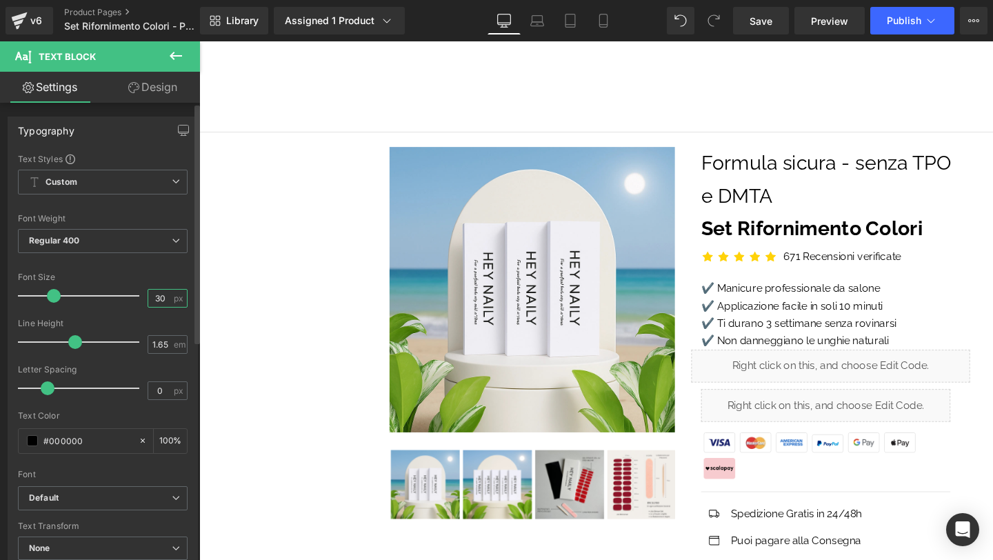
click at [153, 298] on input "30" at bounding box center [160, 298] width 24 height 17
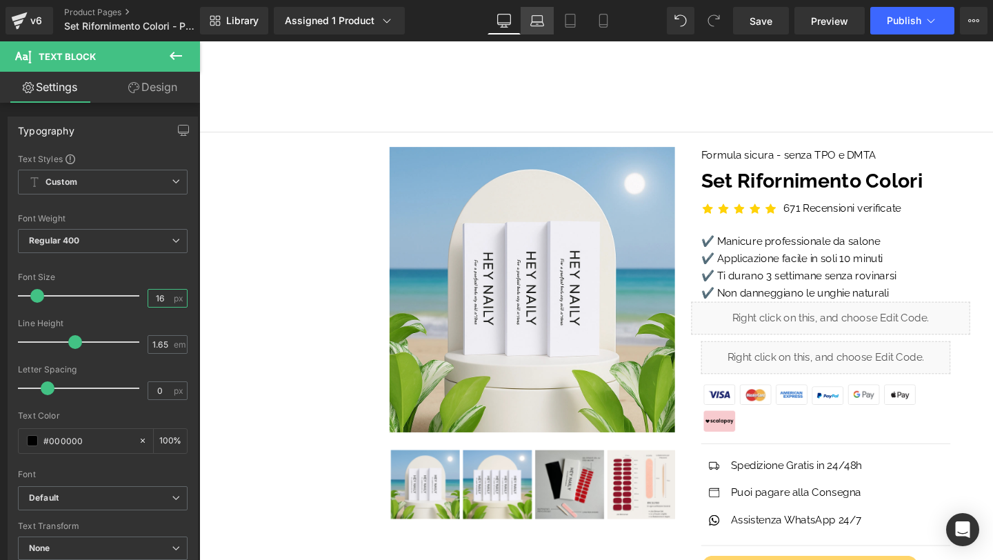
type input "16"
click at [542, 17] on icon at bounding box center [537, 21] width 14 height 14
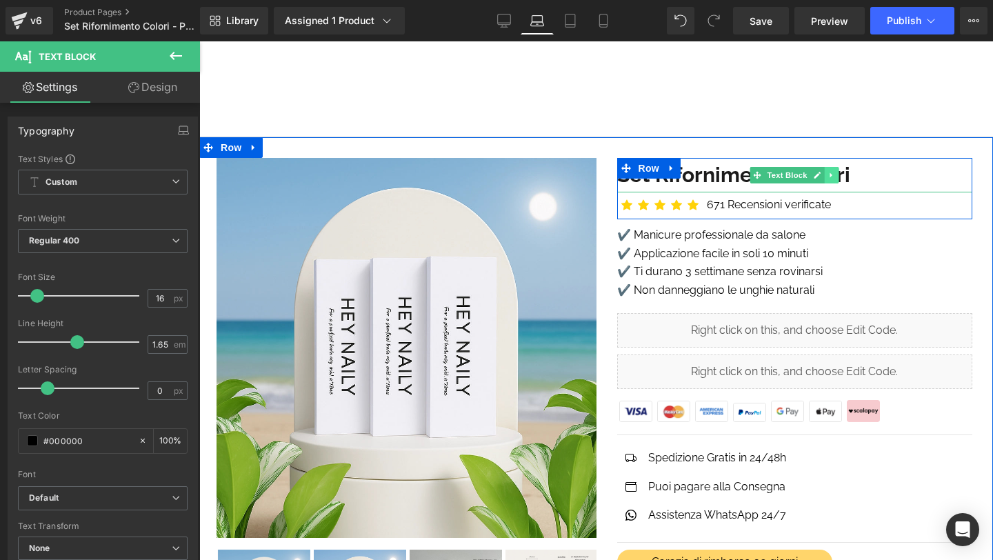
click at [829, 172] on icon at bounding box center [832, 175] width 8 height 8
click at [828, 172] on icon at bounding box center [825, 175] width 8 height 8
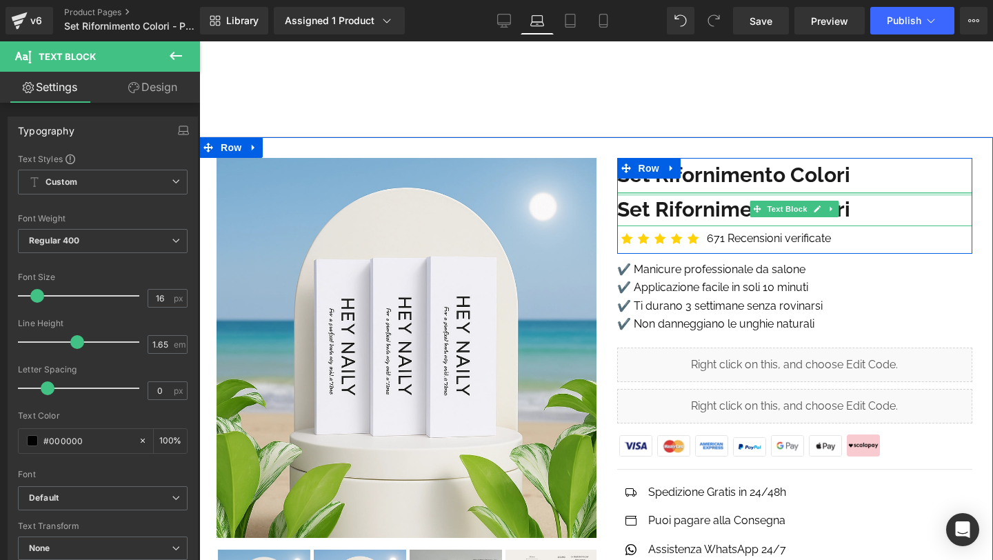
click at [686, 182] on b "Set Rifornimento Colori" at bounding box center [733, 175] width 233 height 24
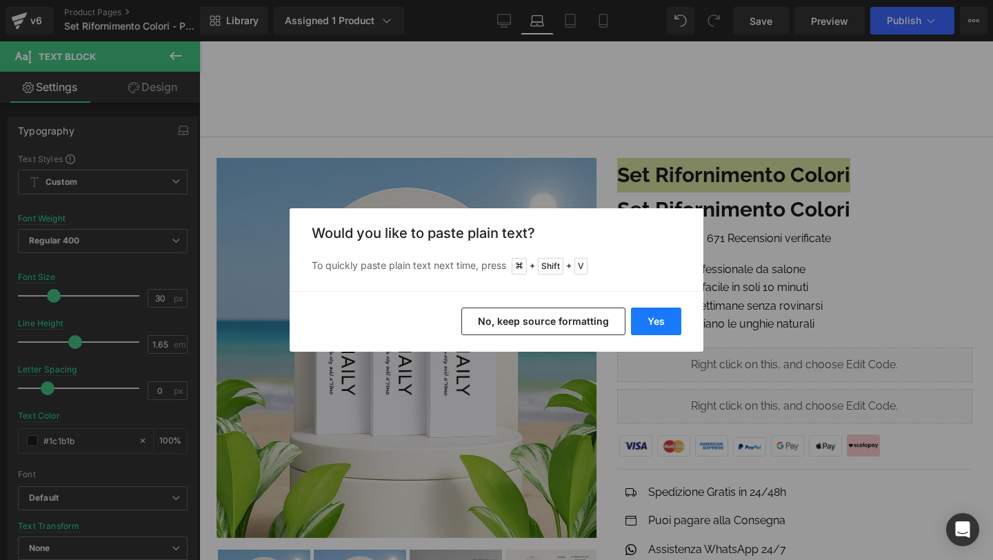
click at [653, 319] on button "Yes" at bounding box center [656, 322] width 50 height 28
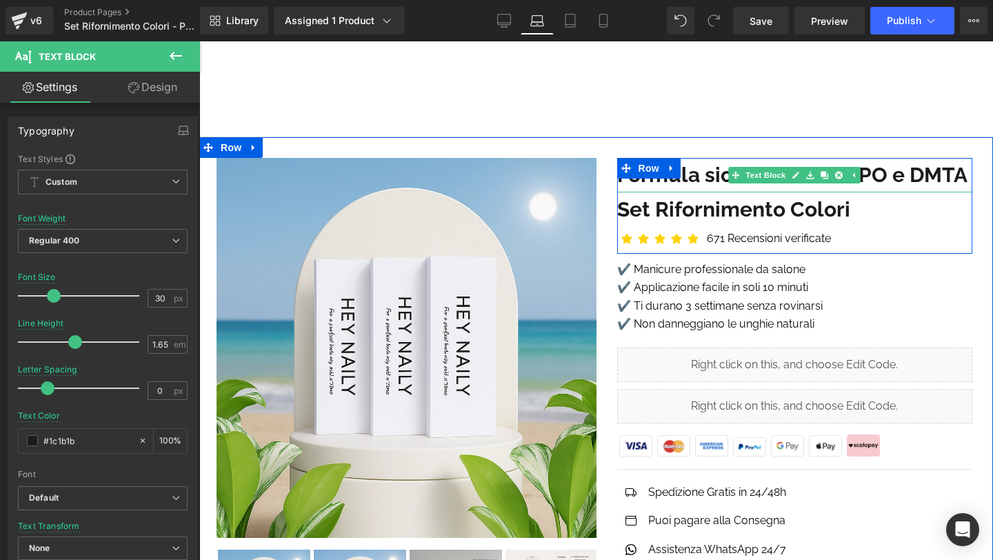
click at [690, 183] on b "Formula sicura - senza TPO e DMTA" at bounding box center [792, 175] width 350 height 24
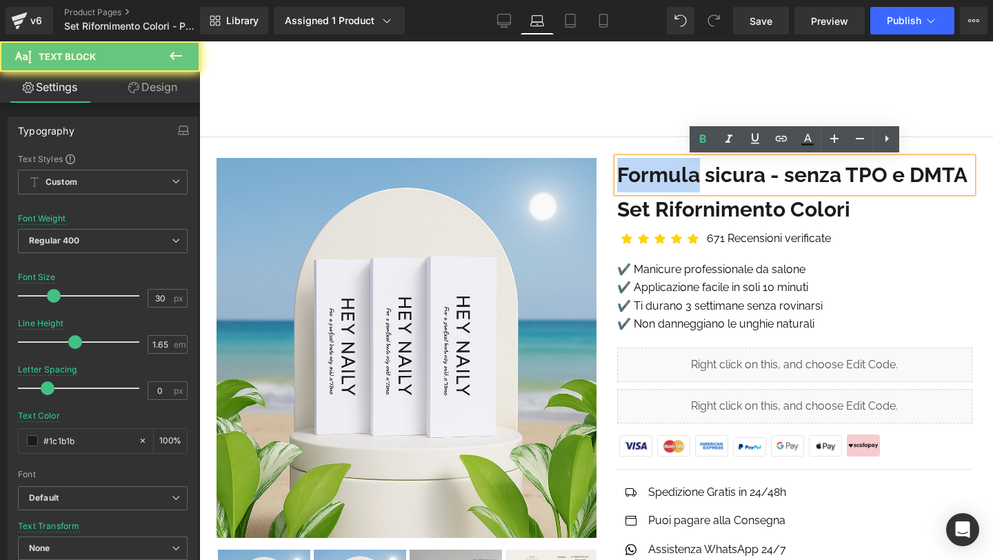
click at [690, 183] on b "Formula sicura - senza TPO e DMTA" at bounding box center [792, 175] width 350 height 24
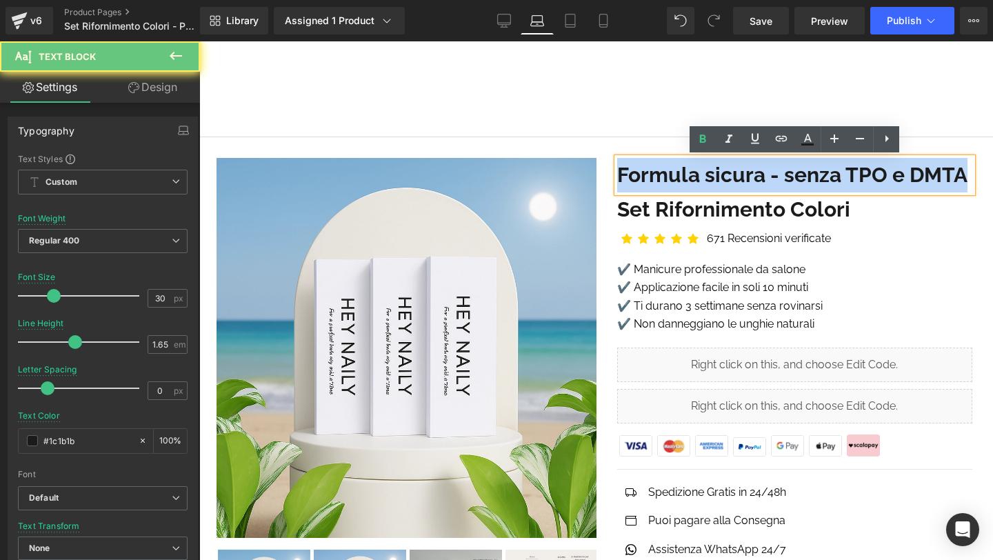
click at [690, 183] on b "Formula sicura - senza TPO e DMTA" at bounding box center [792, 175] width 350 height 24
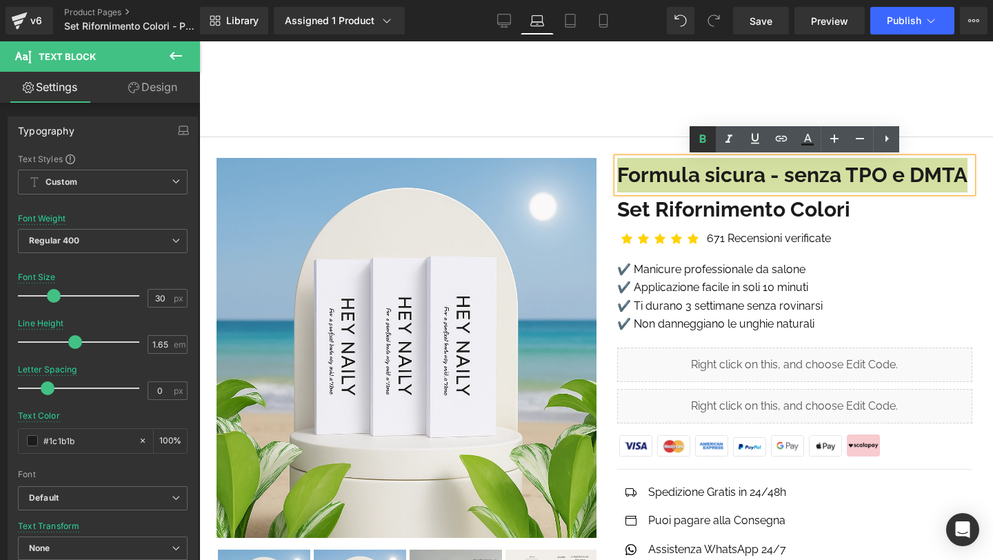
drag, startPoint x: 695, startPoint y: 146, endPoint x: 309, endPoint y: 101, distance: 388.8
click at [695, 146] on icon at bounding box center [702, 139] width 17 height 17
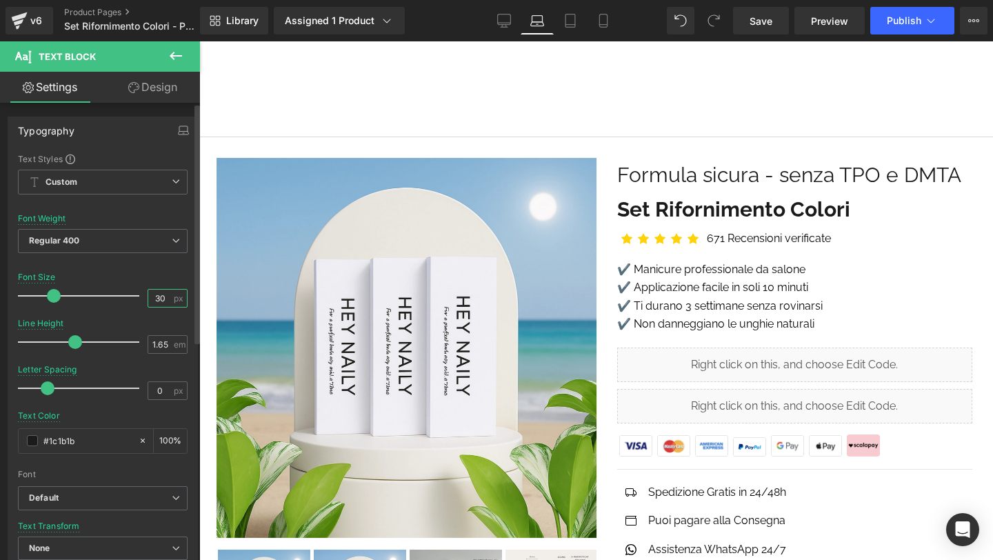
click at [152, 297] on input "30" at bounding box center [160, 298] width 24 height 17
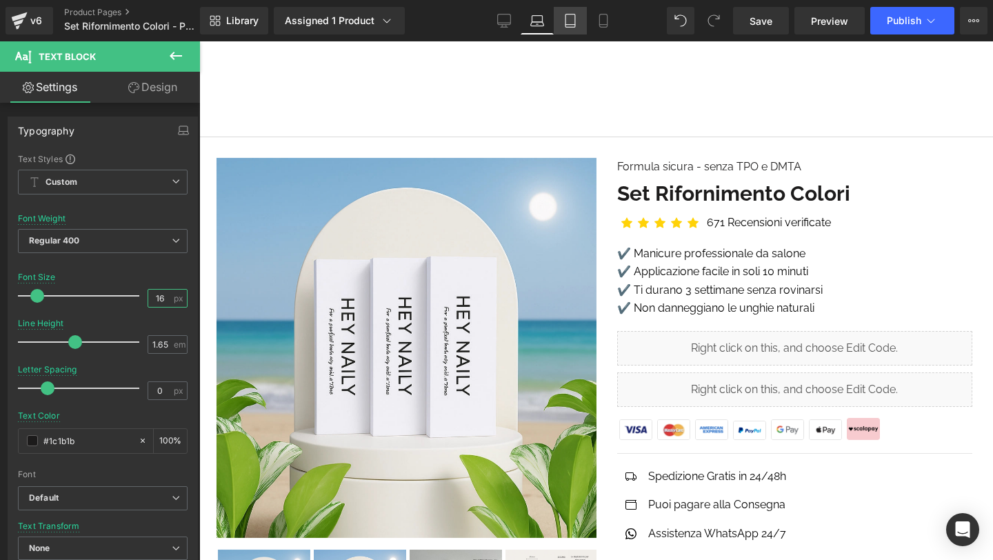
type input "16"
click at [572, 14] on icon at bounding box center [570, 21] width 14 height 14
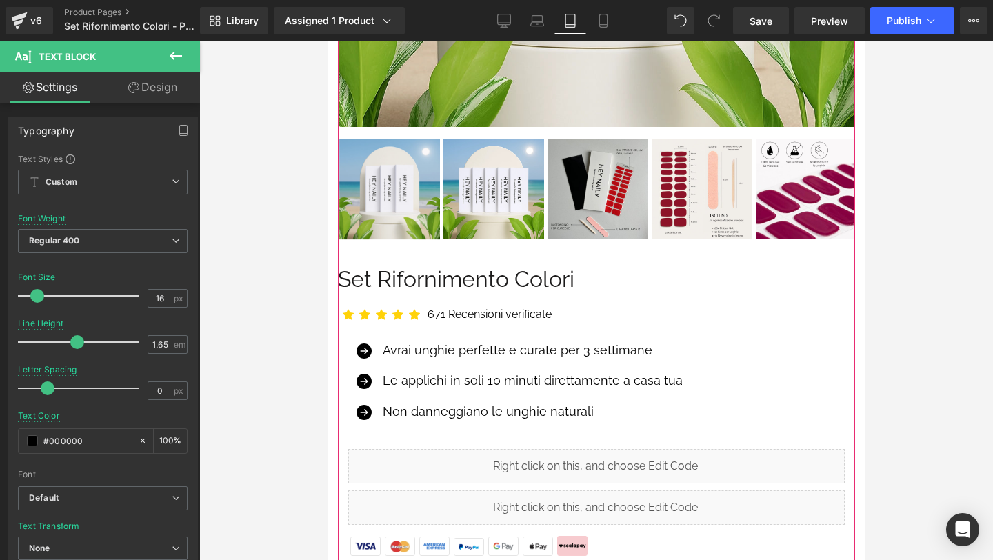
scroll to position [533, 0]
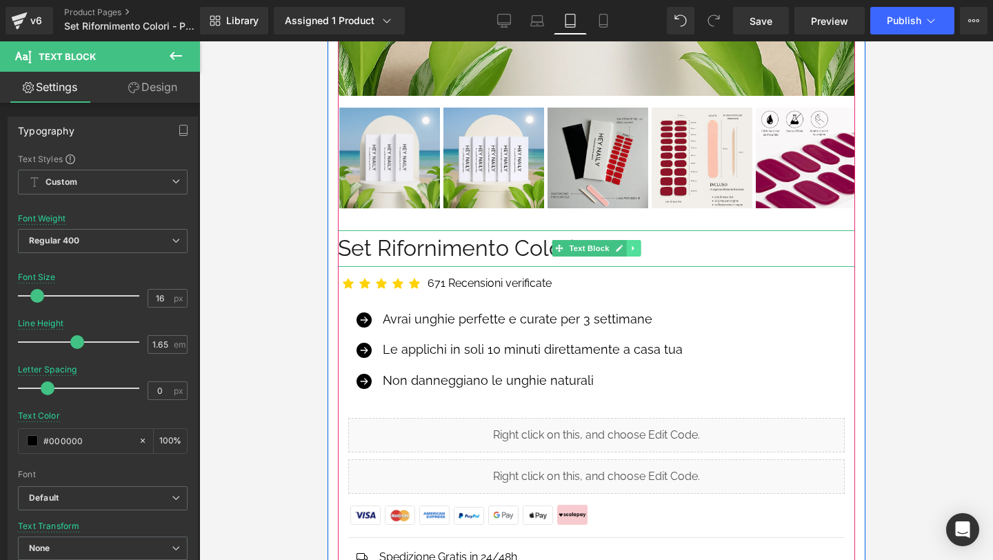
click at [632, 248] on icon at bounding box center [632, 248] width 2 height 5
click at [630, 248] on link at bounding box center [626, 248] width 14 height 17
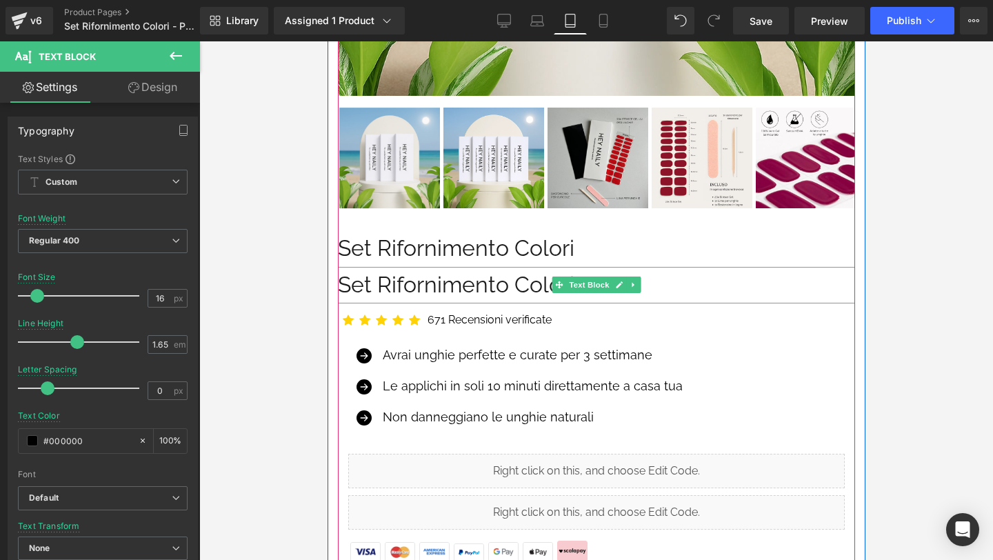
click at [515, 292] on p "Set Rifornimento Colori" at bounding box center [595, 285] width 517 height 37
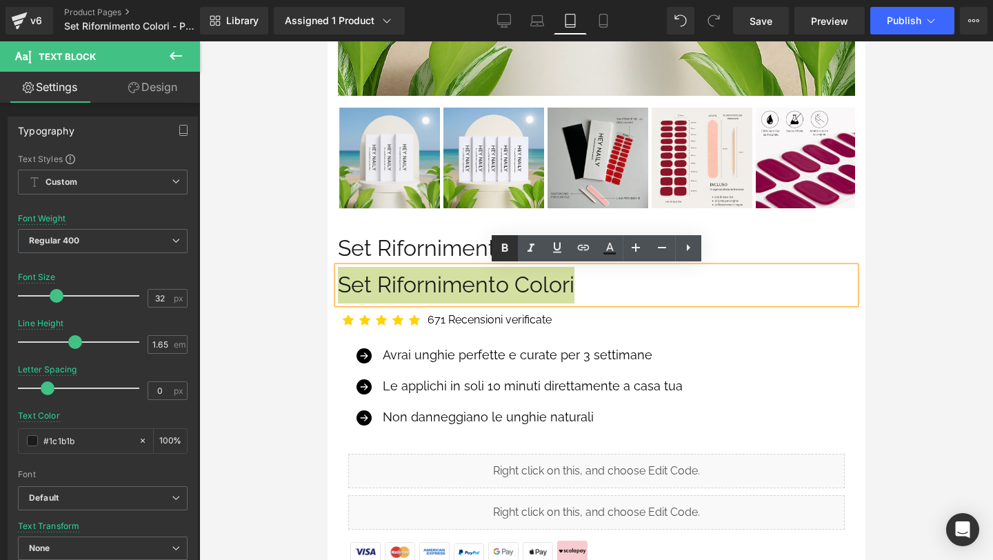
click at [503, 243] on icon at bounding box center [504, 247] width 6 height 8
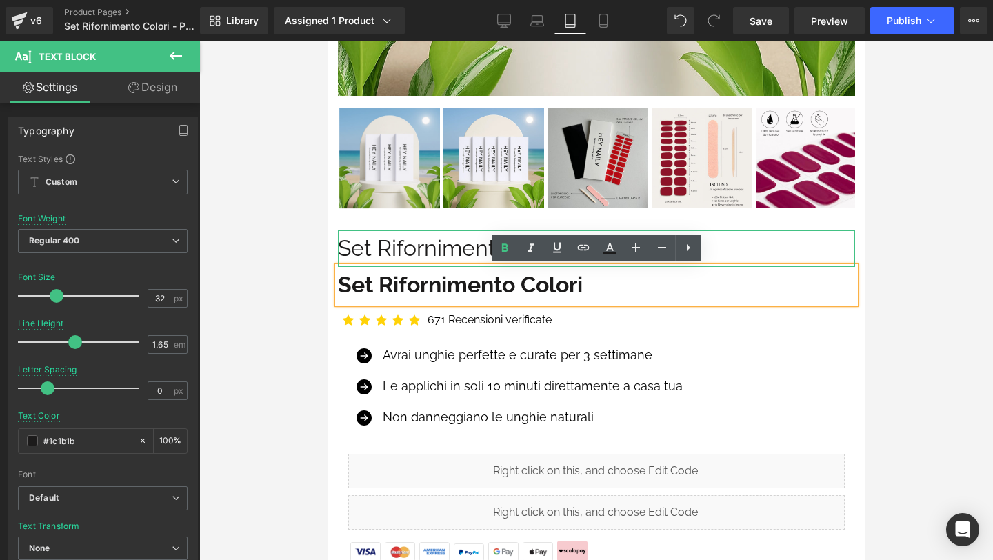
click at [444, 248] on p "Set Rifornimento Colori" at bounding box center [595, 248] width 517 height 37
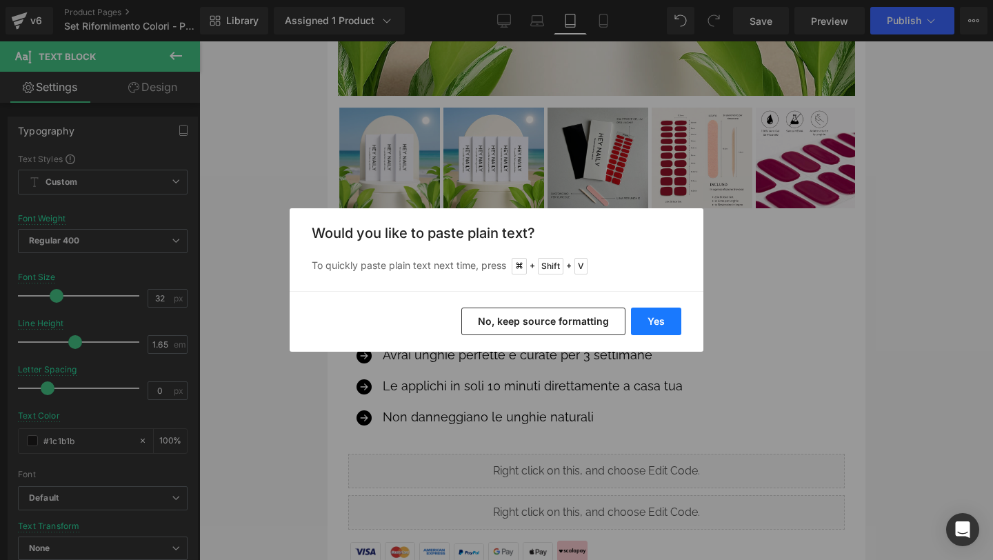
click at [666, 320] on button "Yes" at bounding box center [656, 322] width 50 height 28
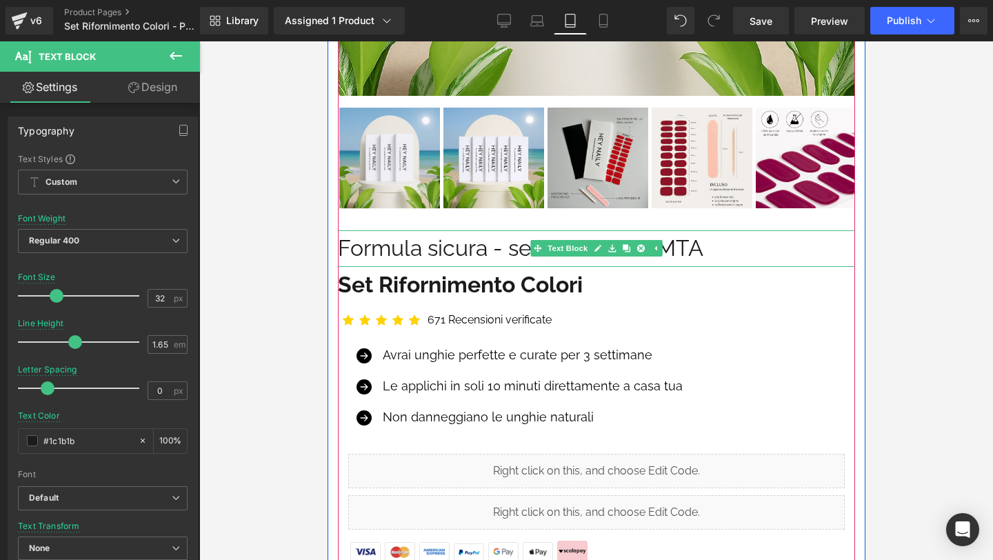
click at [519, 248] on p "Formula sicura - senza TPO e DMTA" at bounding box center [595, 248] width 517 height 37
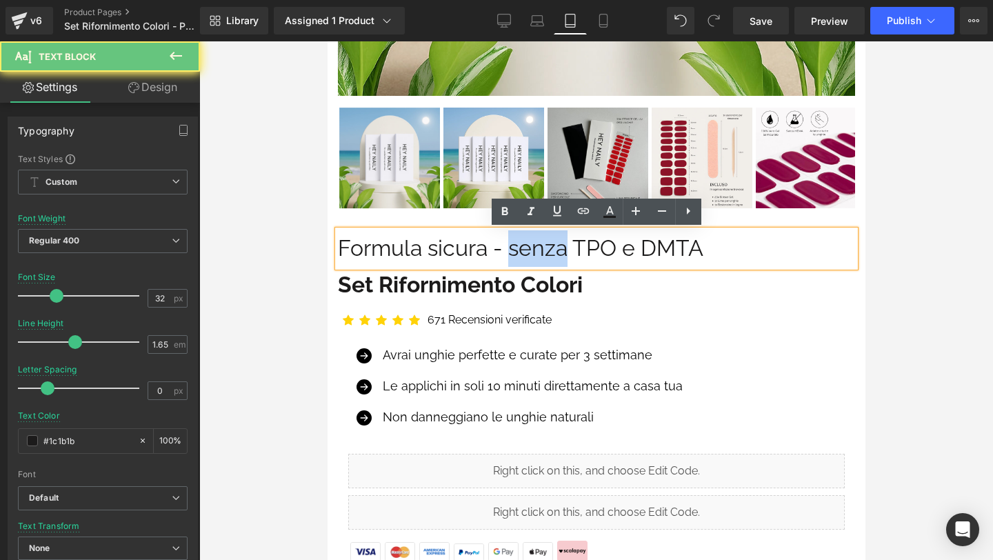
click at [519, 248] on p "Formula sicura - senza TPO e DMTA" at bounding box center [595, 248] width 517 height 37
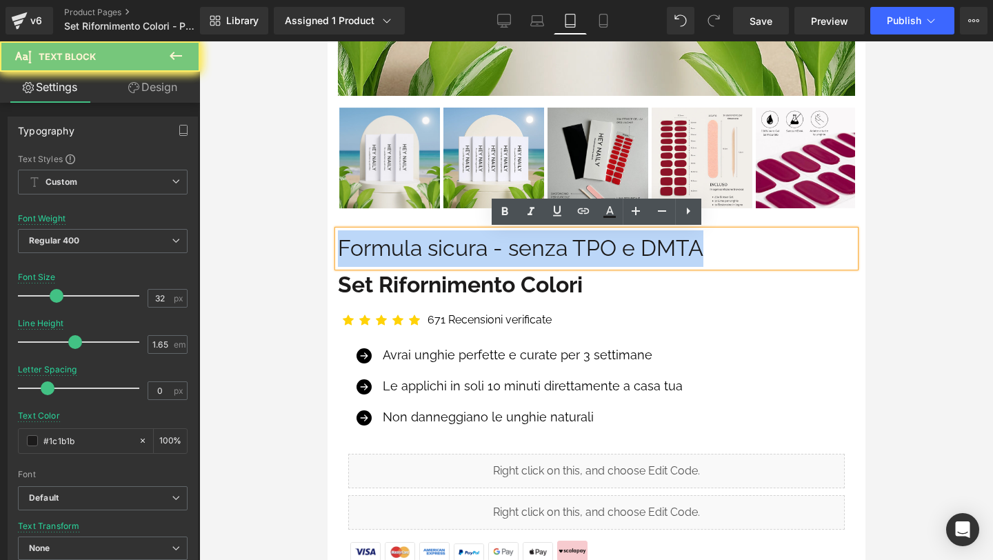
click at [519, 248] on p "Formula sicura - senza TPO e DMTA" at bounding box center [595, 248] width 517 height 37
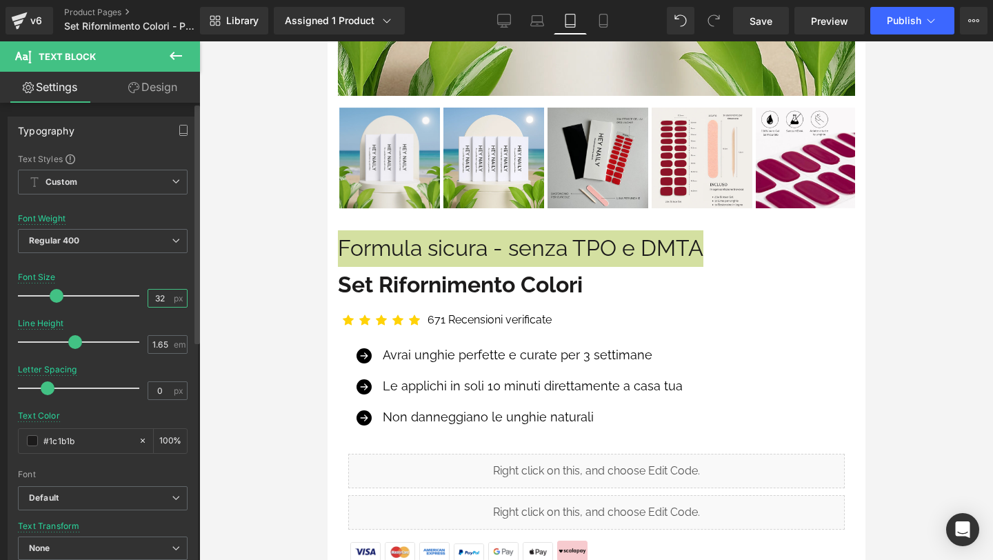
click at [151, 298] on input "32" at bounding box center [160, 298] width 24 height 17
type input "16"
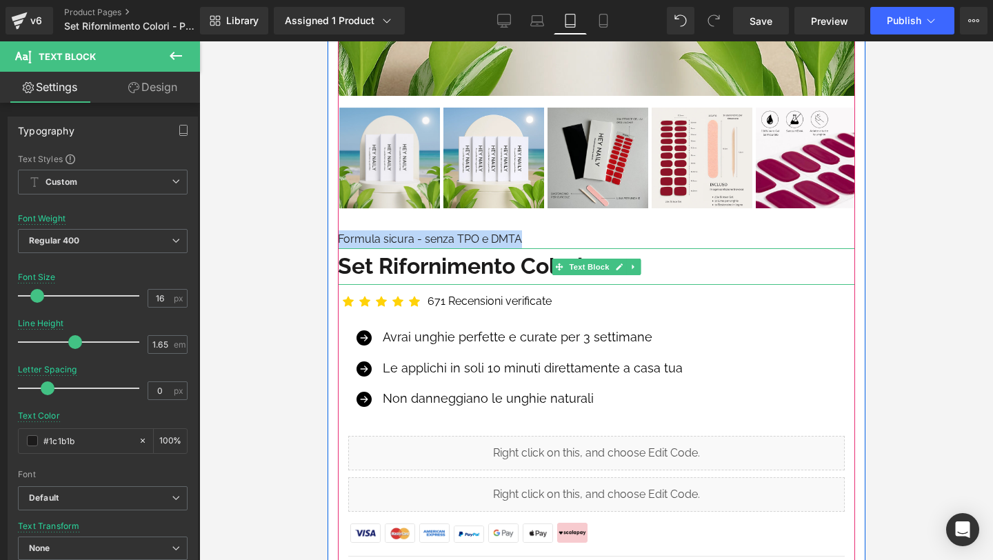
click at [477, 268] on strong "Set Rifornimento Colori" at bounding box center [459, 266] width 245 height 26
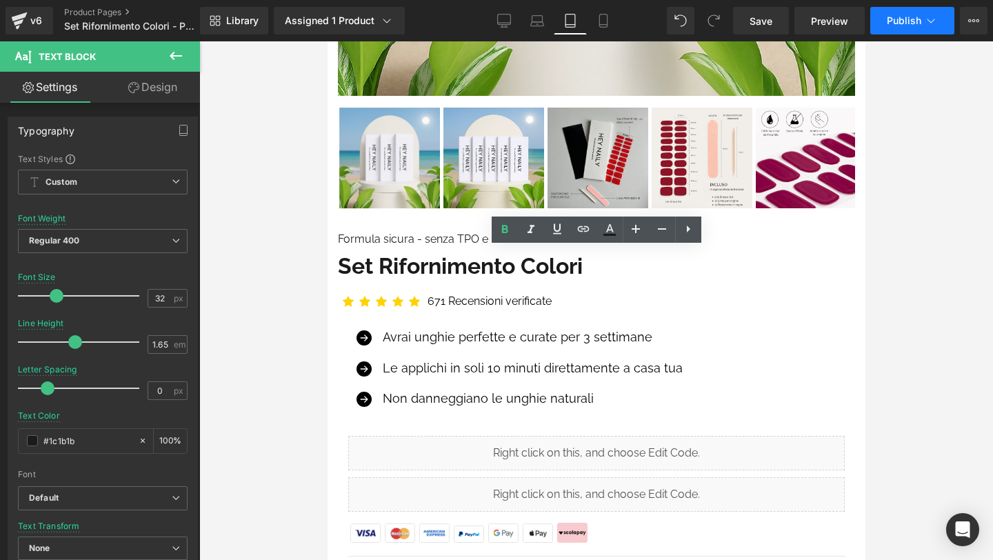
click at [899, 17] on span "Publish" at bounding box center [904, 20] width 34 height 11
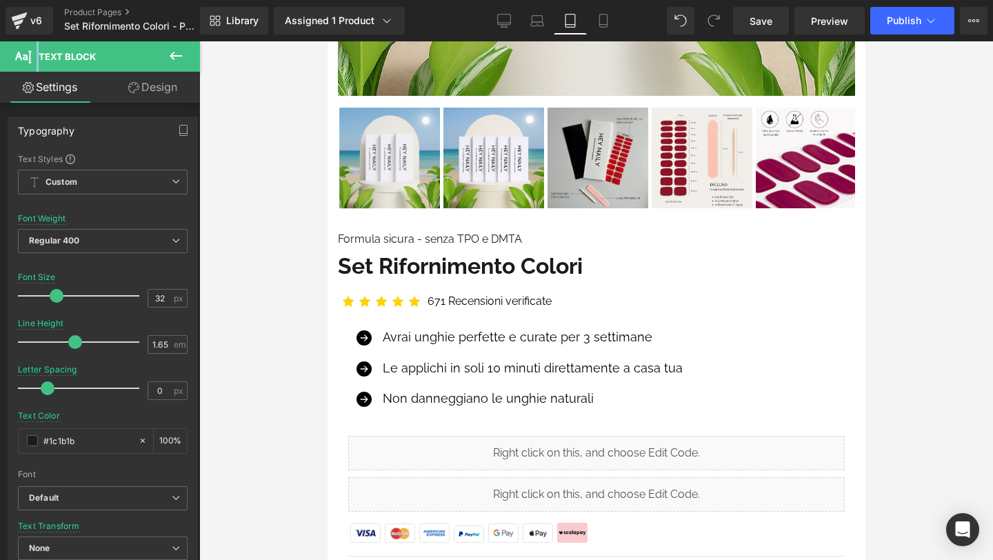
click at [599, 23] on icon at bounding box center [604, 21] width 14 height 14
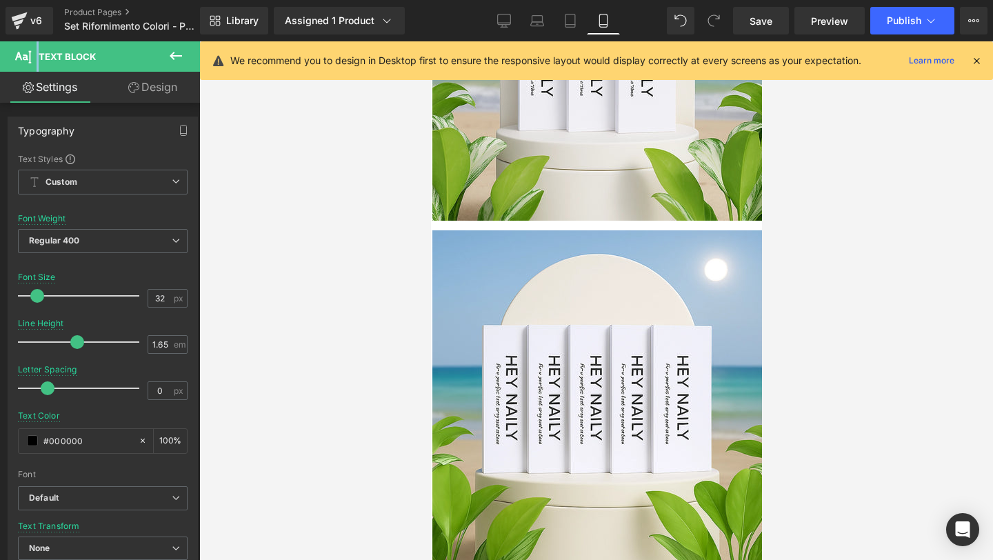
scroll to position [0, 0]
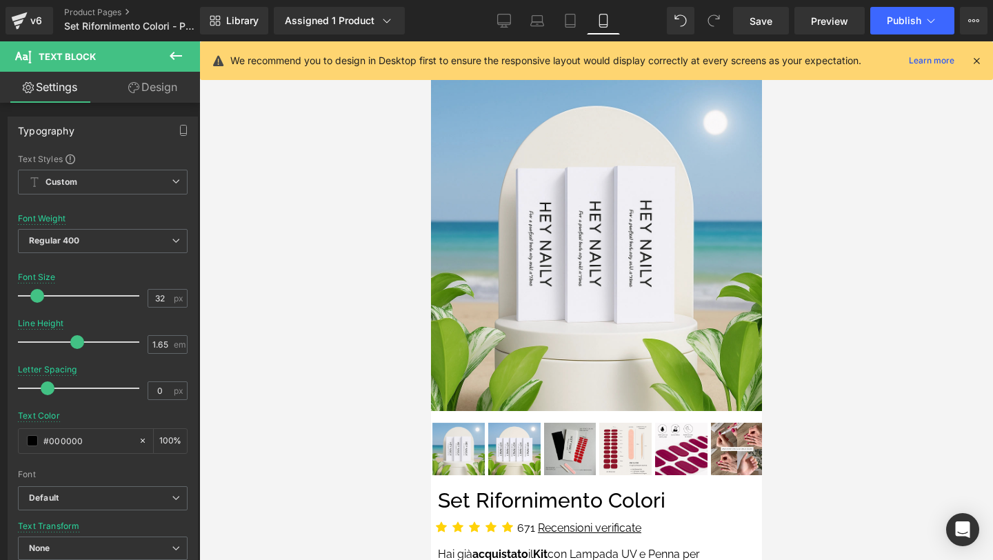
click at [979, 64] on icon at bounding box center [976, 60] width 12 height 12
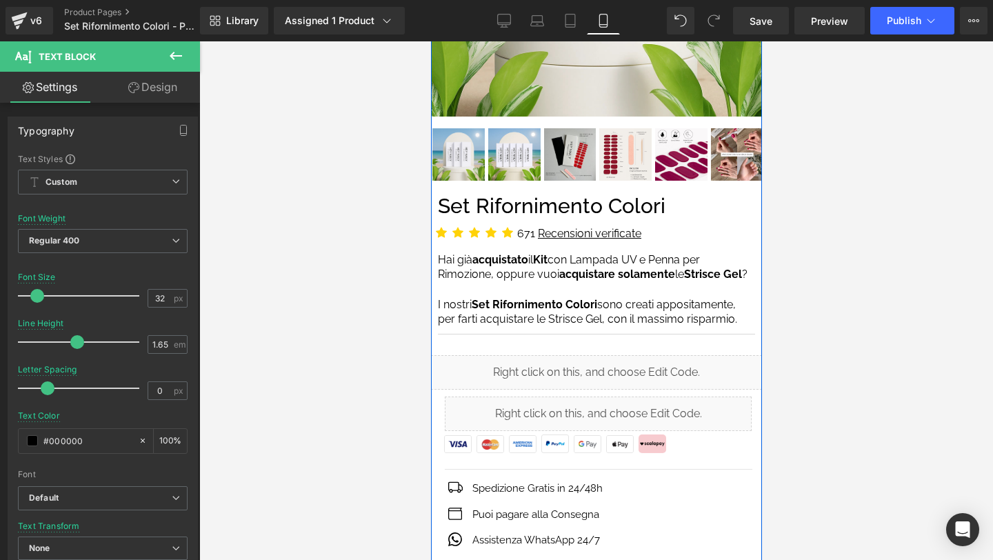
scroll to position [306, 0]
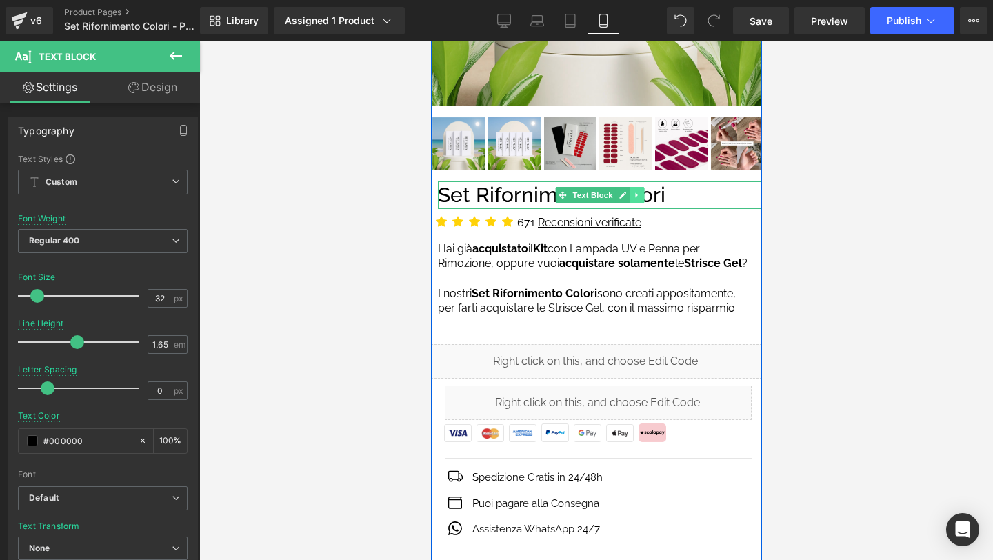
click at [636, 188] on link at bounding box center [637, 195] width 14 height 17
click at [631, 195] on icon at bounding box center [630, 195] width 8 height 8
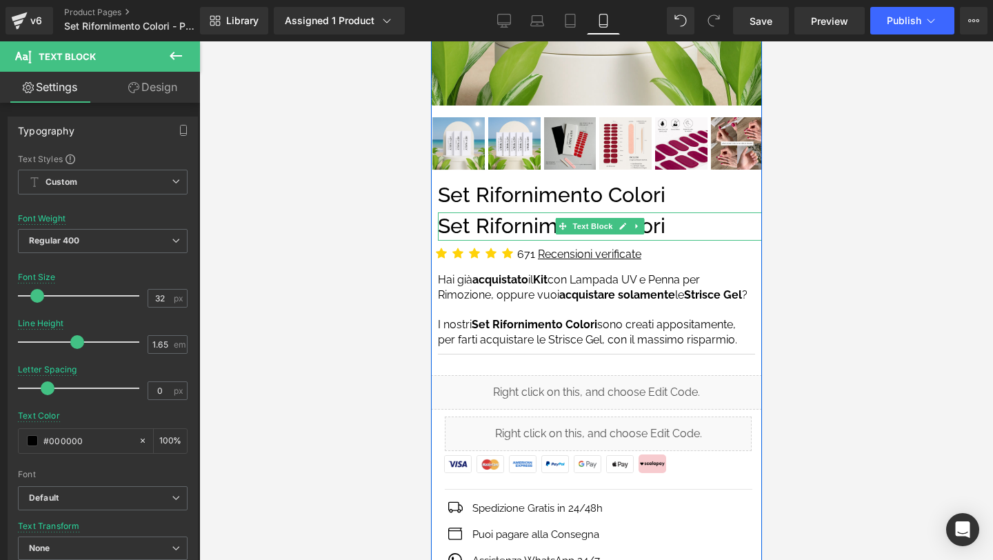
click at [499, 228] on p "Set Rifornimento Colori" at bounding box center [599, 226] width 324 height 28
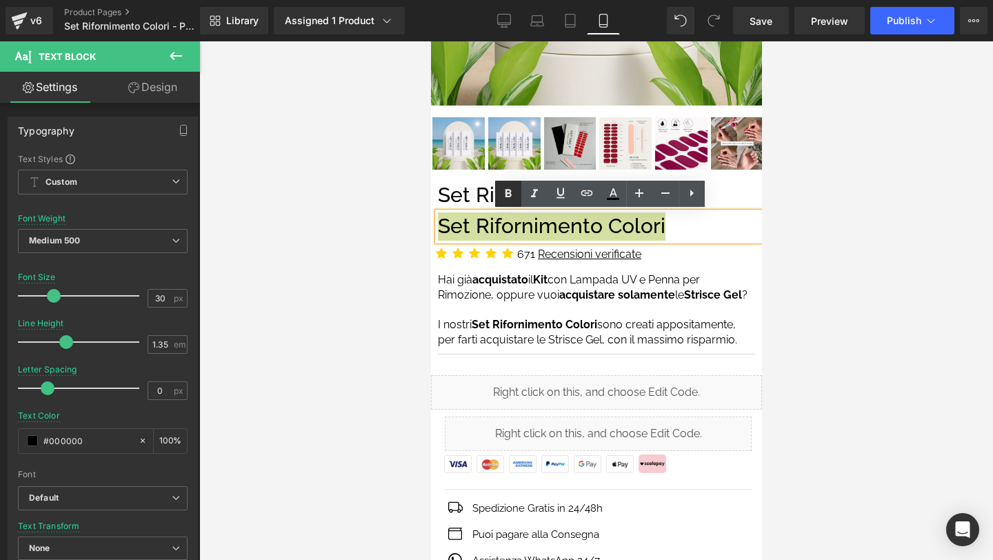
click at [505, 186] on icon at bounding box center [508, 194] width 17 height 17
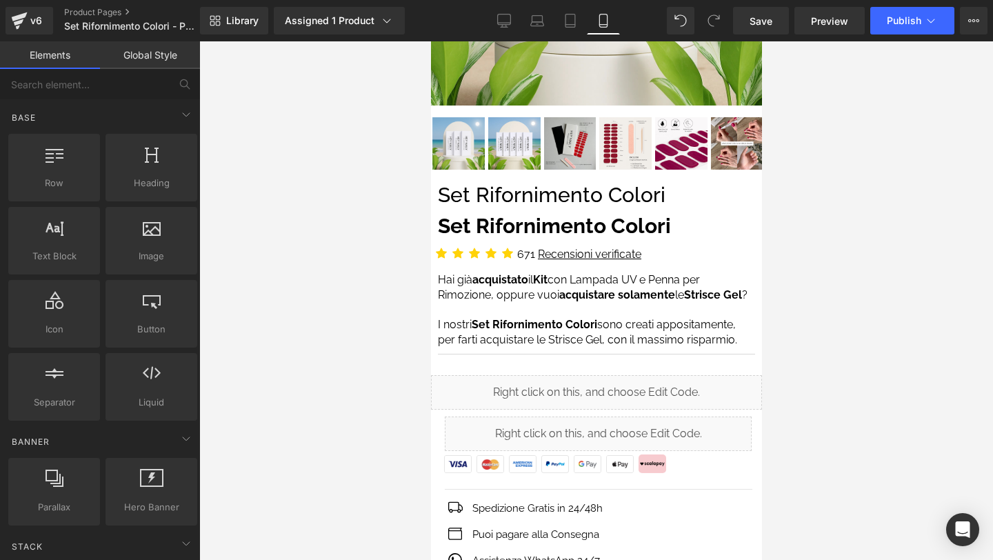
click at [784, 223] on div at bounding box center [596, 300] width 794 height 519
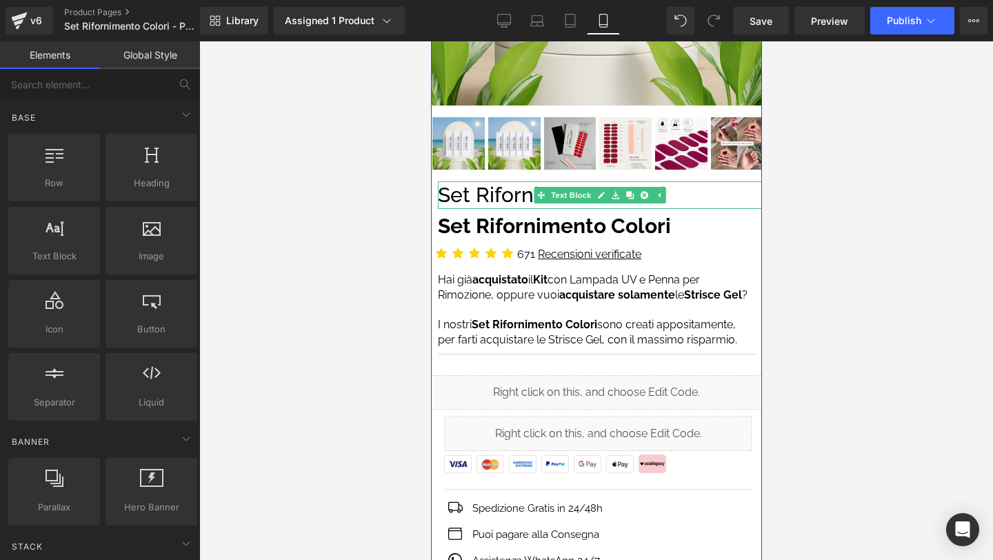
click at [518, 197] on p "Set Rifornimento Colori" at bounding box center [599, 195] width 324 height 28
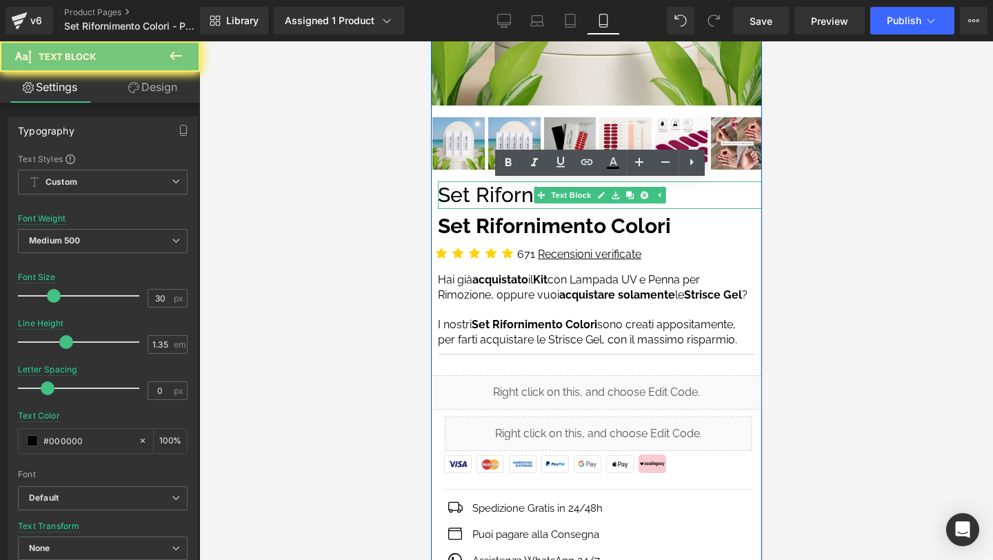
click at [518, 197] on p "Set Rifornimento Colori" at bounding box center [599, 195] width 324 height 28
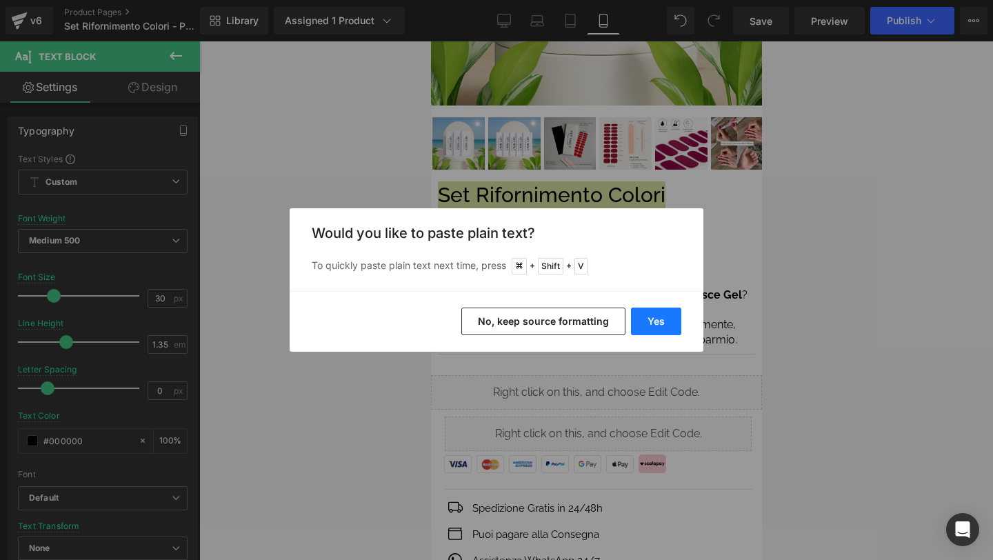
click at [643, 314] on button "Yes" at bounding box center [656, 322] width 50 height 28
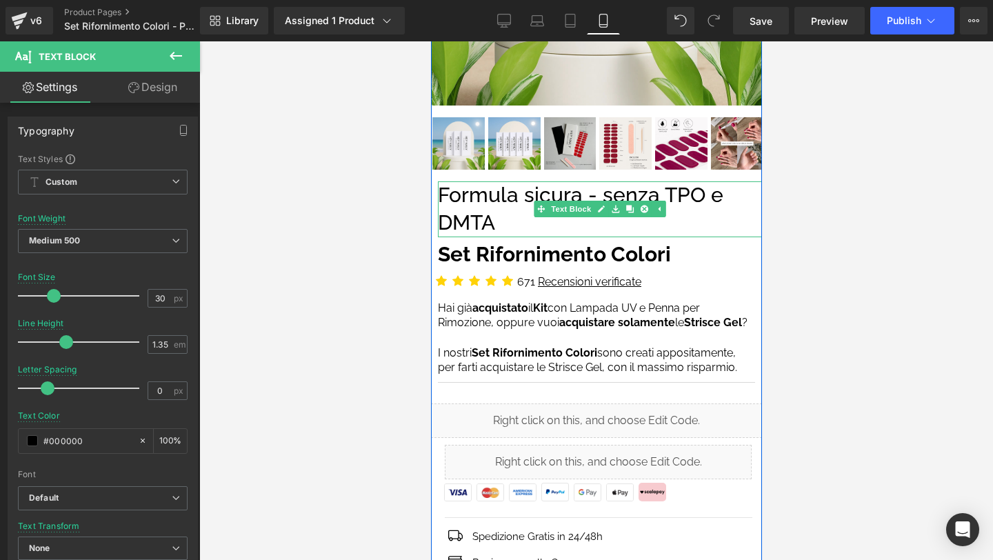
click at [521, 196] on p "Formula sicura - senza TPO e DMTA" at bounding box center [599, 209] width 324 height 56
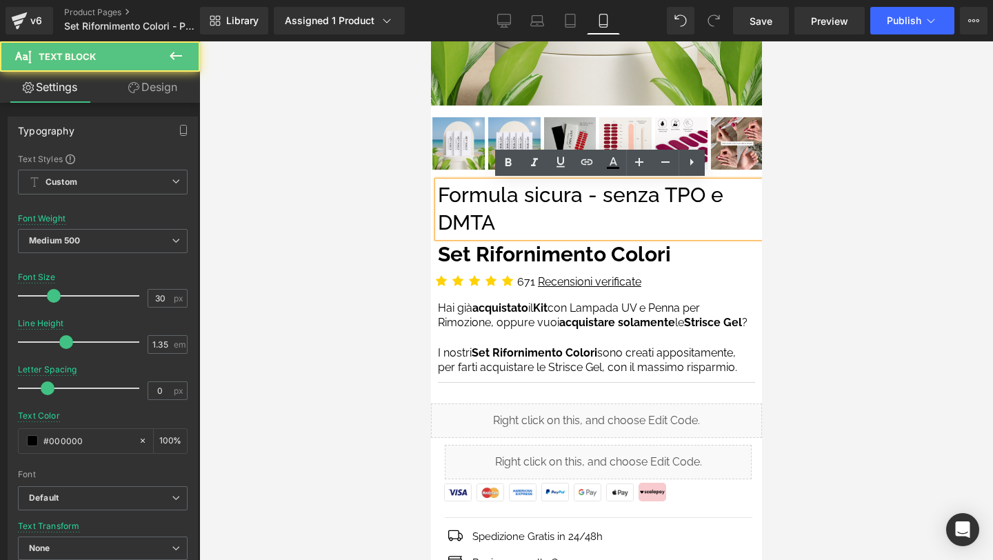
click at [521, 196] on p "Formula sicura - senza TPO e DMTA" at bounding box center [599, 209] width 324 height 56
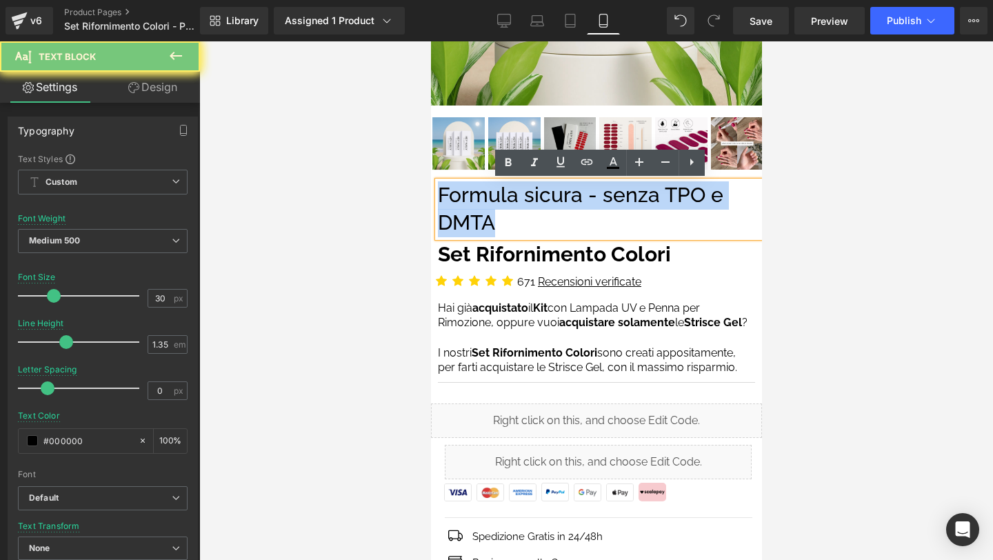
click at [521, 196] on p "Formula sicura - senza TPO e DMTA" at bounding box center [599, 209] width 324 height 56
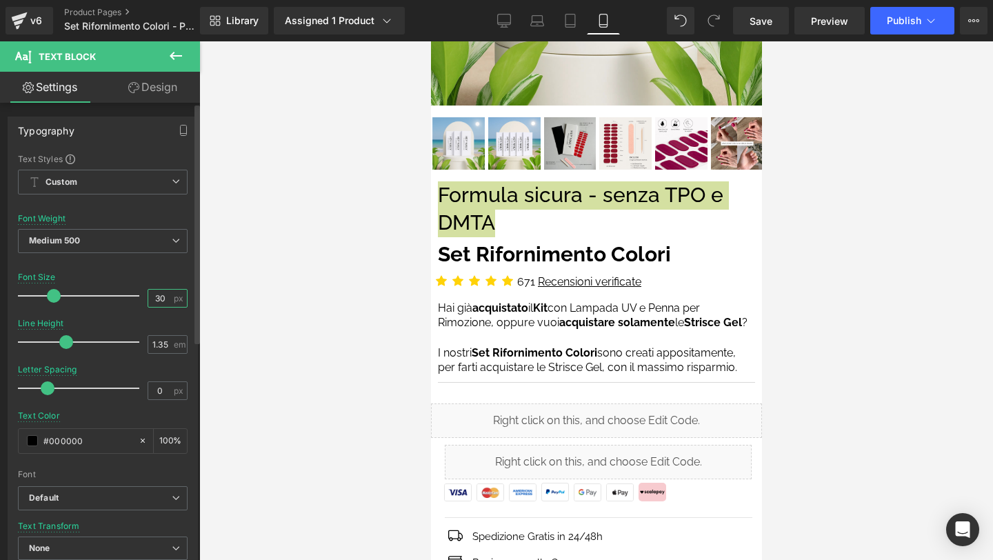
click at [153, 299] on input "30" at bounding box center [160, 298] width 24 height 17
type input "16"
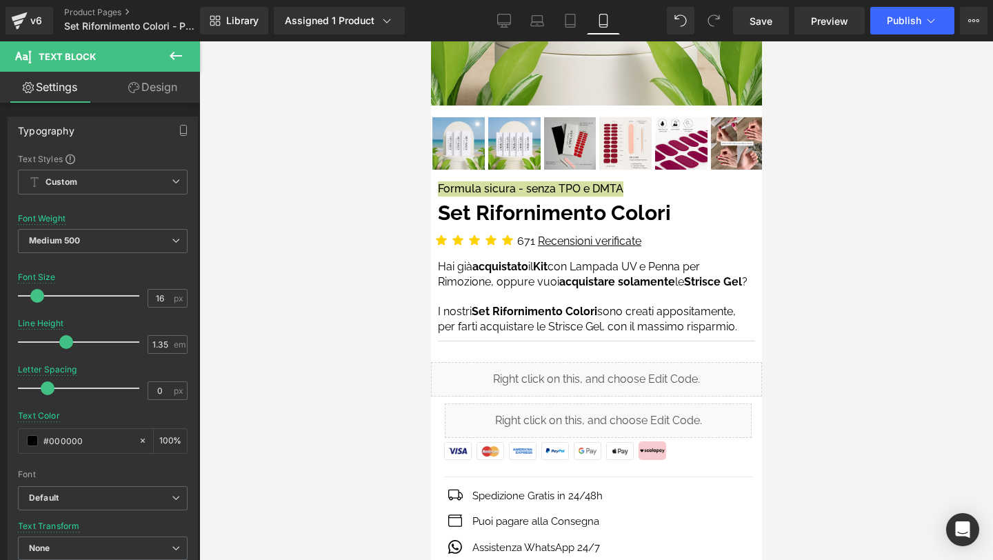
click at [857, 202] on div at bounding box center [596, 300] width 794 height 519
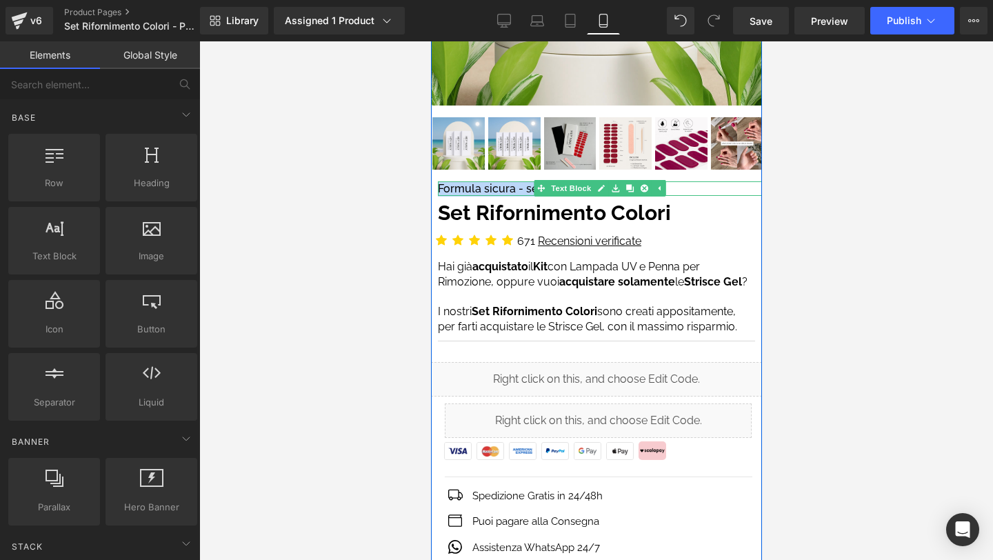
click at [497, 190] on p "Formula sicura - senza TPO e DMTA" at bounding box center [599, 188] width 324 height 15
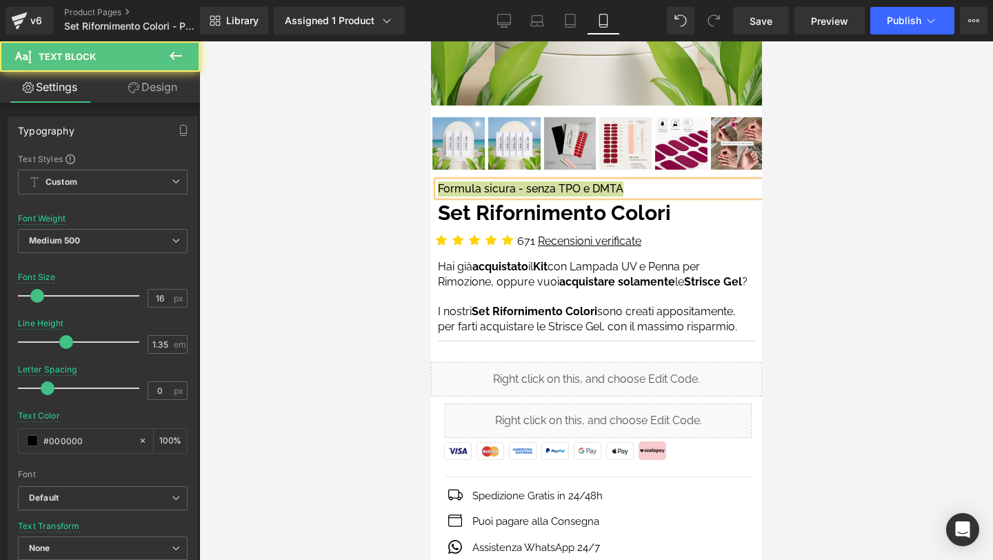
click at [808, 233] on div at bounding box center [596, 300] width 794 height 519
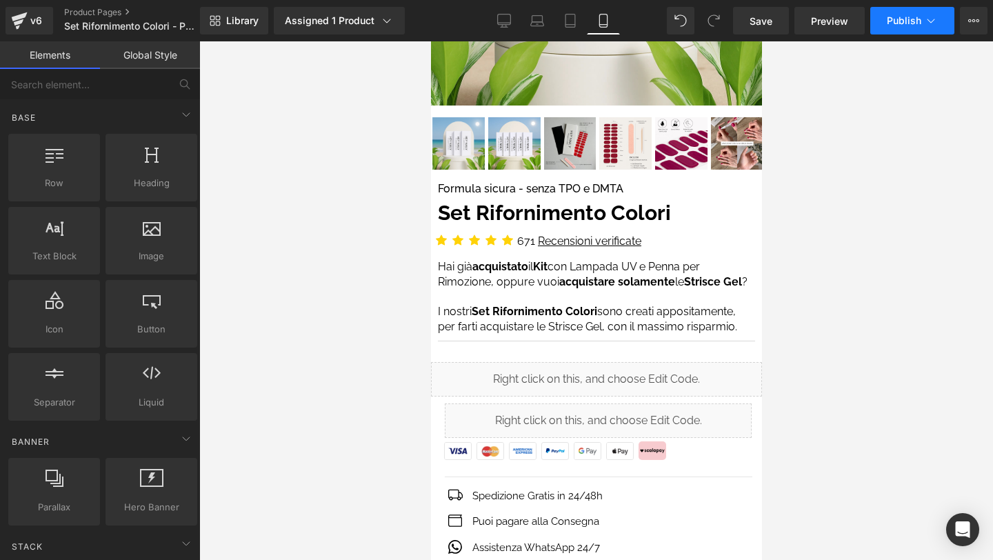
click at [899, 24] on span "Publish" at bounding box center [904, 20] width 34 height 11
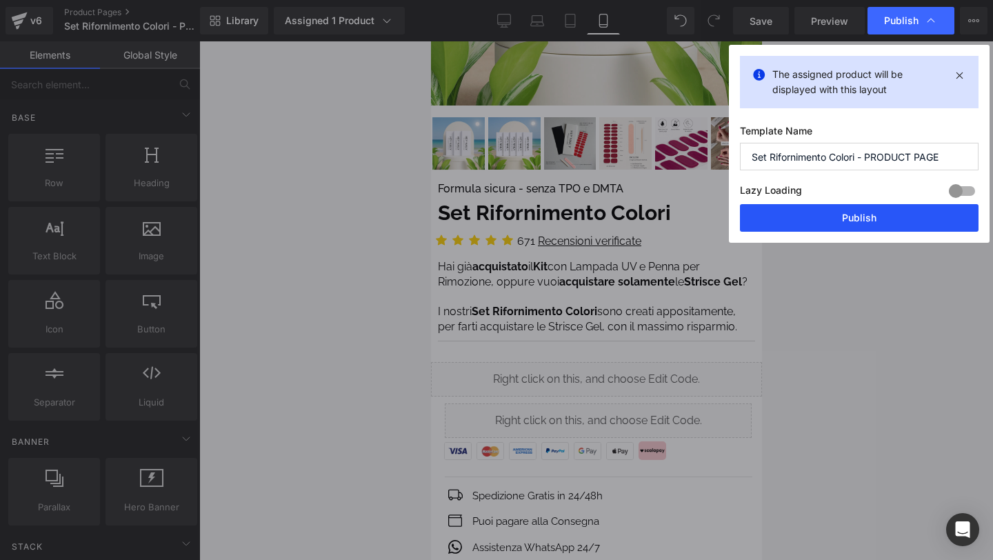
click at [866, 219] on button "Publish" at bounding box center [859, 218] width 239 height 28
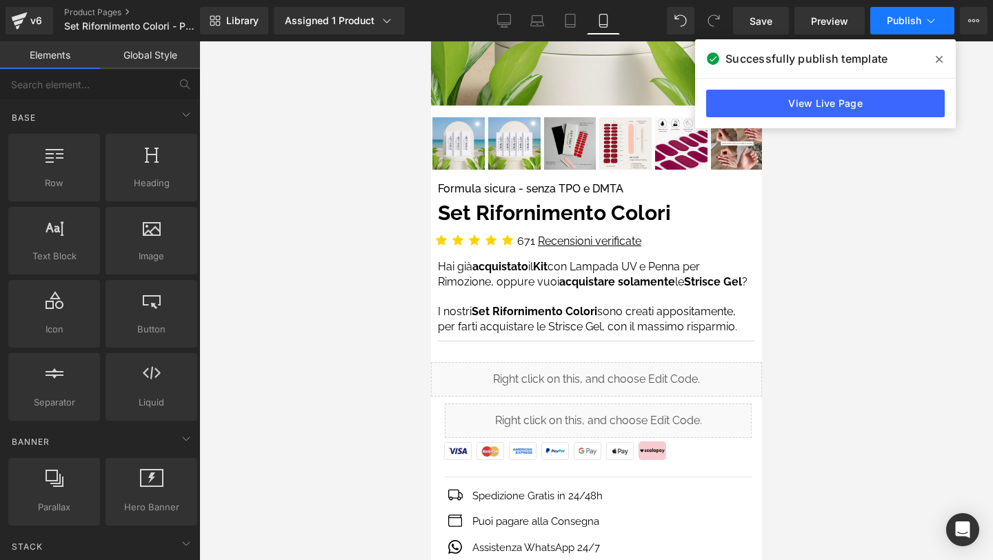
click at [899, 26] on button "Publish" at bounding box center [912, 21] width 84 height 28
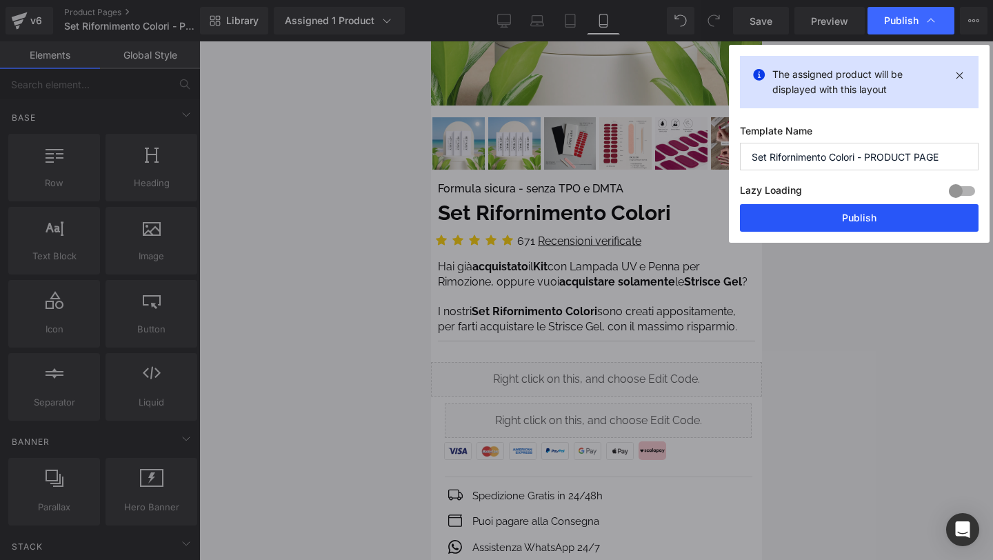
click at [848, 216] on button "Publish" at bounding box center [859, 218] width 239 height 28
